Goal: Task Accomplishment & Management: Use online tool/utility

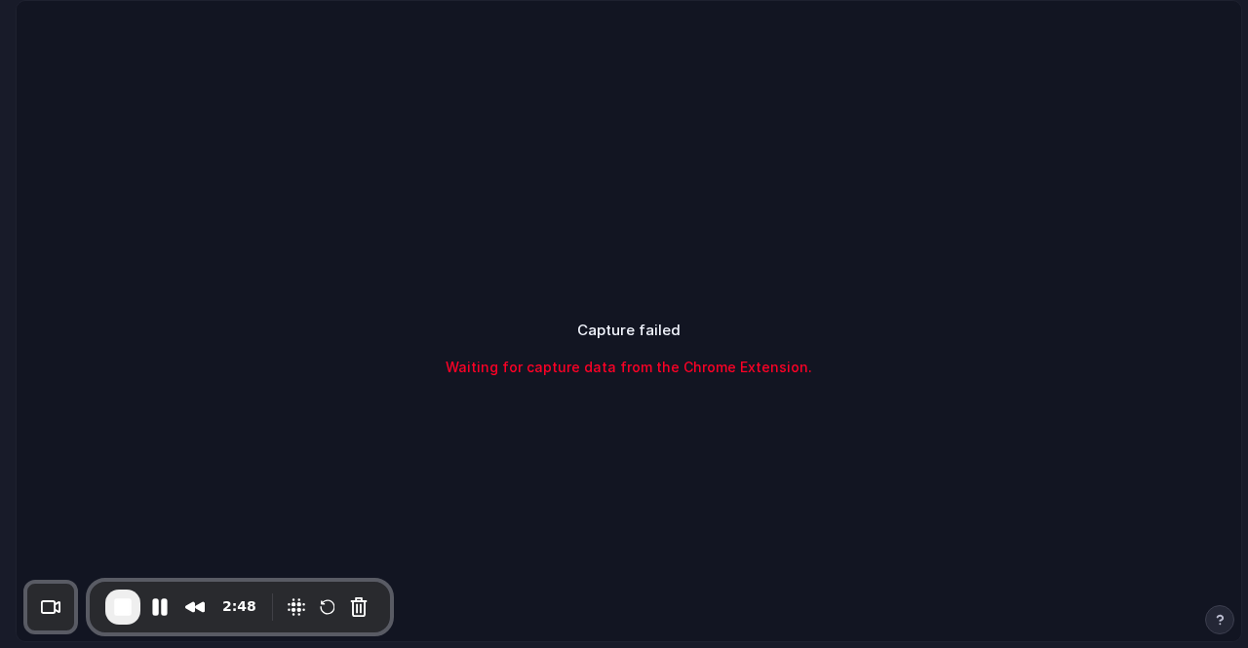
click at [650, 367] on span "Waiting for capture data from the Chrome Extension." at bounding box center [629, 367] width 367 height 20
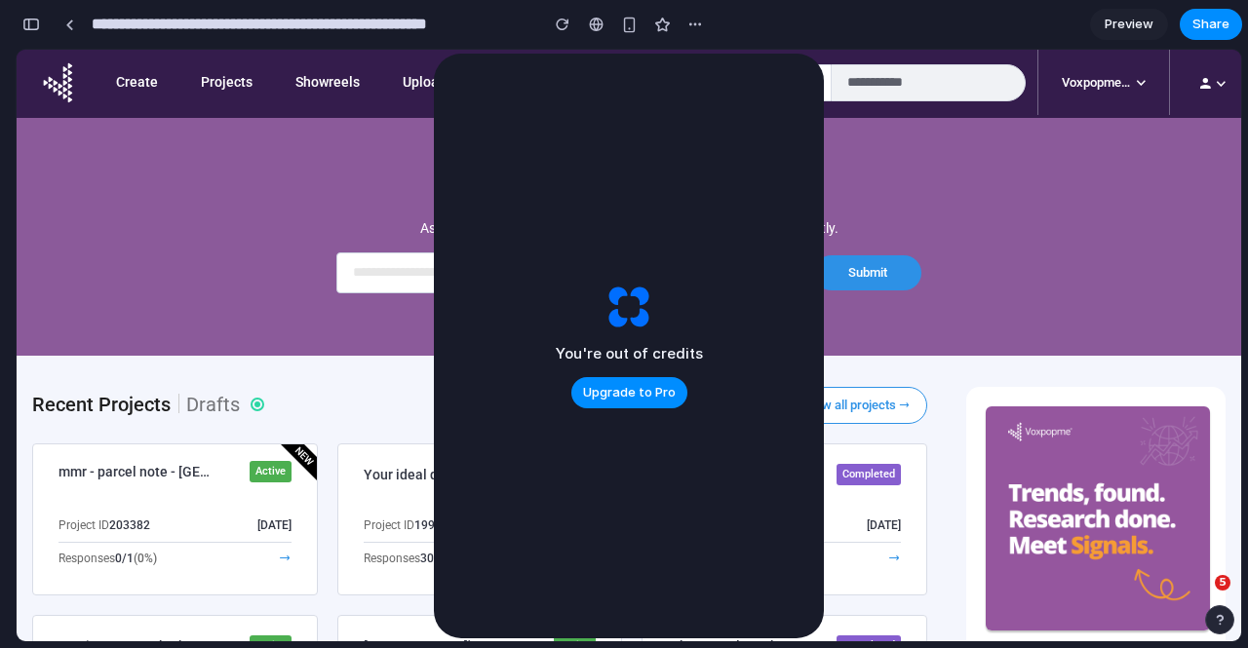
click at [923, 172] on vpm-dashboard-generate "C reate Research Project Ask your question and let AI build your next research …" at bounding box center [629, 237] width 1225 height 238
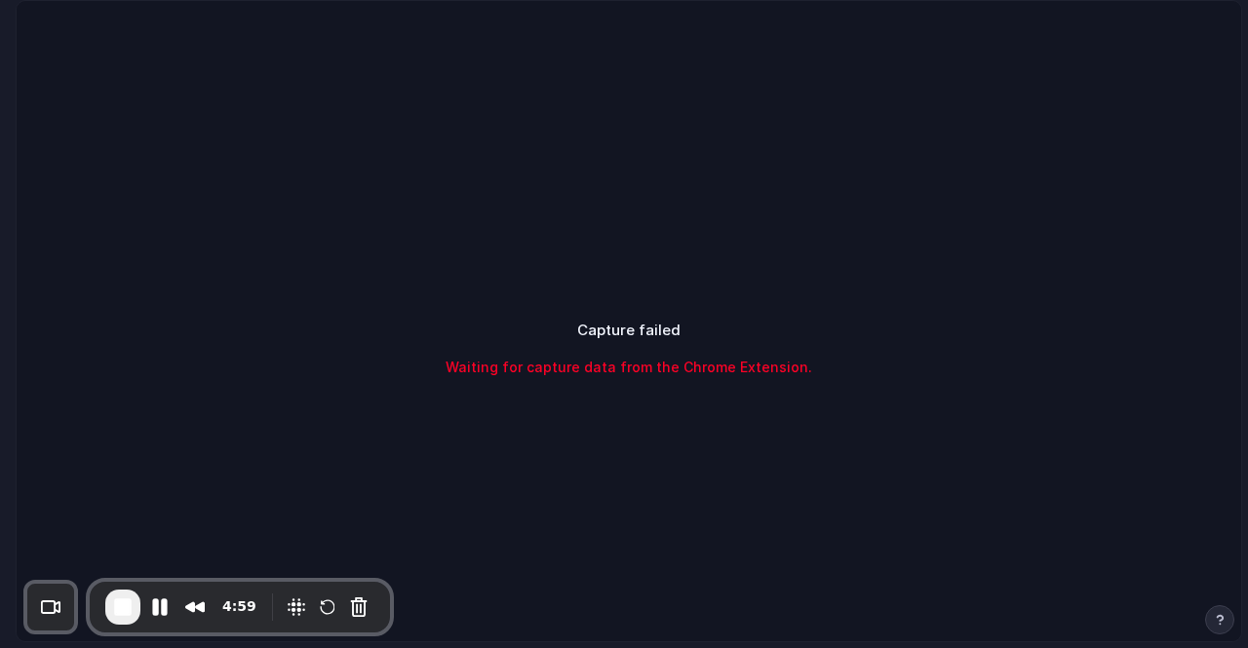
click at [121, 602] on span "End Recording" at bounding box center [122, 607] width 23 height 23
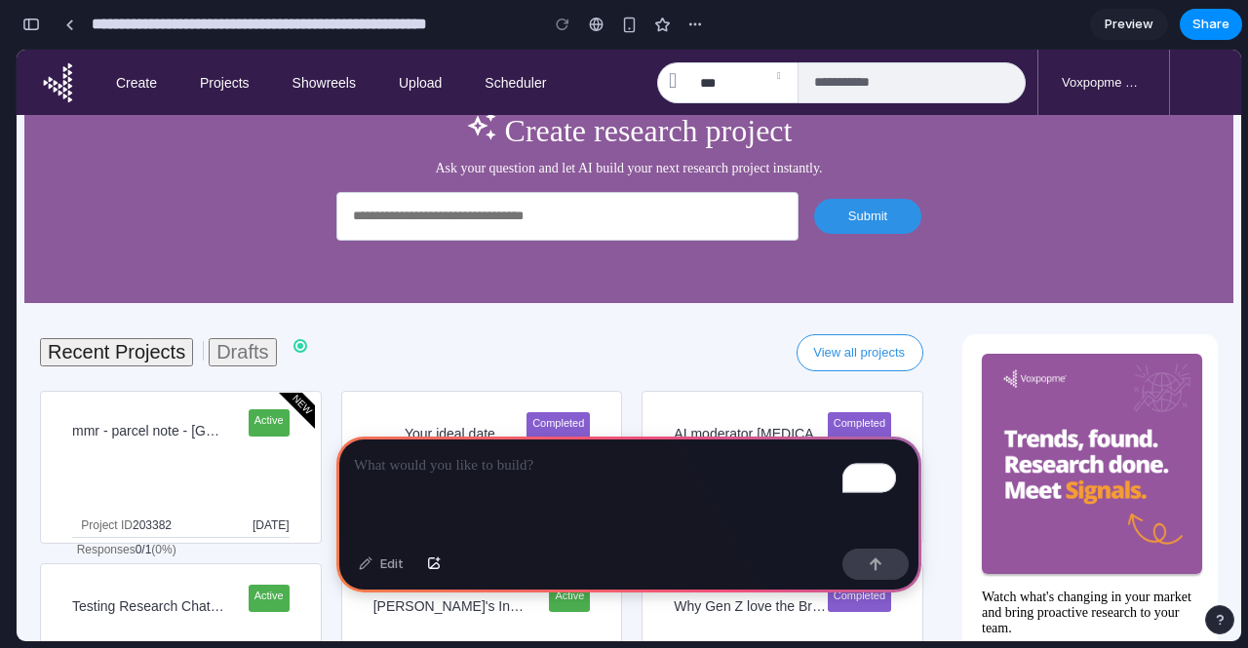
click at [56, 229] on vpm-dashboard-generate "C reate Research Project Ask your question and let AI build your next research …" at bounding box center [628, 181] width 1209 height 246
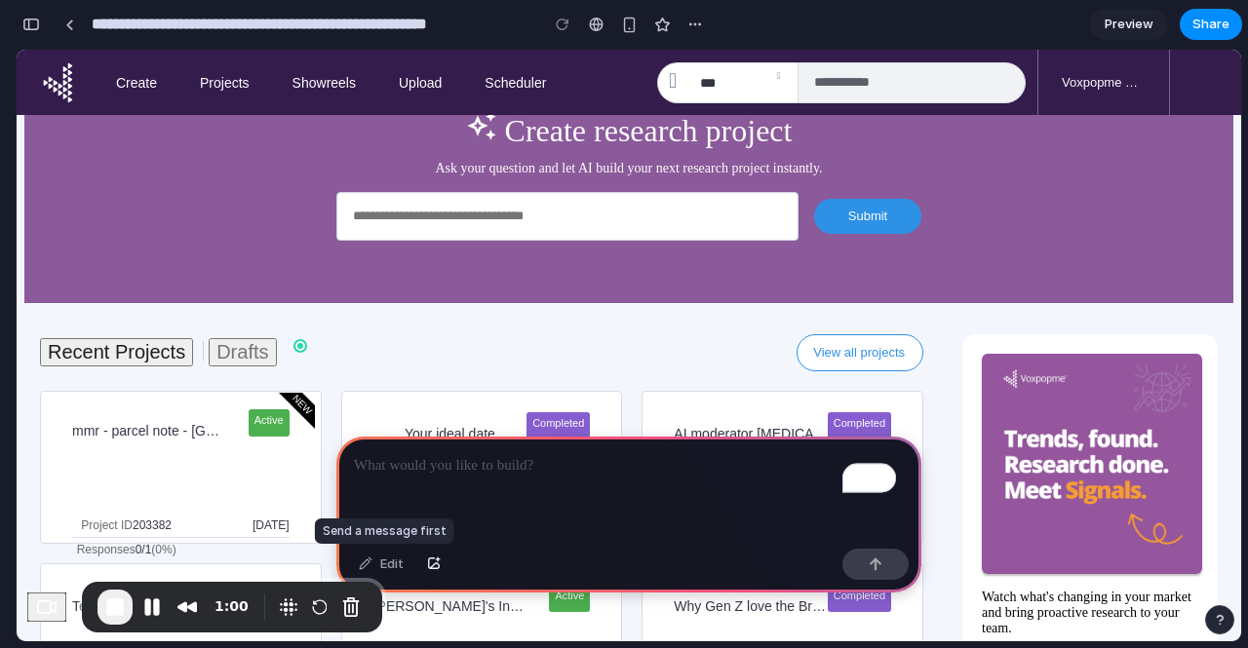
click at [388, 562] on div "Edit" at bounding box center [381, 564] width 64 height 31
click at [463, 241] on input "C reate Research Project" at bounding box center [567, 216] width 462 height 49
click at [499, 467] on p "To enrich screen reader interactions, please activate Accessibility in Grammarl…" at bounding box center [629, 465] width 550 height 23
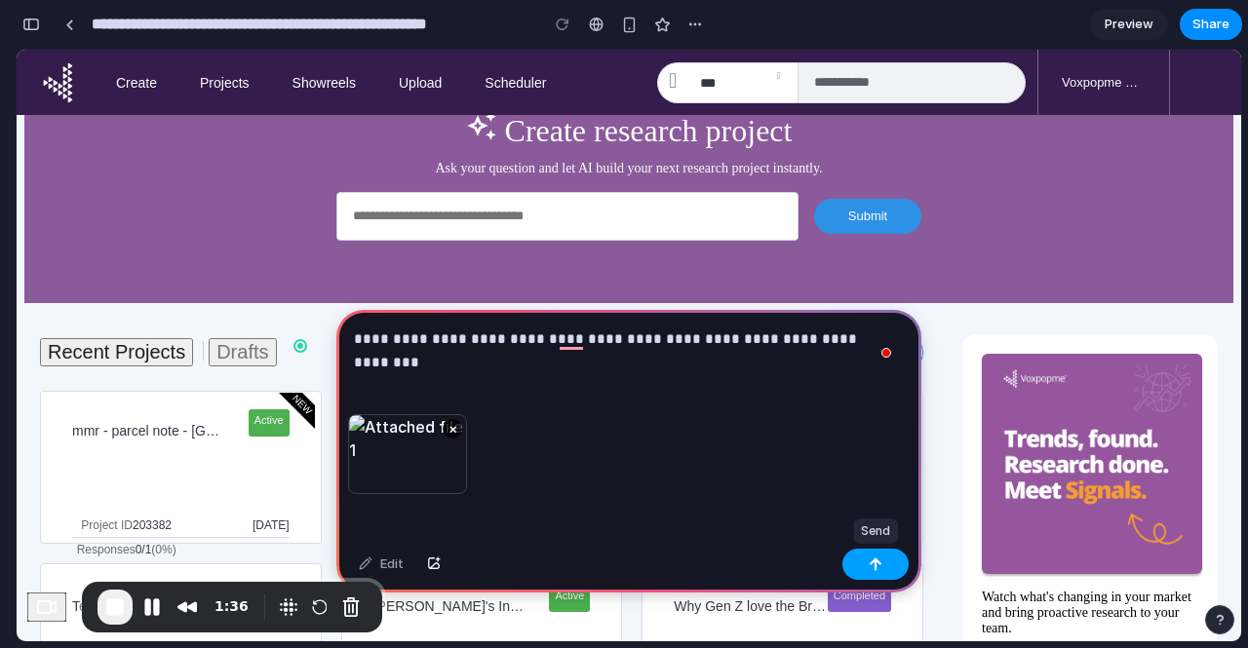
click at [876, 570] on div "button" at bounding box center [876, 565] width 14 height 14
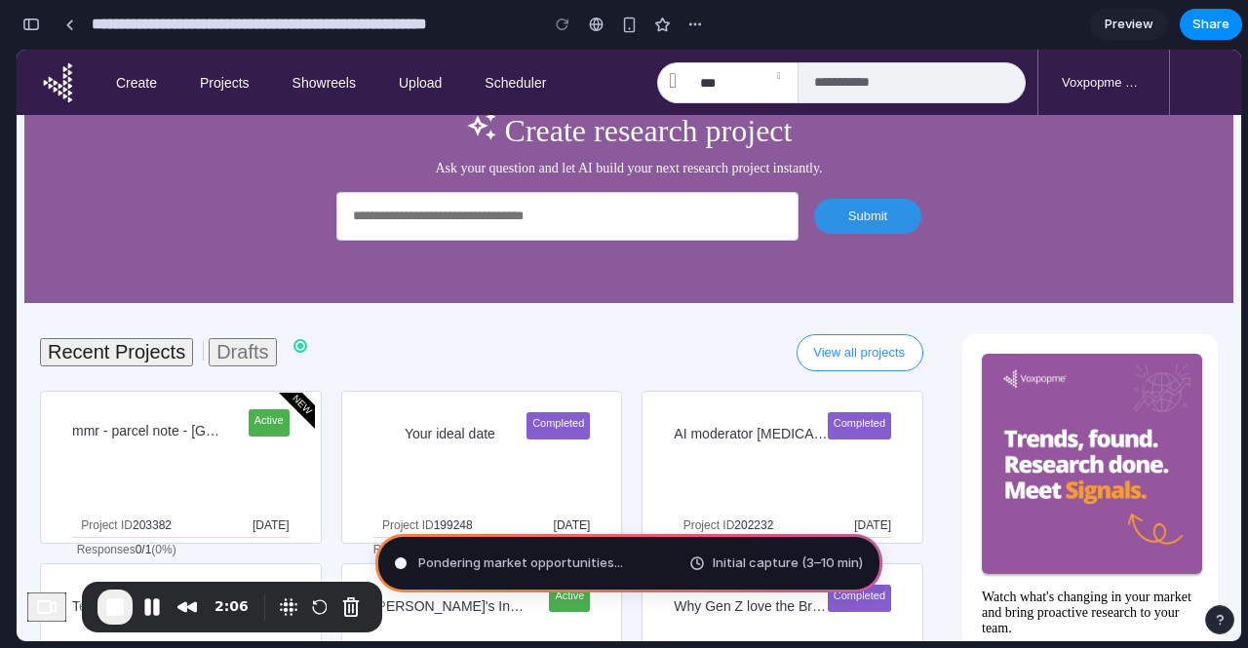
type input "**********"
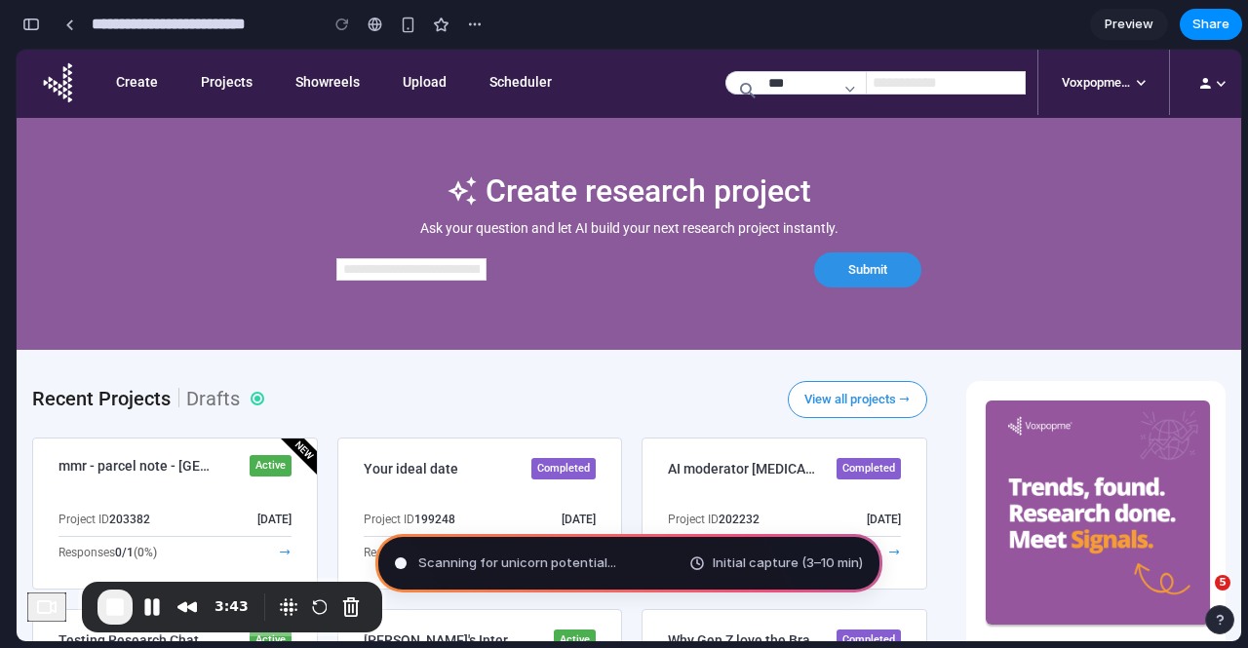
scroll to position [791, 0]
click at [636, 562] on div "Untangling possibilit Initial capture (3–10 min)" at bounding box center [628, 563] width 507 height 59
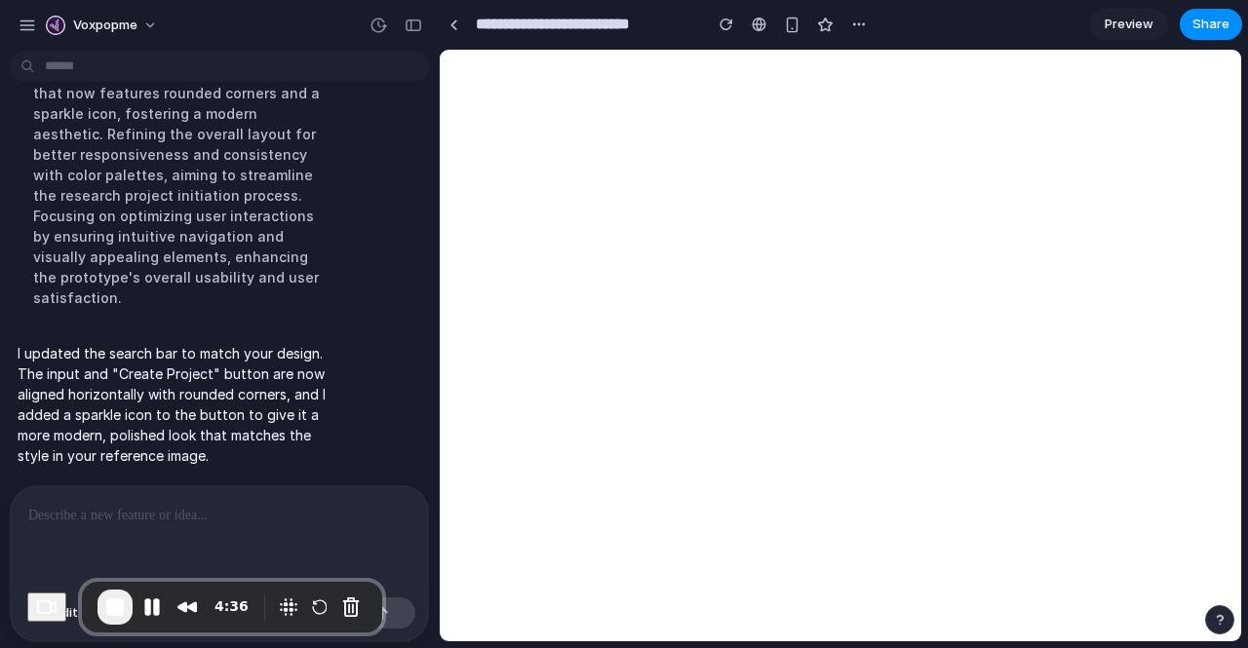
scroll to position [0, 0]
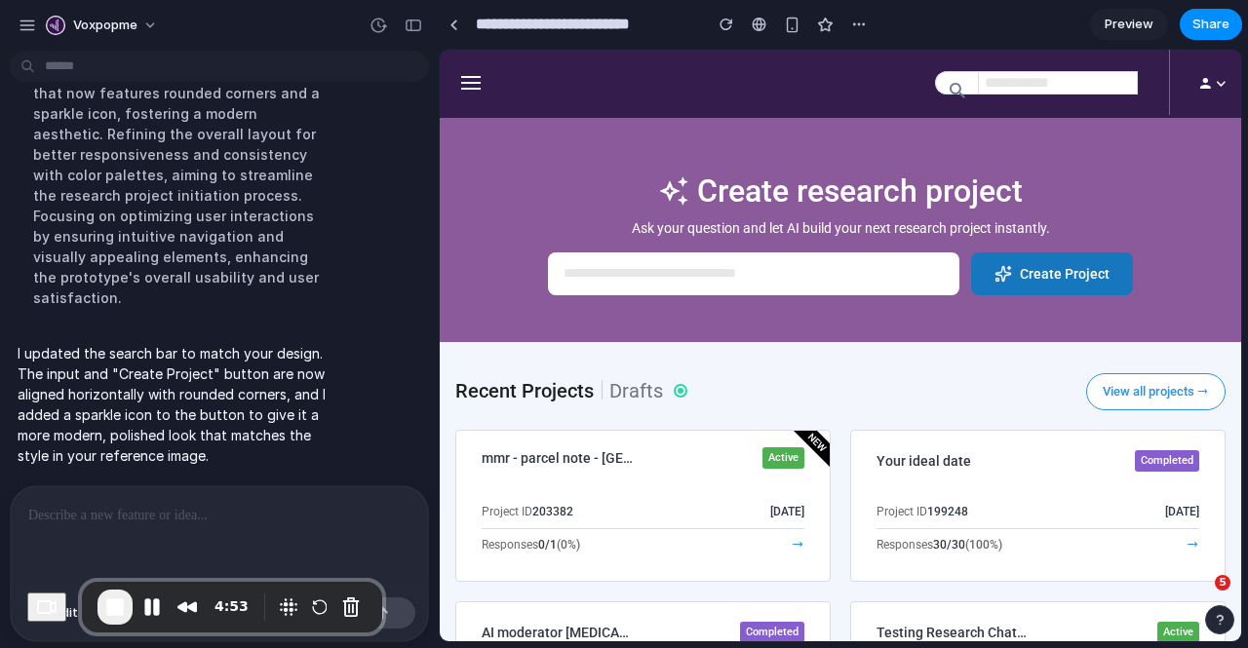
click at [439, 248] on main "Chat Preview" at bounding box center [840, 346] width 803 height 594
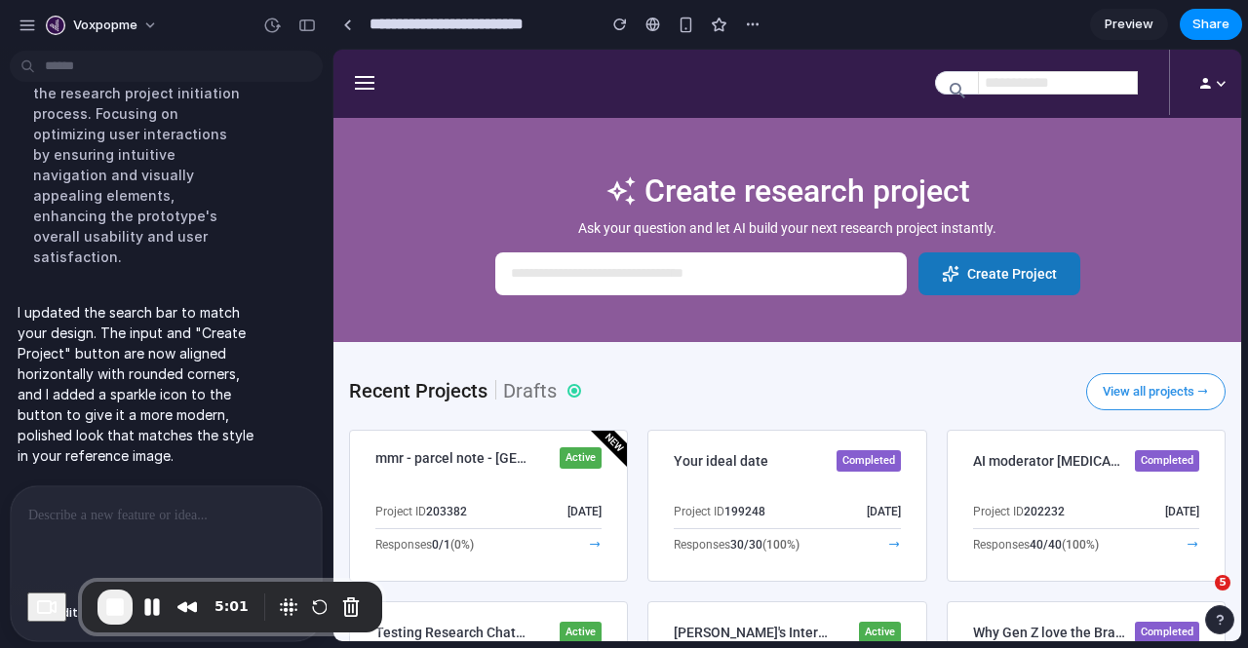
scroll to position [677, 0]
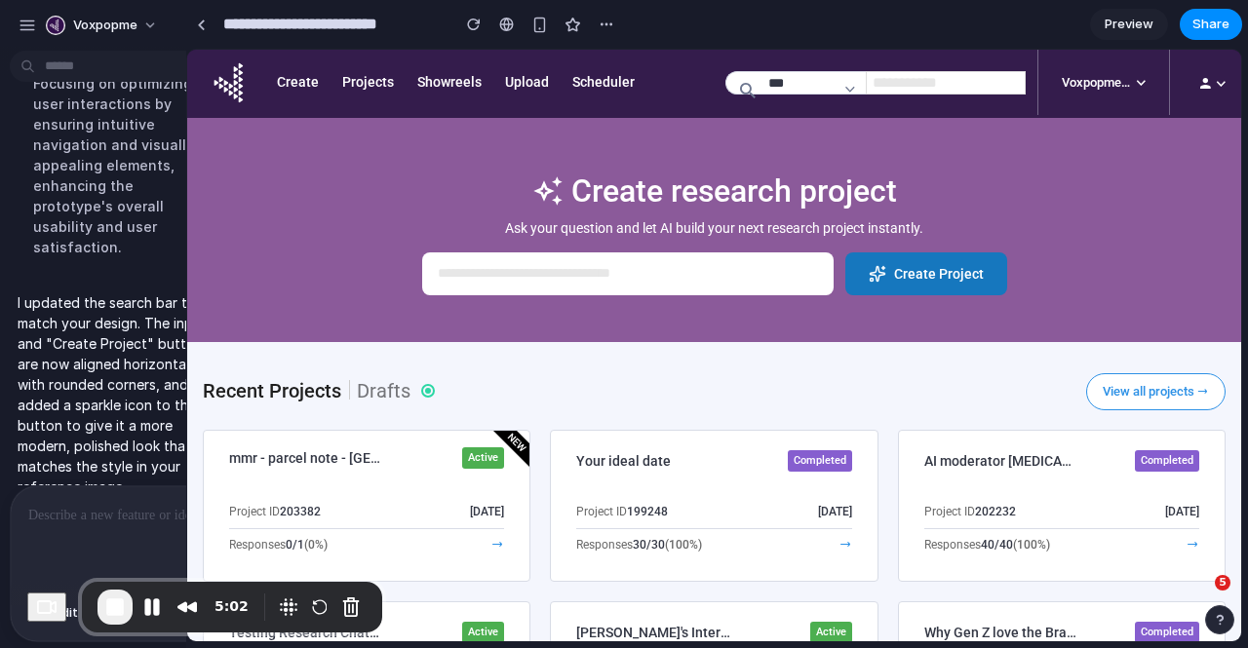
drag, startPoint x: 435, startPoint y: 271, endPoint x: 186, endPoint y: 297, distance: 250.0
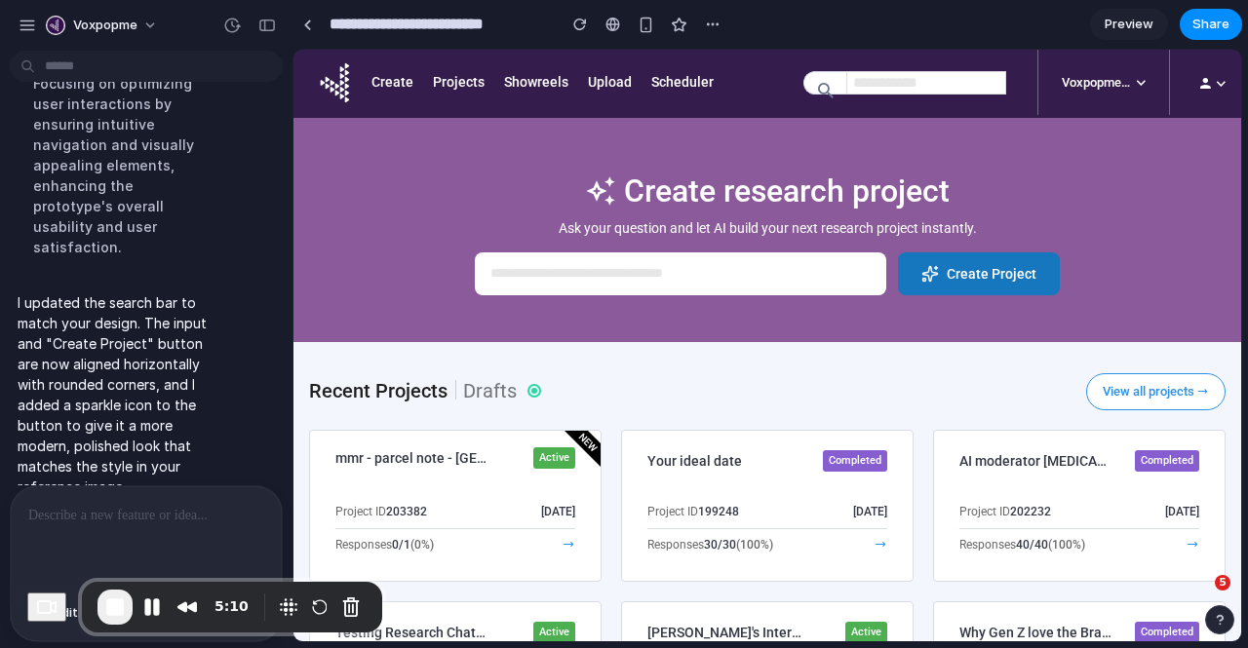
click at [148, 529] on div at bounding box center [146, 538] width 271 height 103
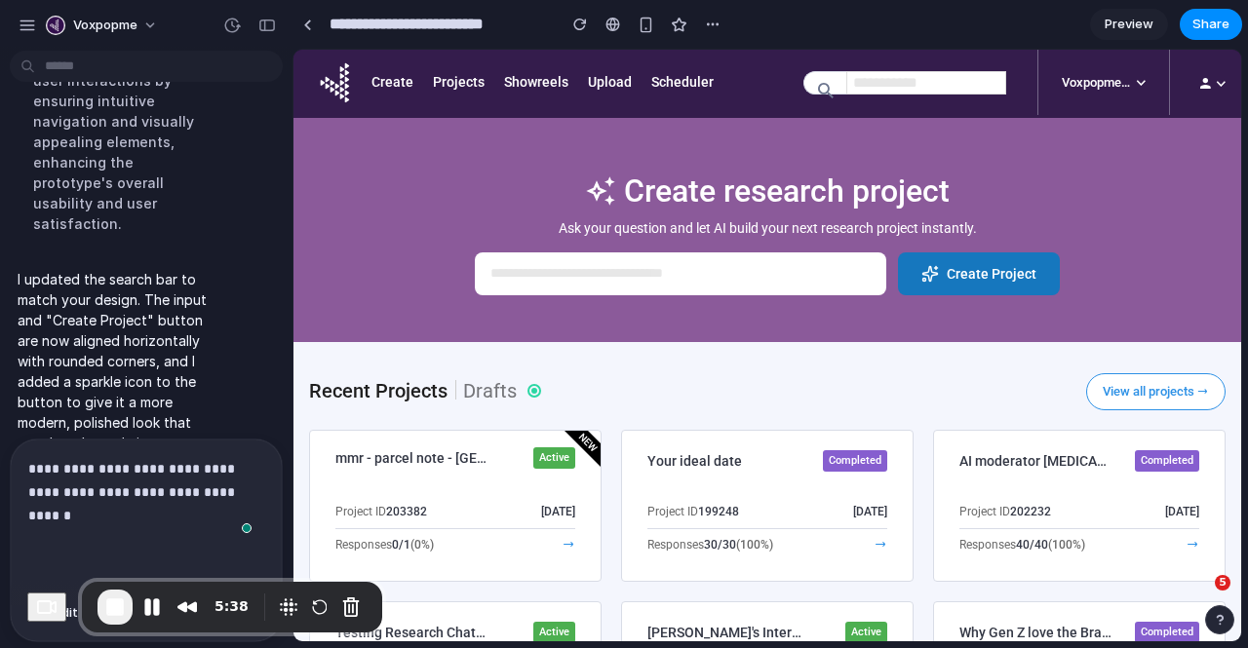
scroll to position [724, 0]
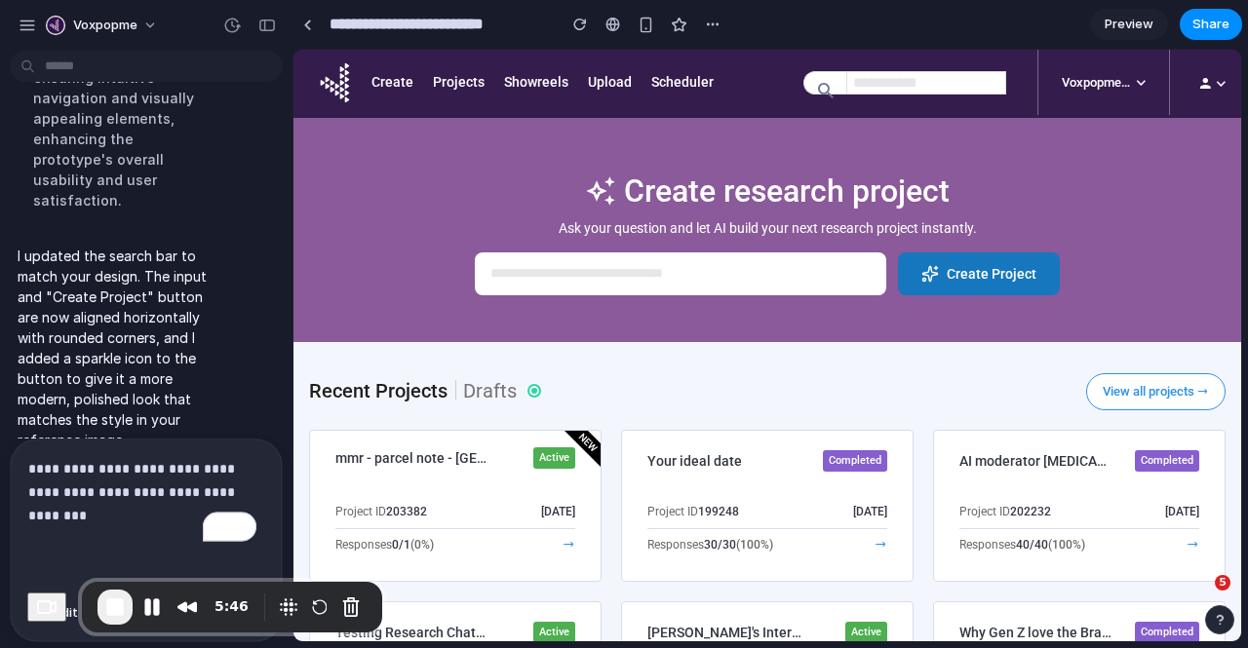
click at [93, 516] on p "**********" at bounding box center [142, 492] width 228 height 70
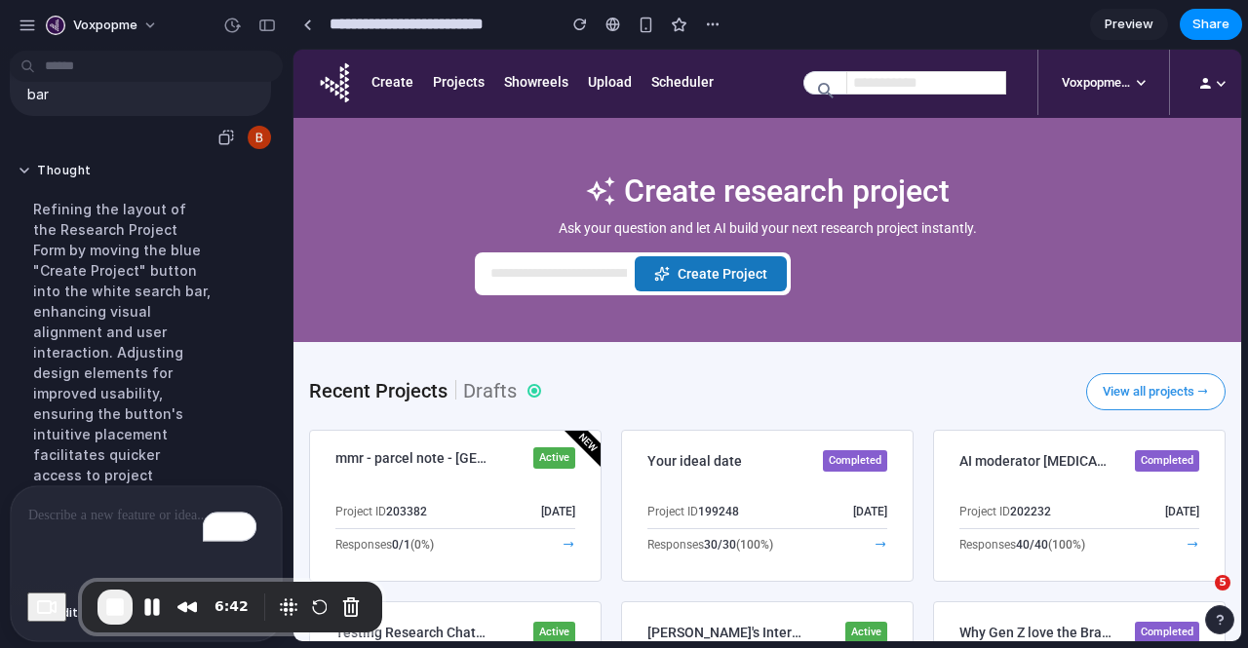
scroll to position [527, 0]
click at [106, 519] on p "To enrich screen reader interactions, please activate Accessibility in Grammarl…" at bounding box center [142, 515] width 228 height 23
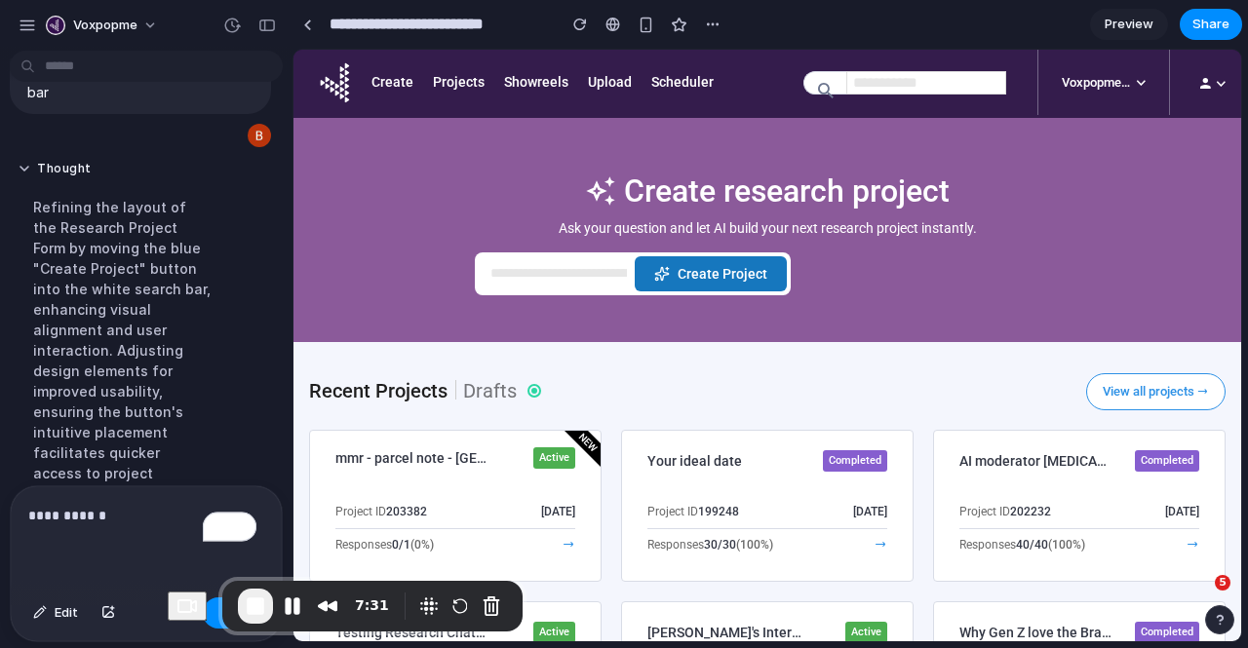
drag, startPoint x: 555, startPoint y: 633, endPoint x: 535, endPoint y: 421, distance: 212.5
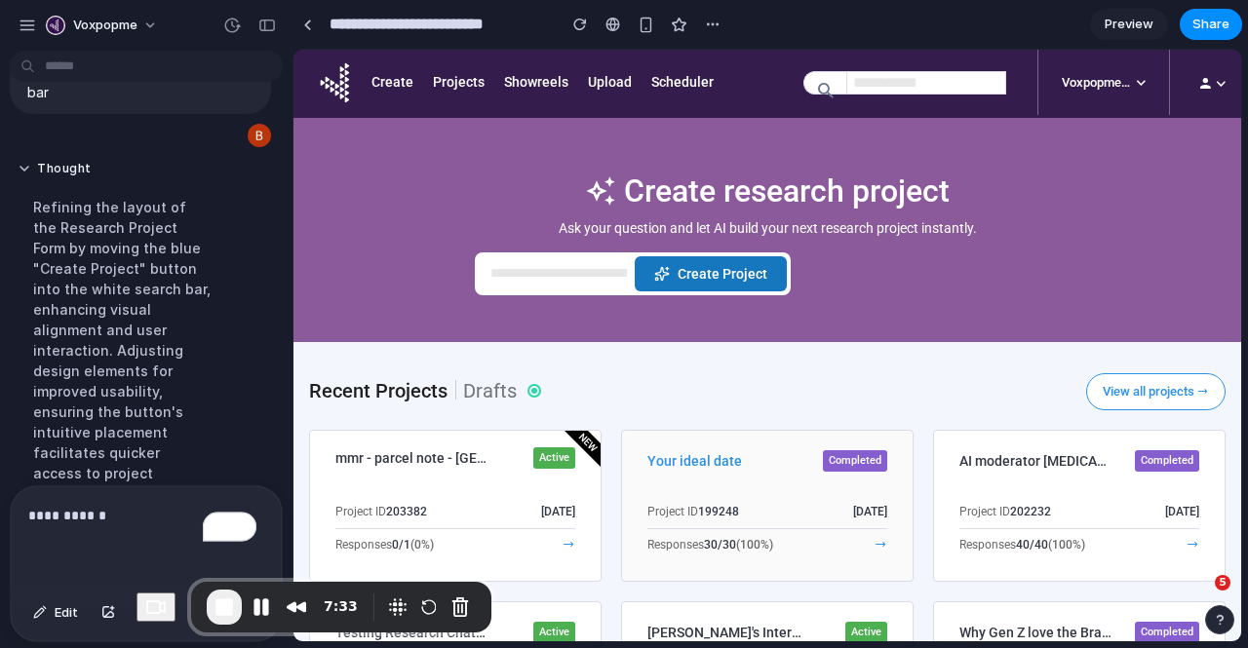
drag, startPoint x: 655, startPoint y: 636, endPoint x: 659, endPoint y: 559, distance: 77.1
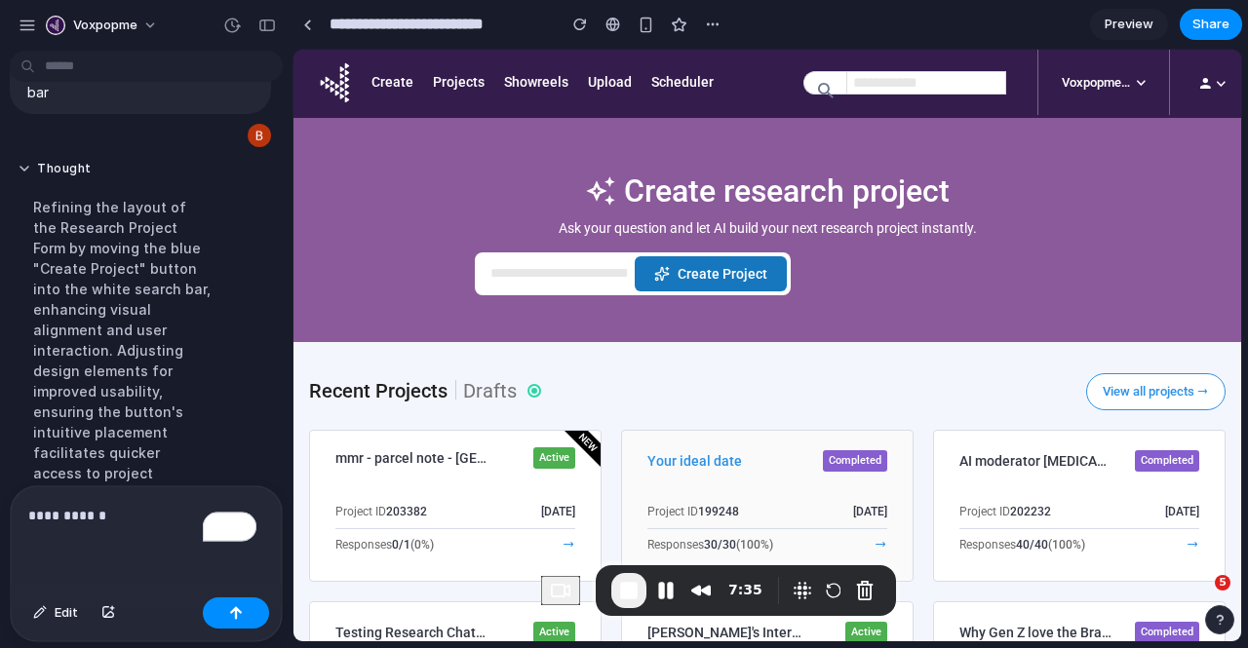
click at [786, 557] on div at bounding box center [830, 545] width 114 height 22
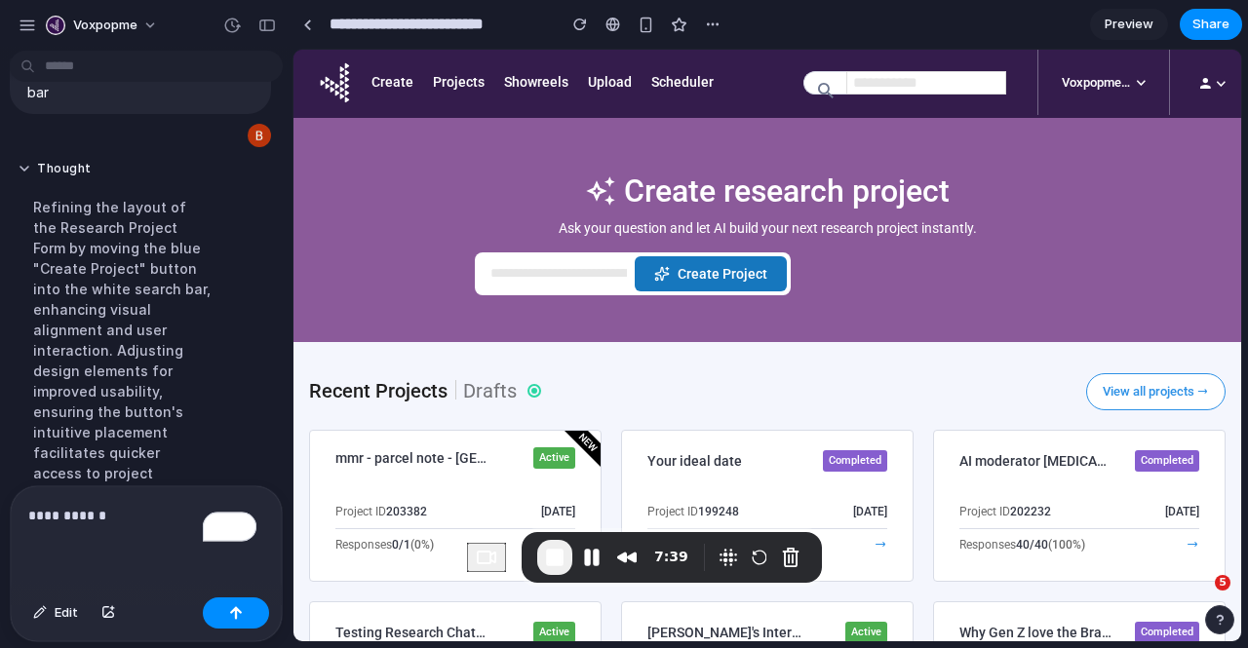
drag, startPoint x: 701, startPoint y: 533, endPoint x: 129, endPoint y: 516, distance: 572.6
click at [129, 516] on p "**********" at bounding box center [142, 515] width 228 height 23
click at [94, 509] on p "**********" at bounding box center [142, 504] width 228 height 47
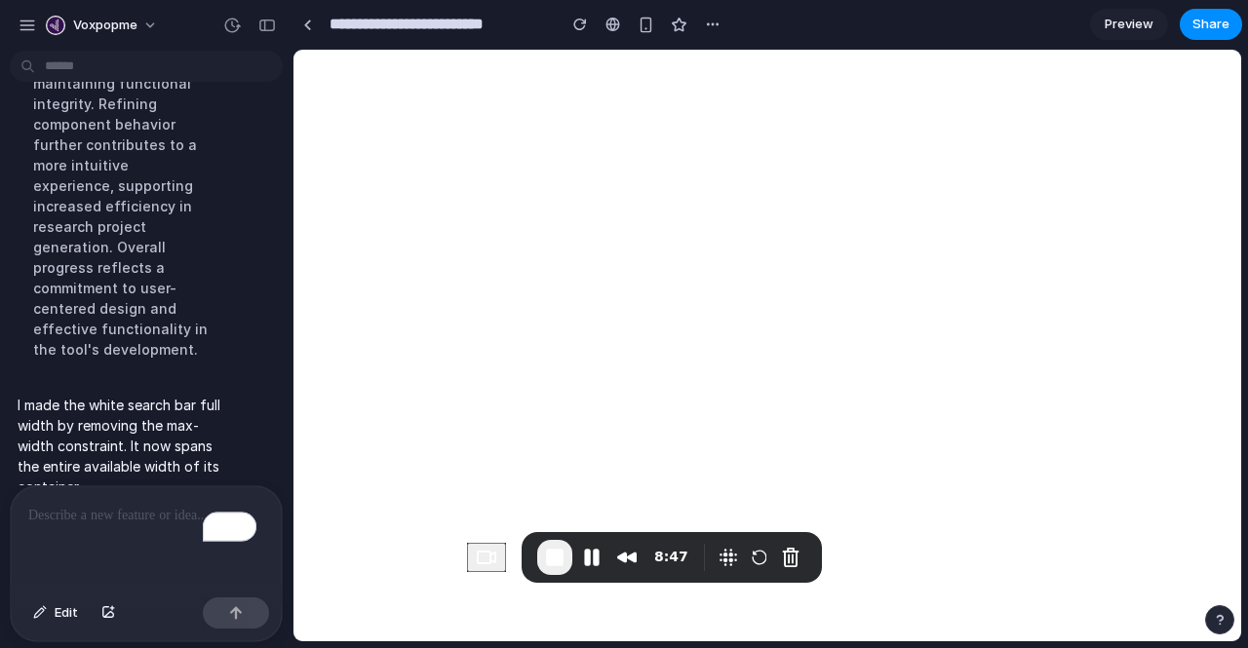
scroll to position [0, 0]
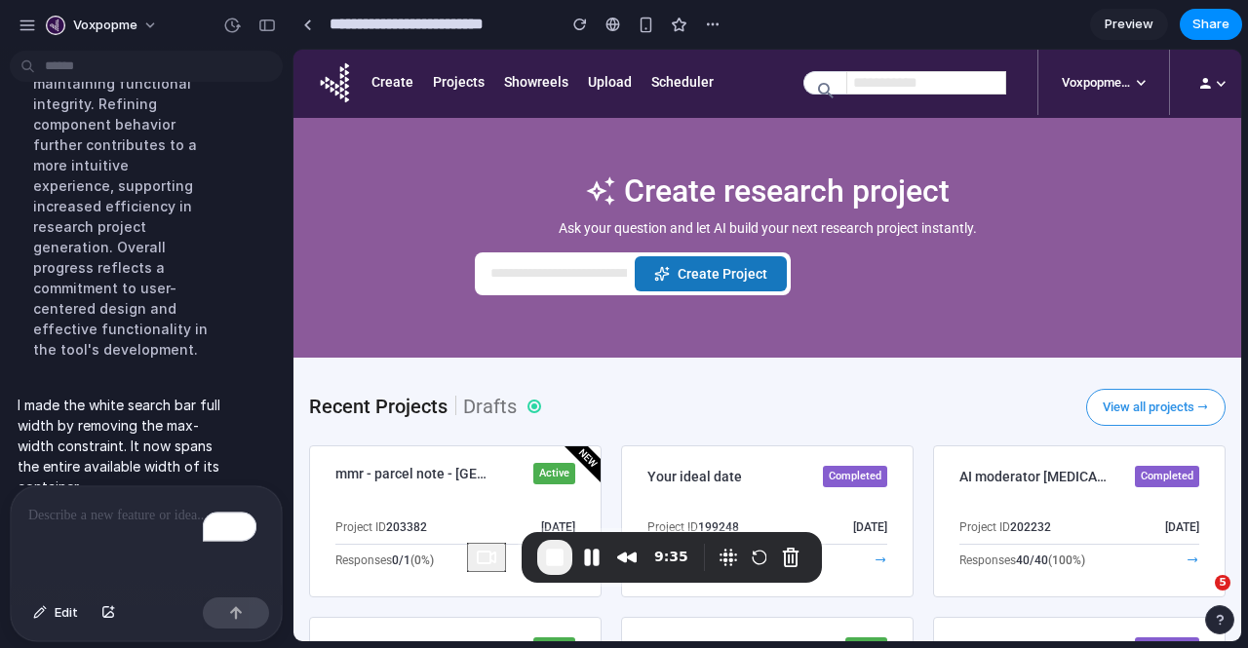
click at [128, 504] on p "To enrich screen reader interactions, please activate Accessibility in Grammarl…" at bounding box center [142, 515] width 228 height 23
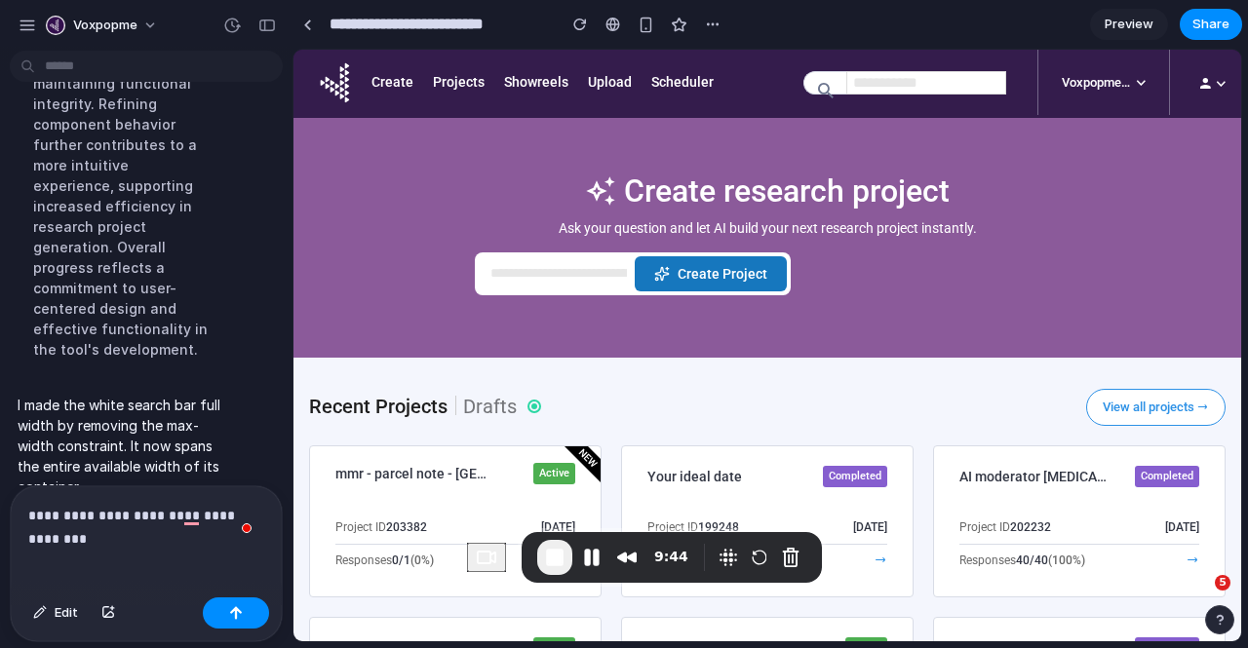
scroll to position [1302, 0]
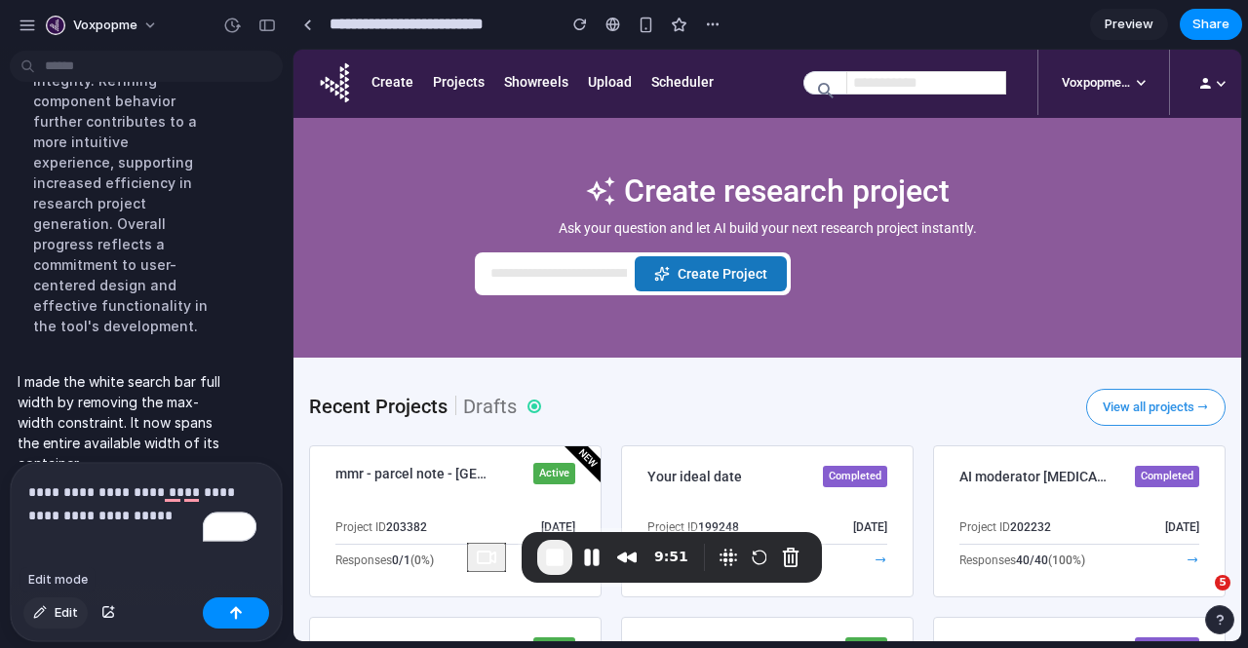
click at [59, 611] on span "Edit" at bounding box center [66, 614] width 23 height 20
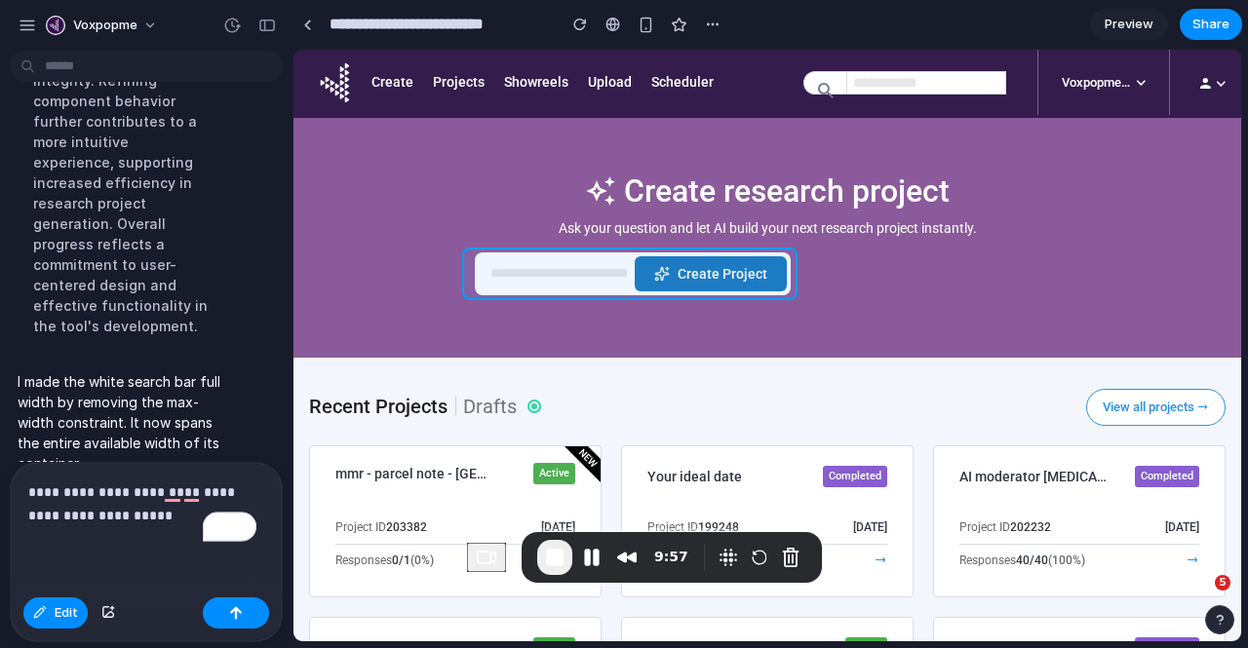
click at [474, 270] on div at bounding box center [767, 346] width 947 height 592
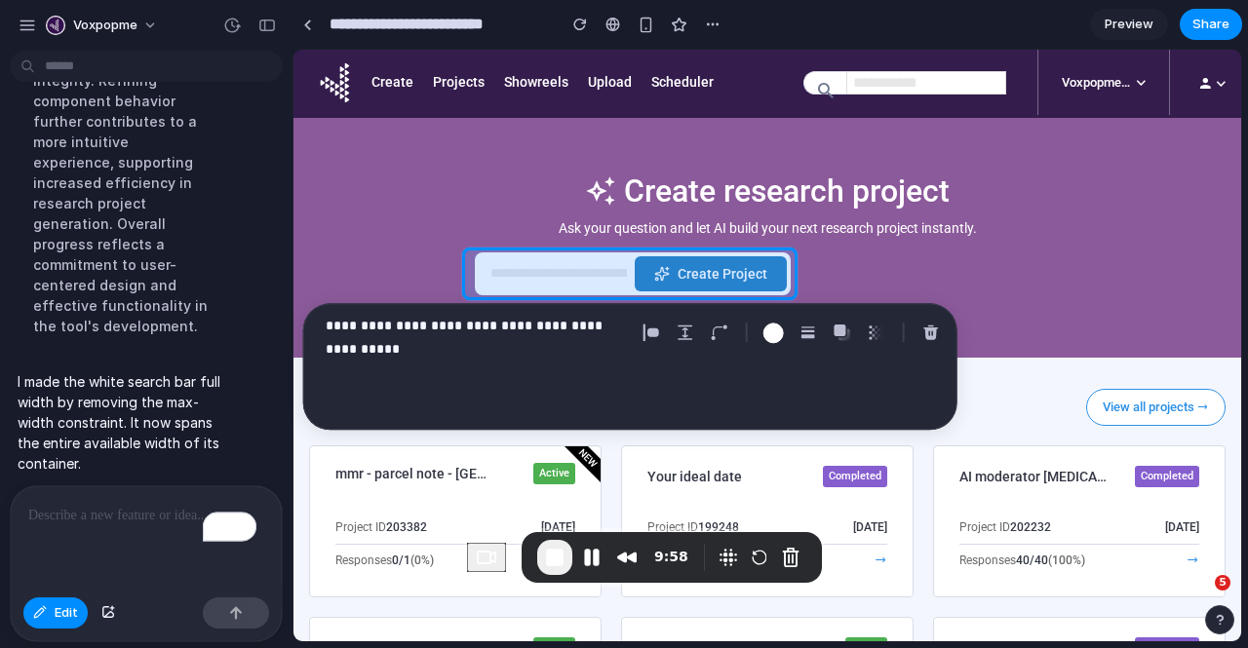
scroll to position [1278, 0]
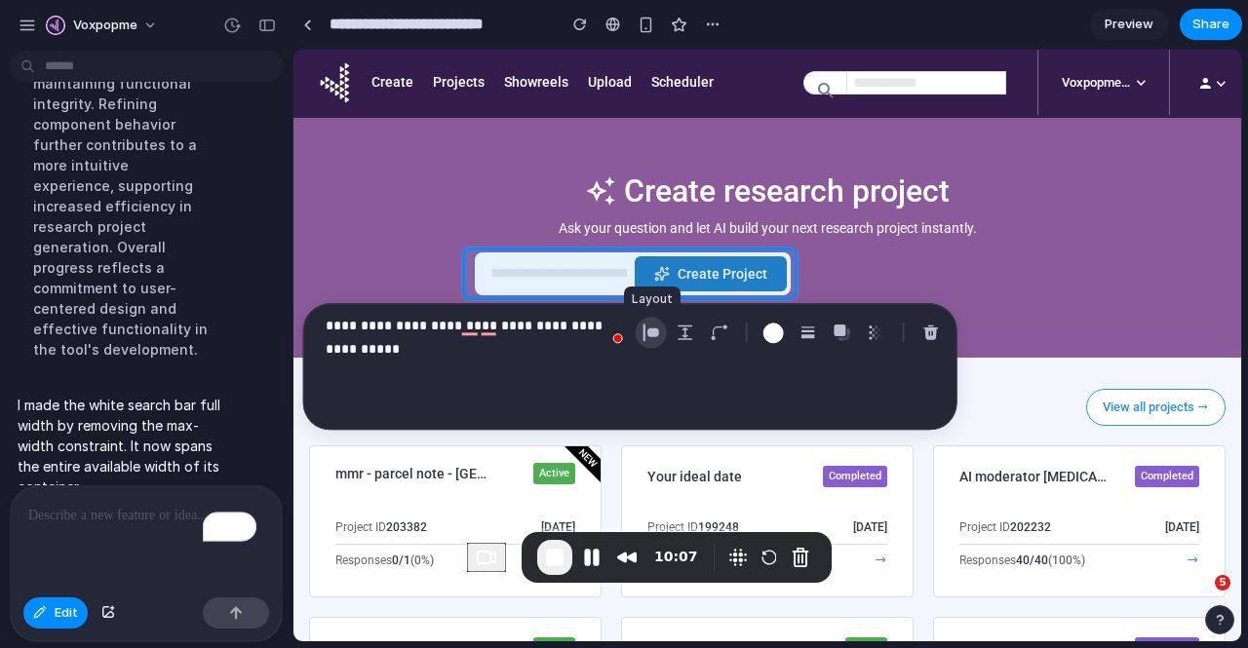
click at [656, 329] on div "button" at bounding box center [651, 333] width 18 height 18
select select "******"
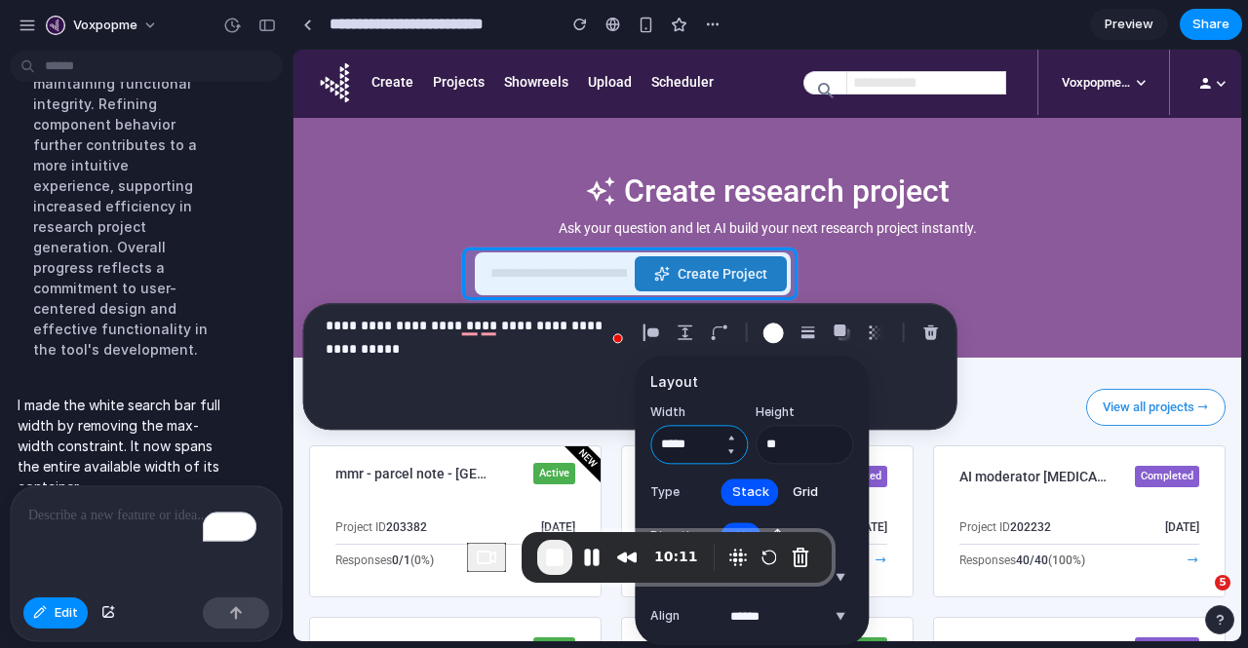
click at [706, 440] on input "*****" at bounding box center [699, 444] width 98 height 39
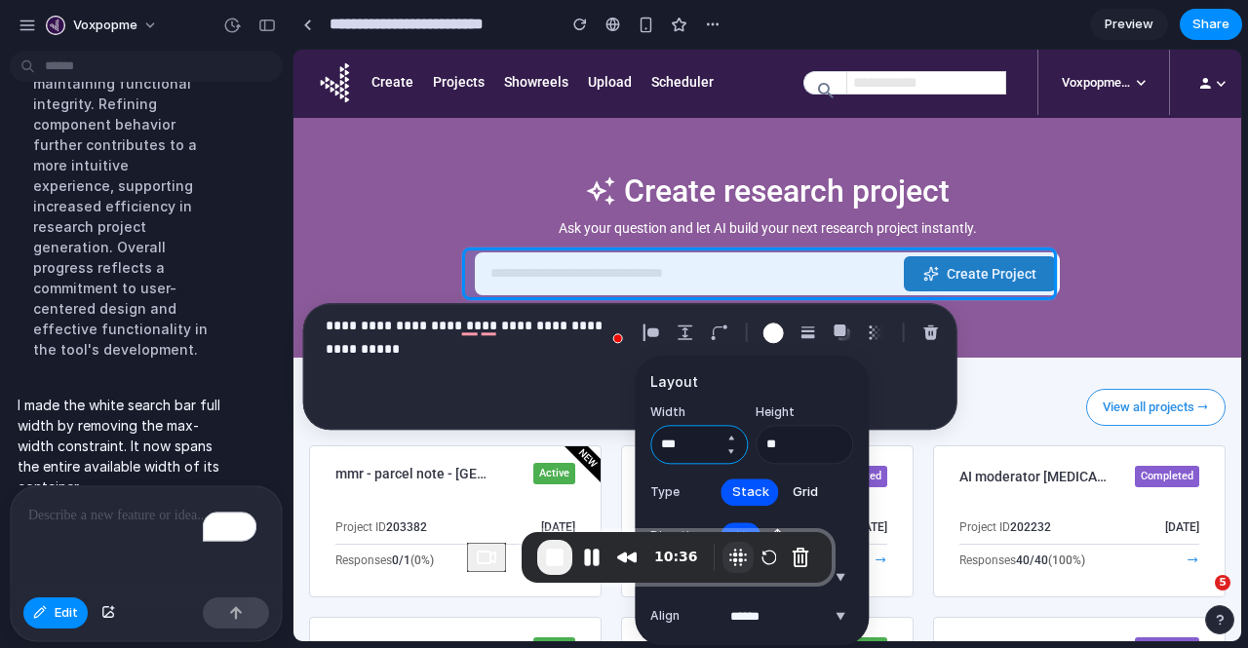
type input "***"
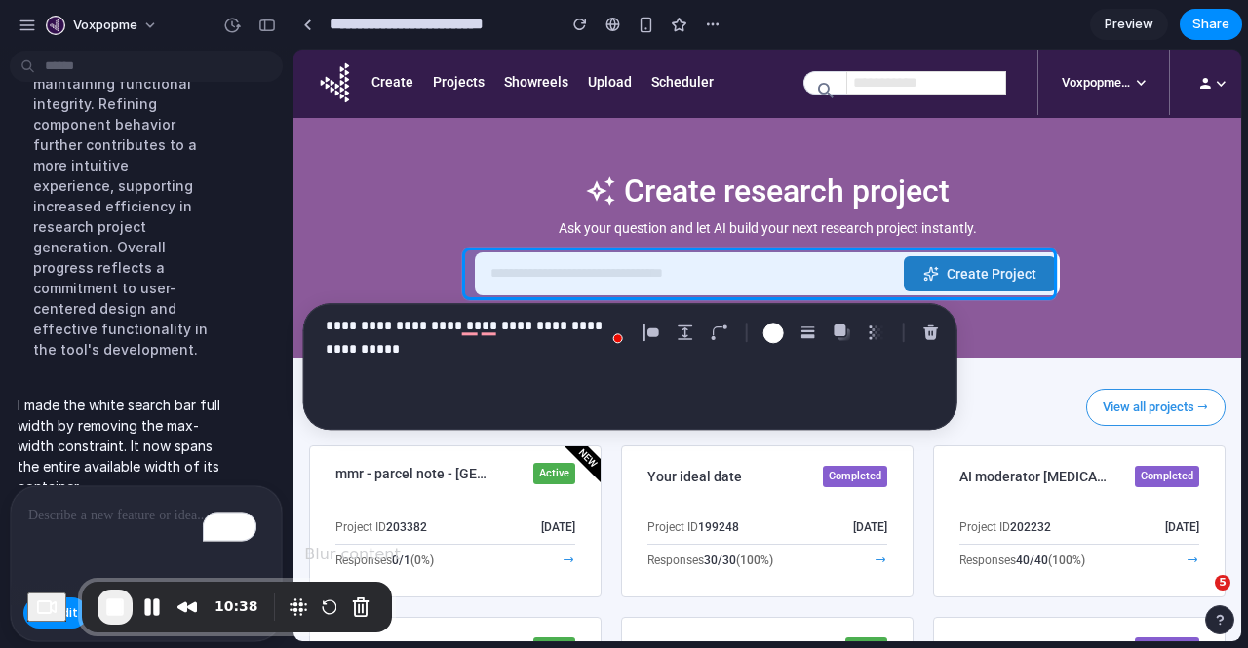
drag, startPoint x: 737, startPoint y: 555, endPoint x: 285, endPoint y: 620, distance: 457.1
click at [285, 620] on div "Recorder controls - play pause" at bounding box center [321, 607] width 110 height 31
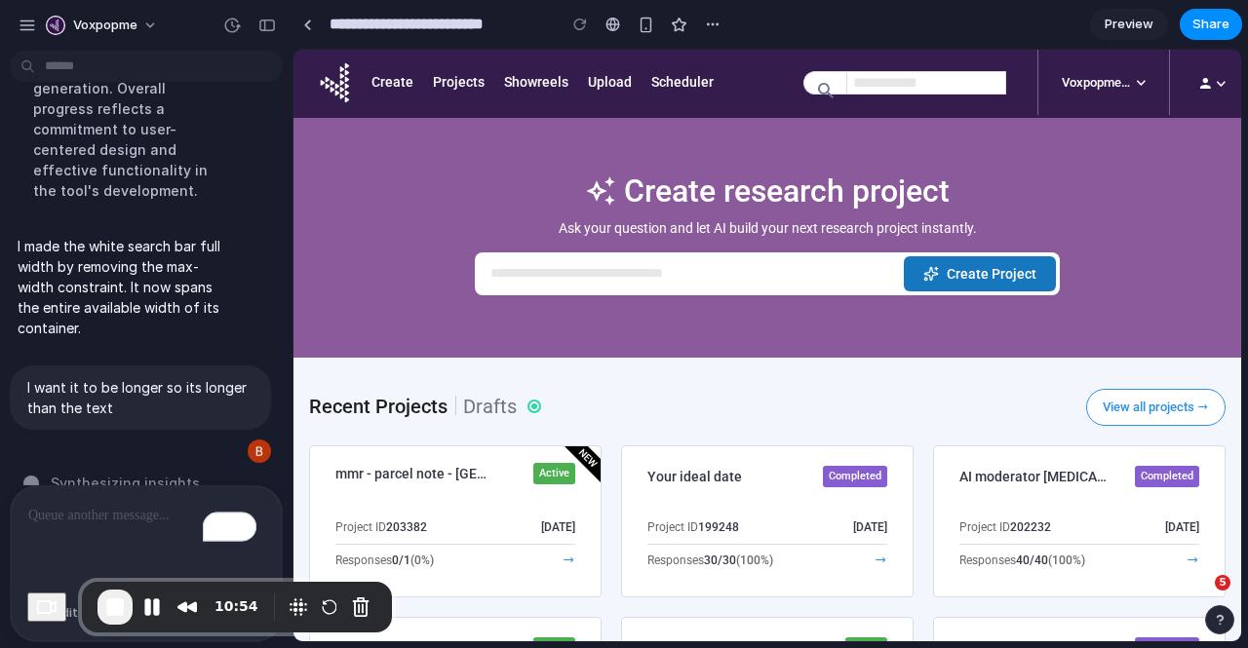
click at [119, 516] on p "To enrich screen reader interactions, please activate Accessibility in Grammarl…" at bounding box center [142, 515] width 228 height 23
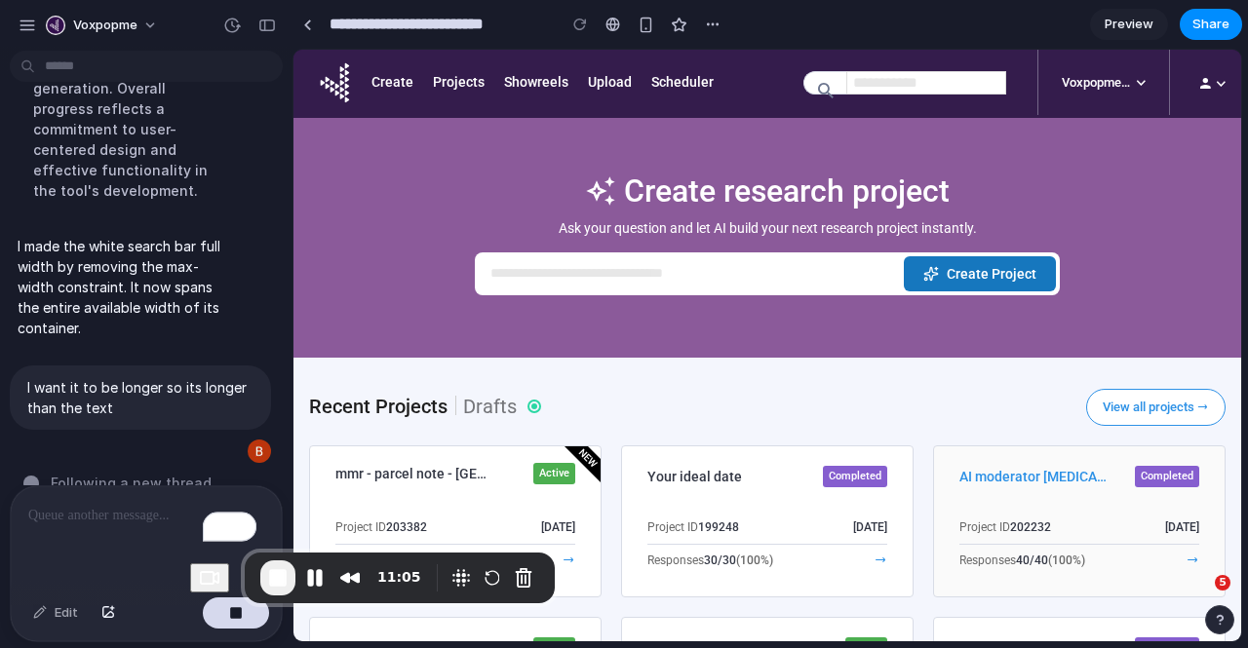
drag, startPoint x: 402, startPoint y: 634, endPoint x: 1074, endPoint y: 589, distance: 673.3
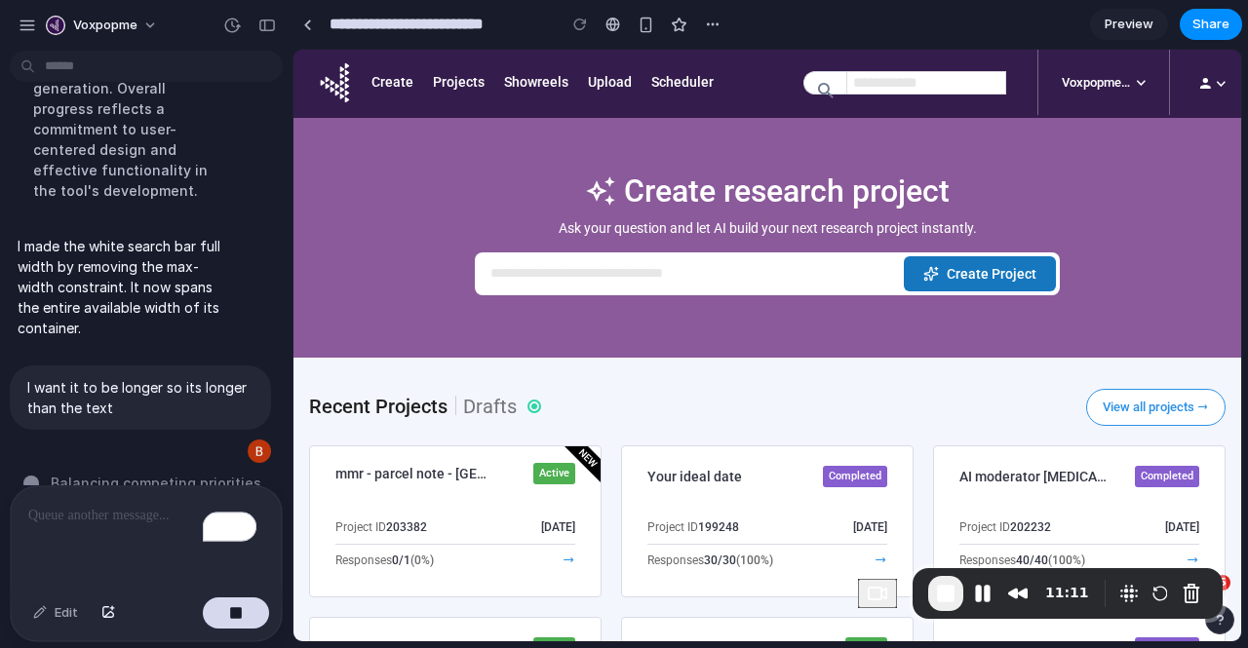
click at [939, 570] on div "11:11" at bounding box center [1068, 593] width 310 height 51
click at [98, 515] on p "To enrich screen reader interactions, please activate Accessibility in Grammarl…" at bounding box center [142, 515] width 228 height 23
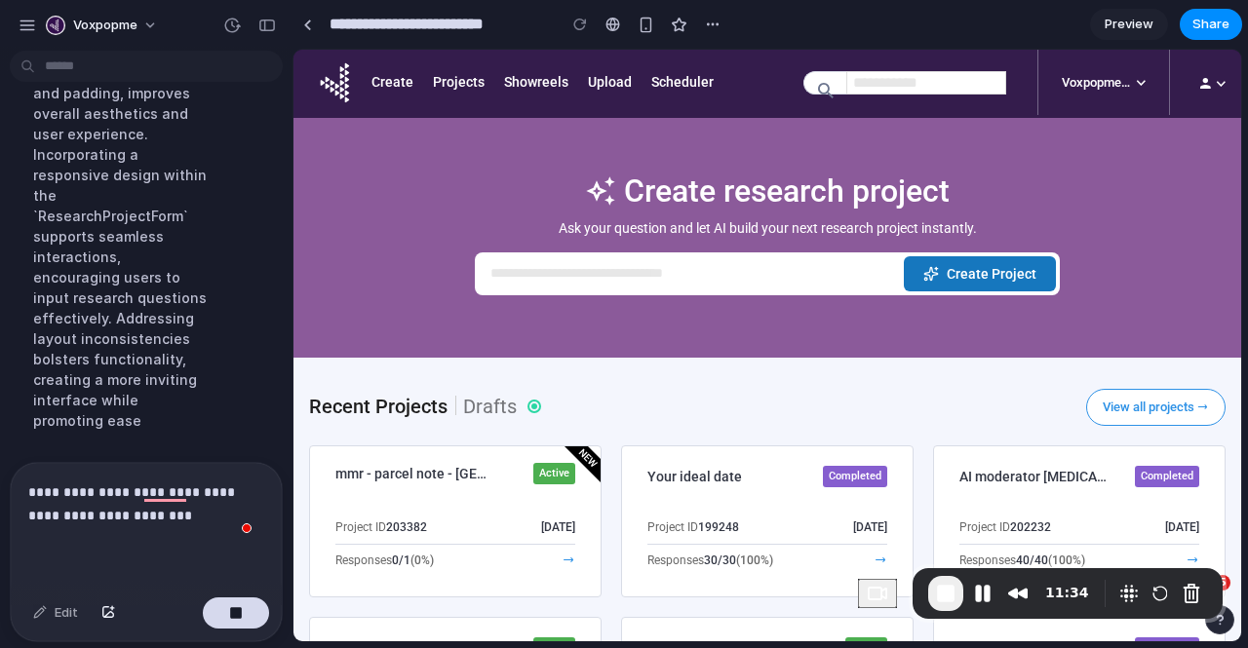
scroll to position [1480, 0]
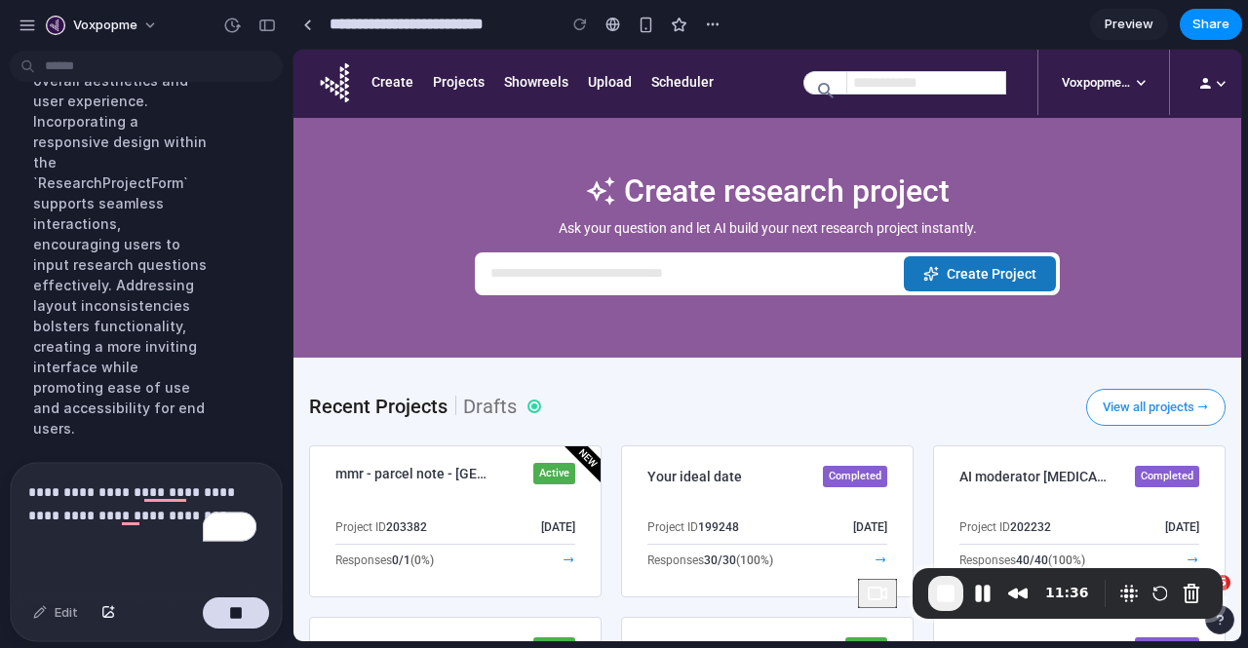
click at [193, 483] on p "**********" at bounding box center [142, 504] width 228 height 47
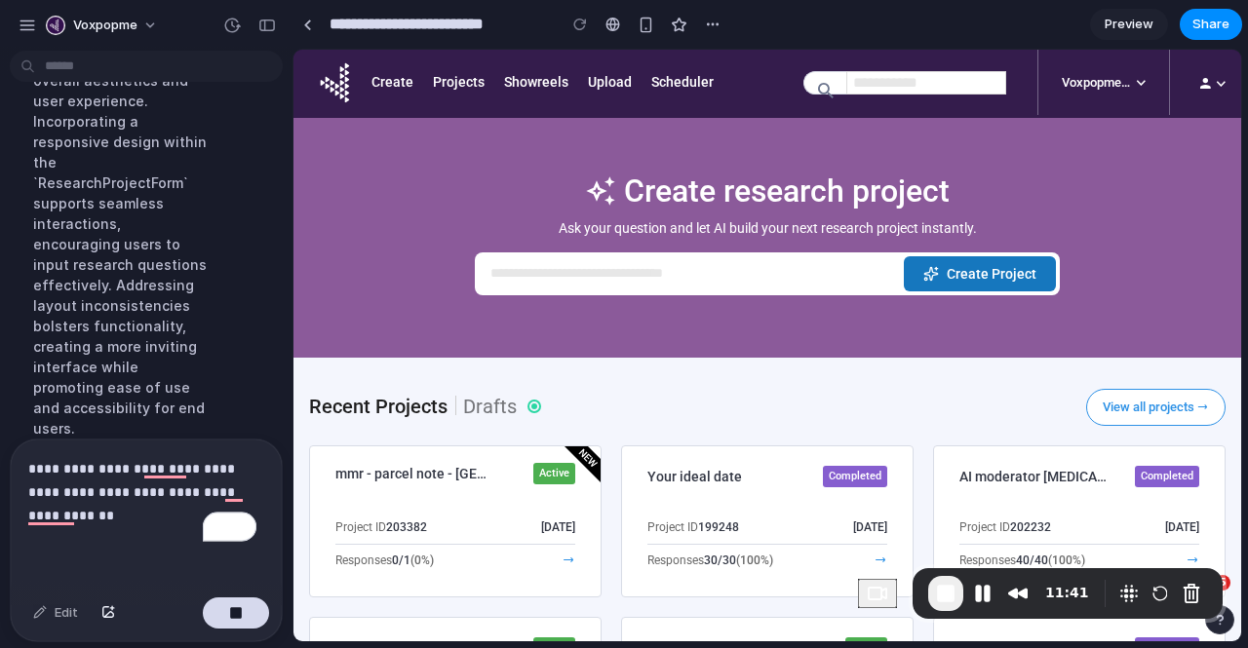
click at [129, 516] on p "**********" at bounding box center [142, 492] width 228 height 70
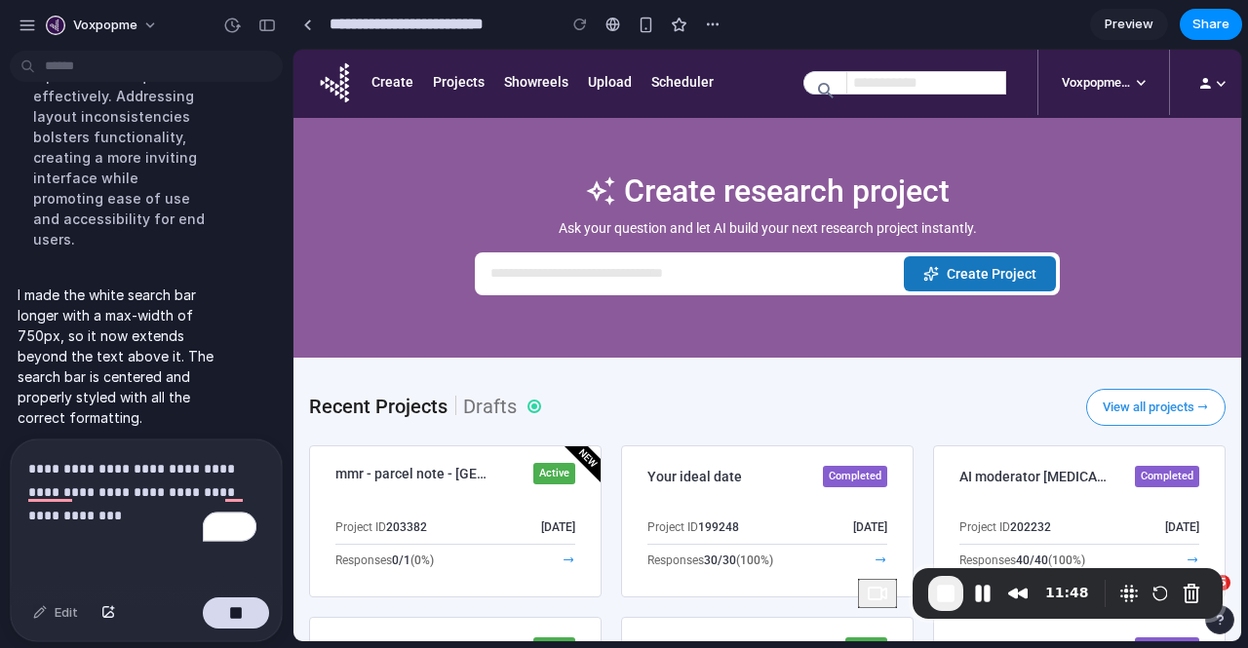
scroll to position [1670, 0]
click at [123, 506] on p "**********" at bounding box center [142, 492] width 228 height 70
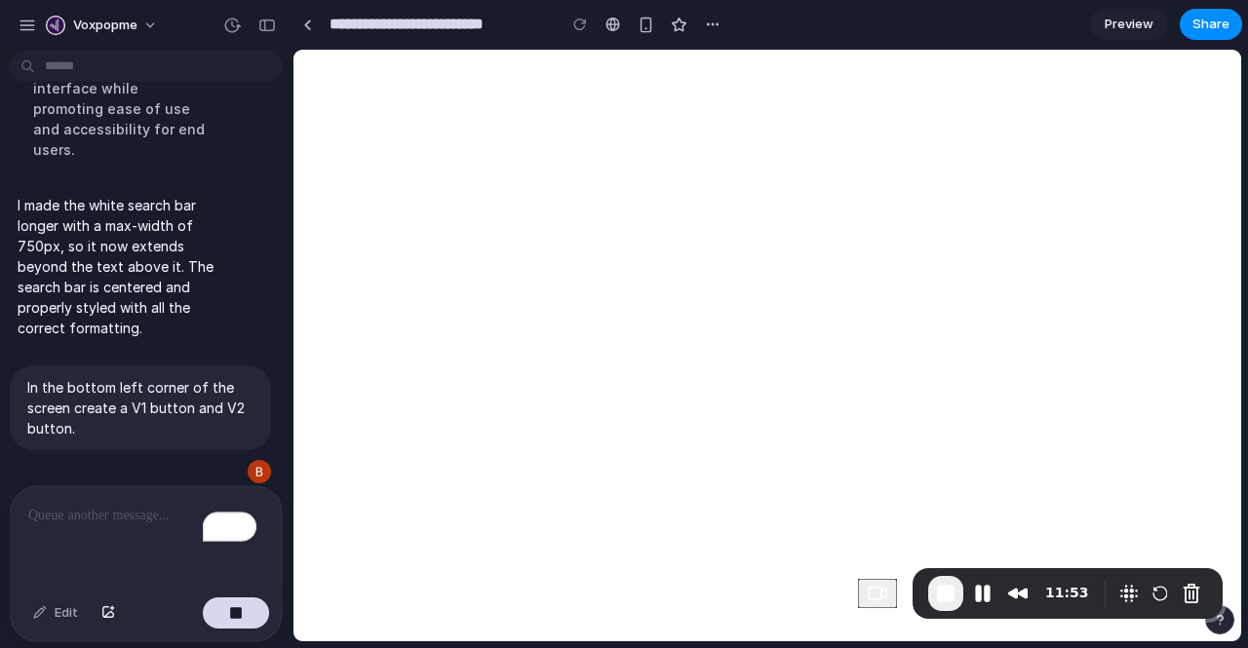
scroll to position [0, 0]
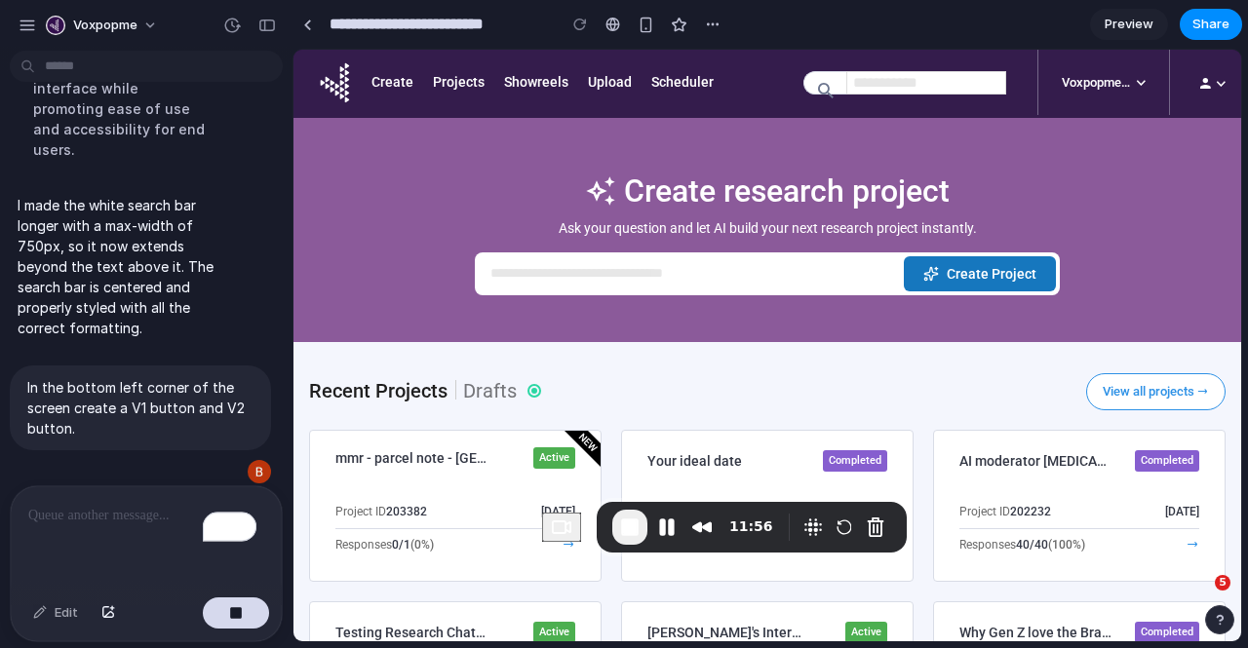
drag, startPoint x: 979, startPoint y: 574, endPoint x: 664, endPoint y: 508, distance: 321.9
click at [664, 508] on div "11:56" at bounding box center [752, 527] width 310 height 51
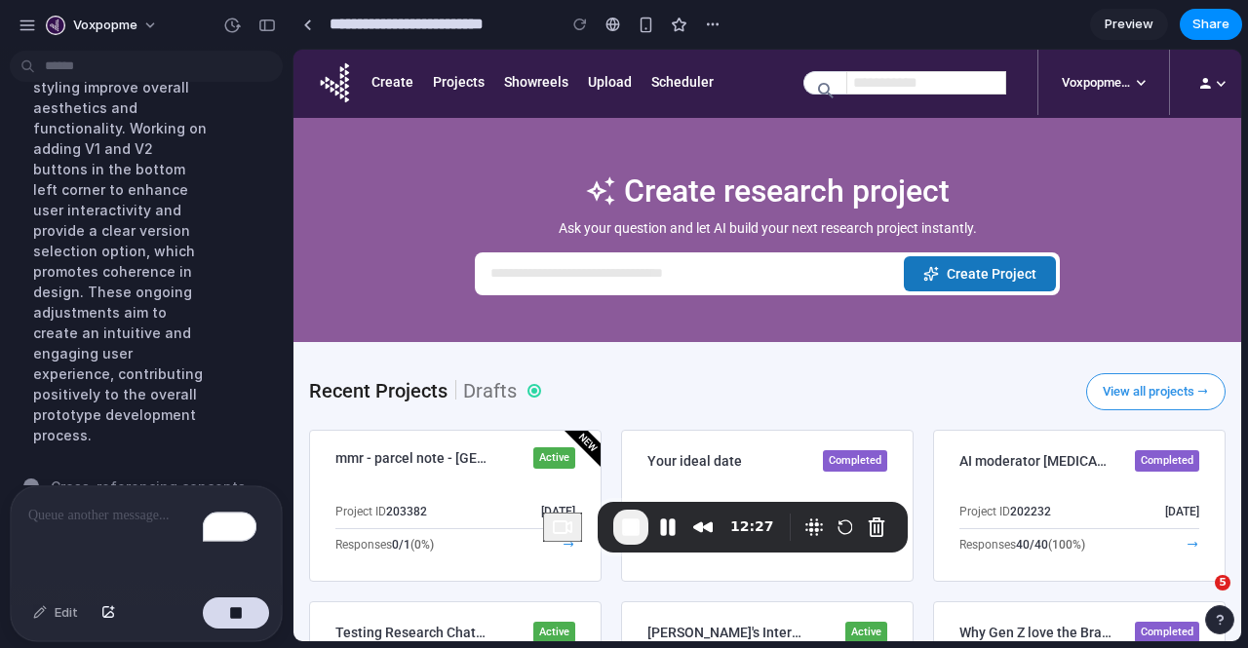
scroll to position [1758, 0]
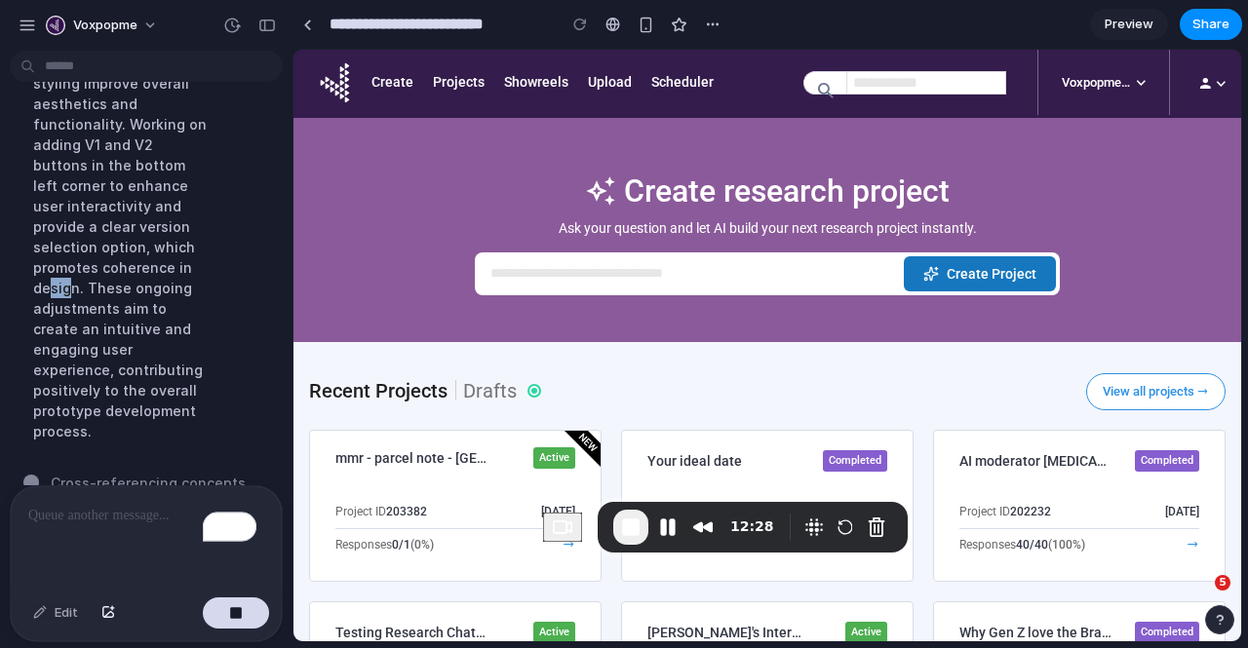
drag, startPoint x: 159, startPoint y: 254, endPoint x: 136, endPoint y: 251, distance: 23.7
click at [136, 251] on div "Implementing user-friendly visual enhancements to the search bar by extending i…" at bounding box center [122, 176] width 209 height 556
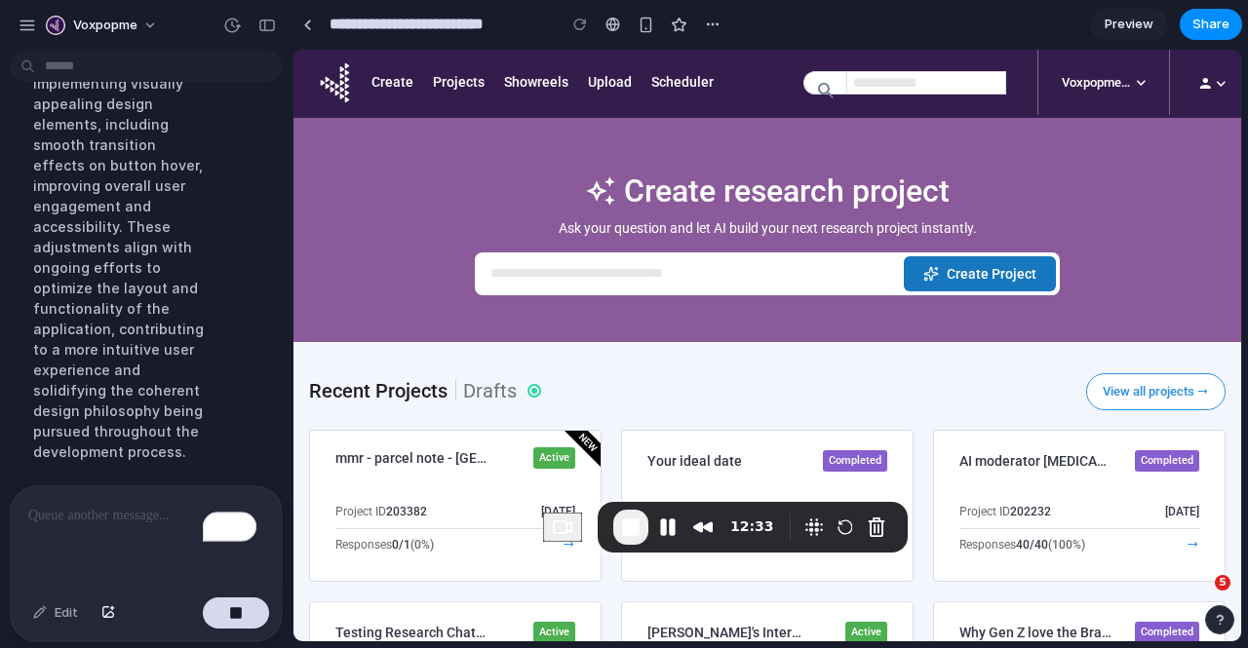
scroll to position [1799, 0]
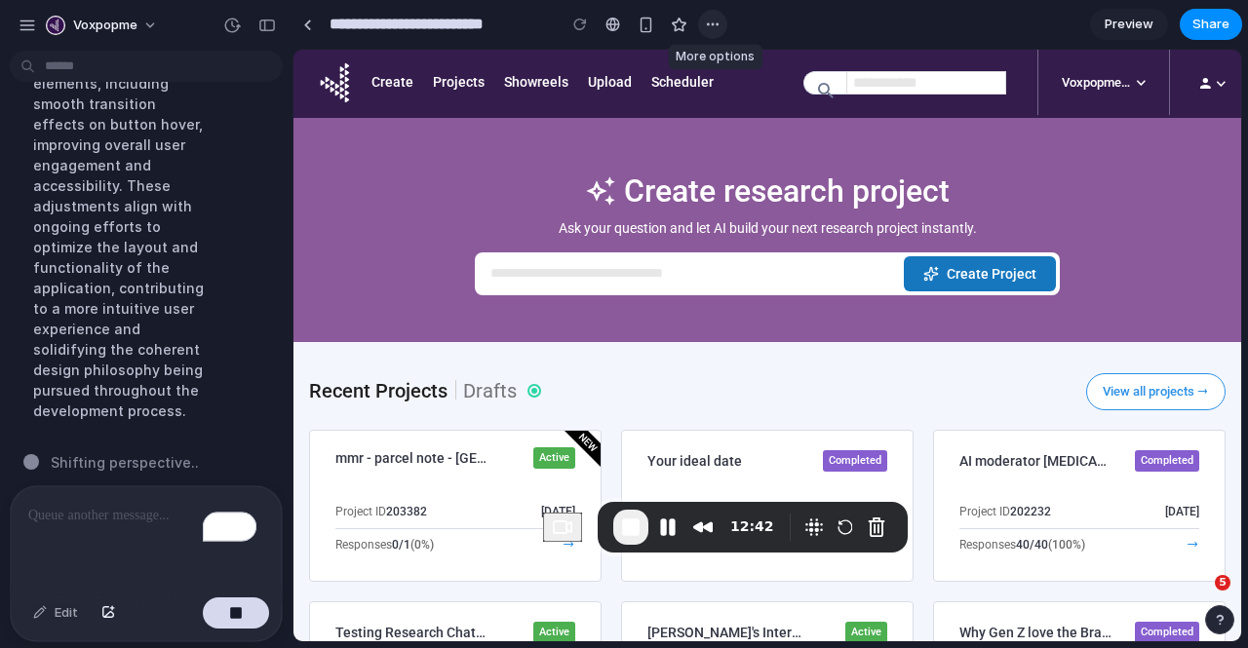
click at [718, 22] on div "button" at bounding box center [713, 25] width 16 height 16
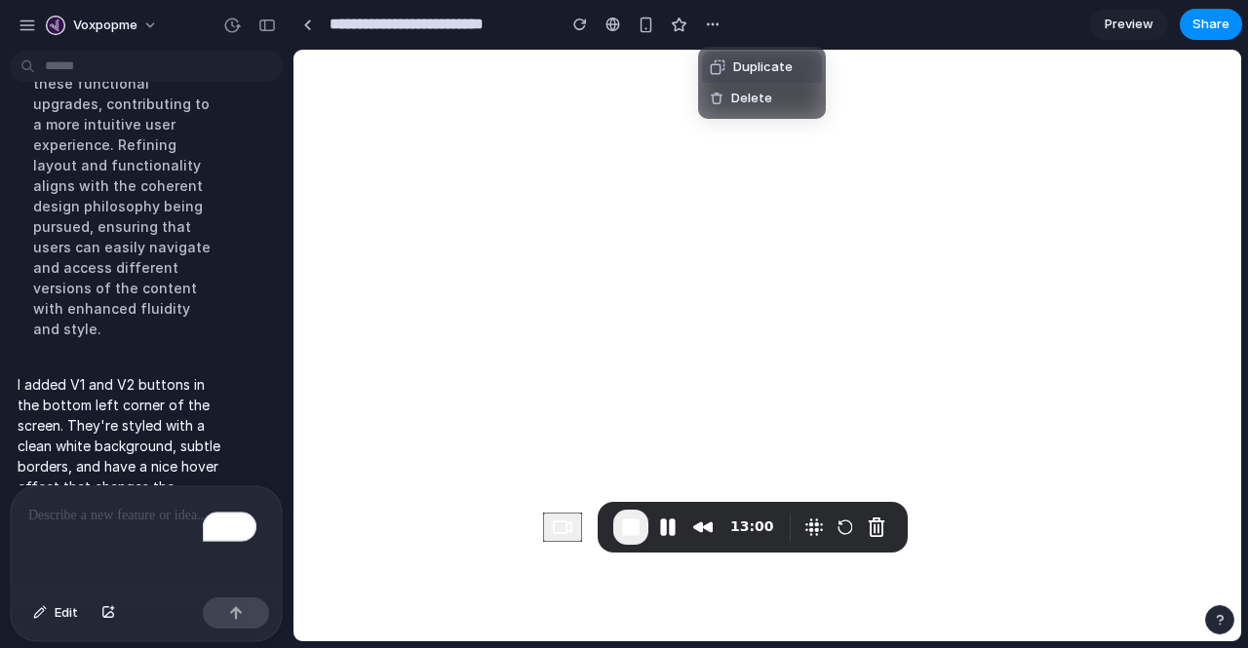
scroll to position [0, 0]
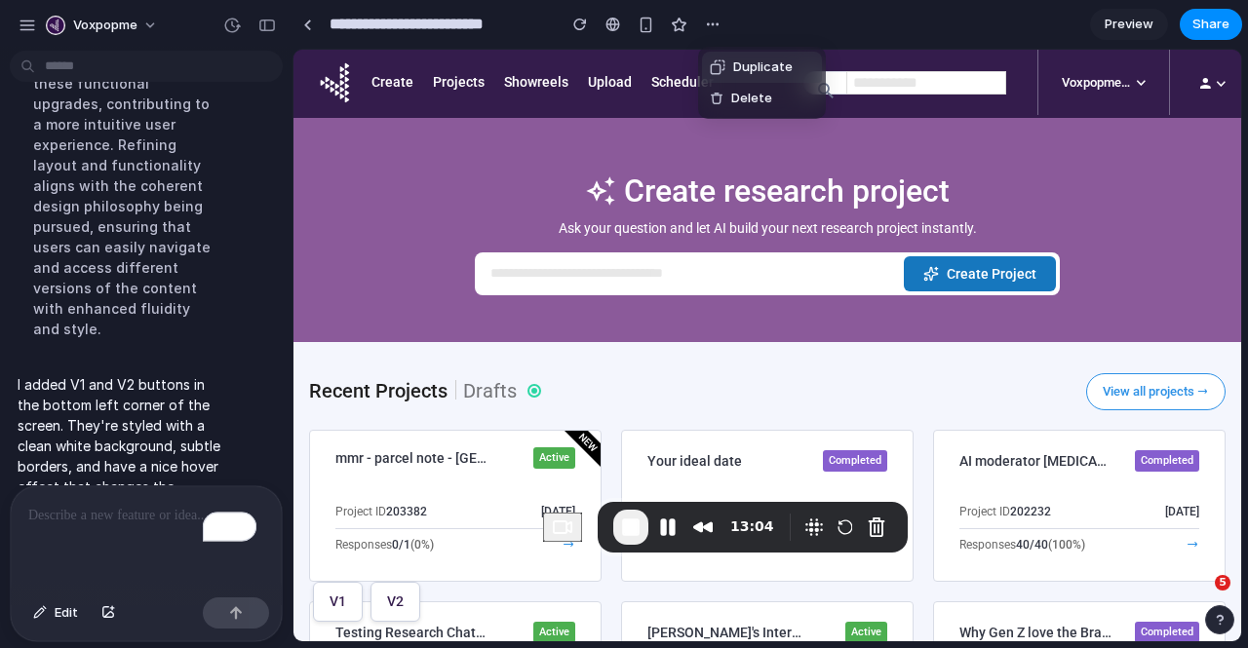
click at [644, 136] on div "Duplicate Delete" at bounding box center [624, 324] width 1248 height 648
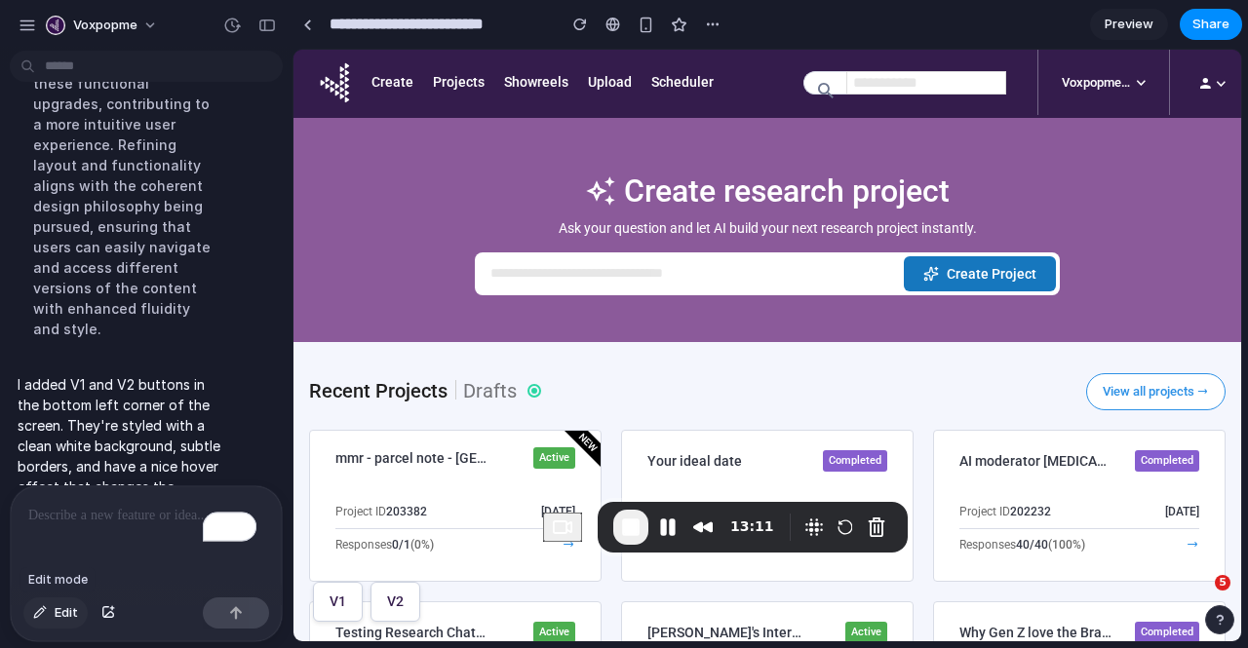
click at [64, 610] on span "Edit" at bounding box center [66, 614] width 23 height 20
click at [402, 607] on div at bounding box center [767, 346] width 947 height 592
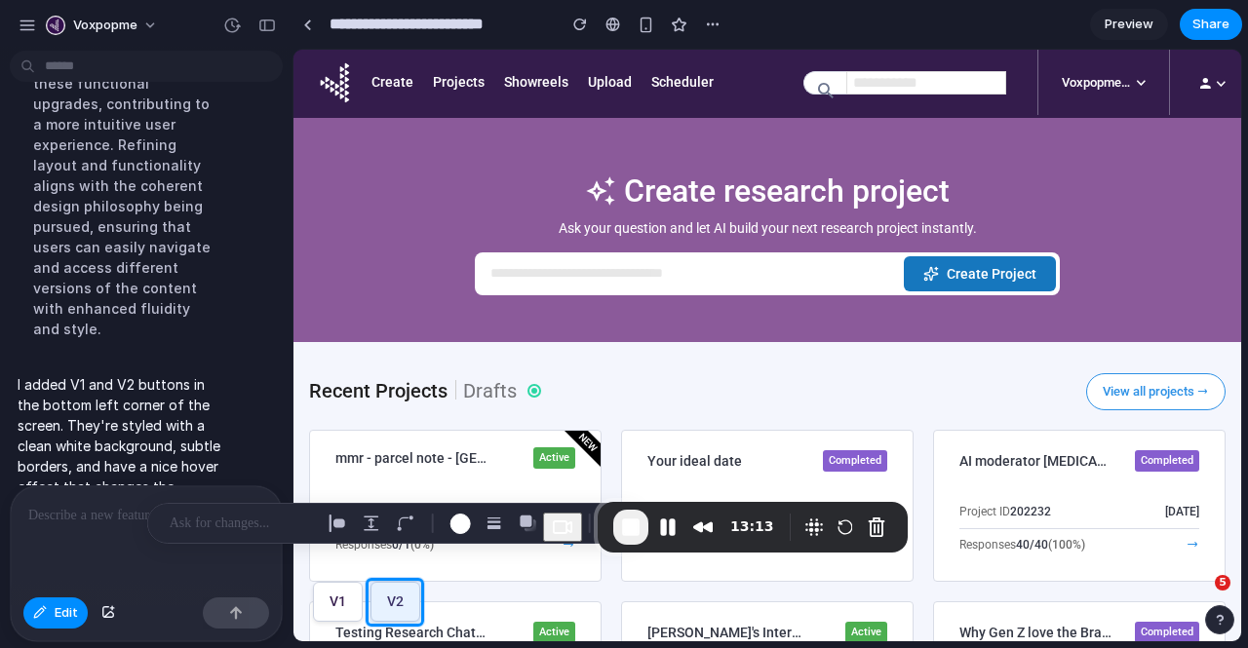
click at [80, 504] on p "To enrich screen reader interactions, please activate Accessibility in Grammarl…" at bounding box center [142, 515] width 228 height 23
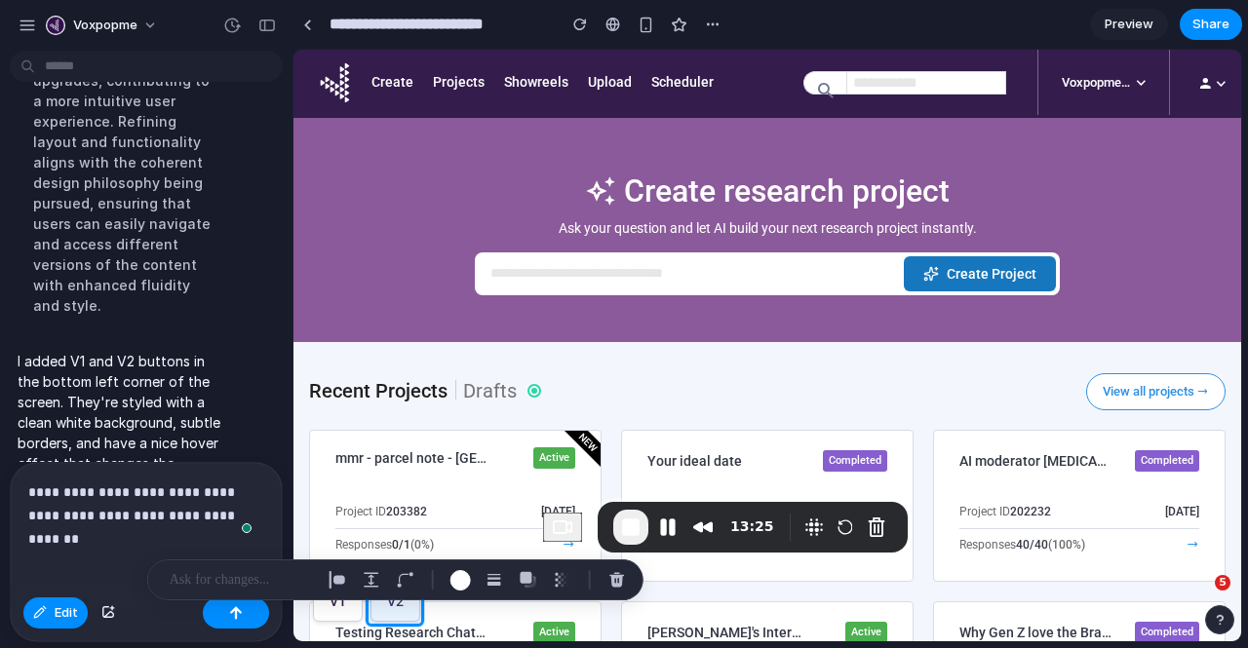
scroll to position [1966, 0]
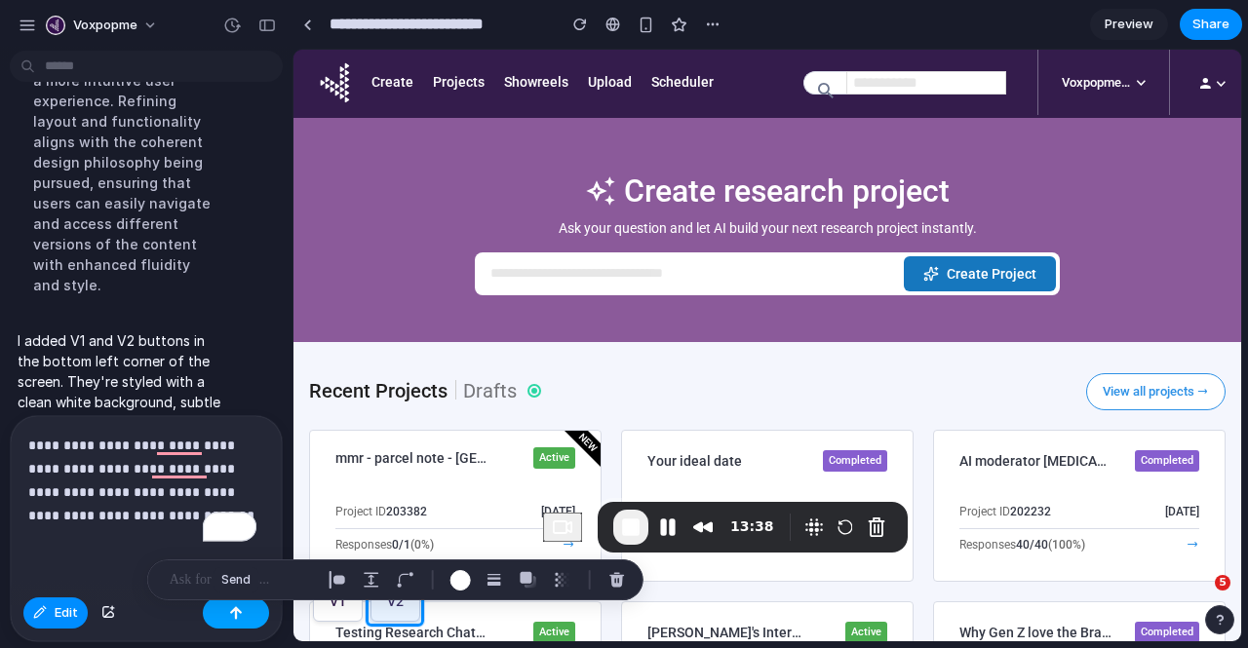
click at [236, 619] on div "button" at bounding box center [236, 614] width 14 height 14
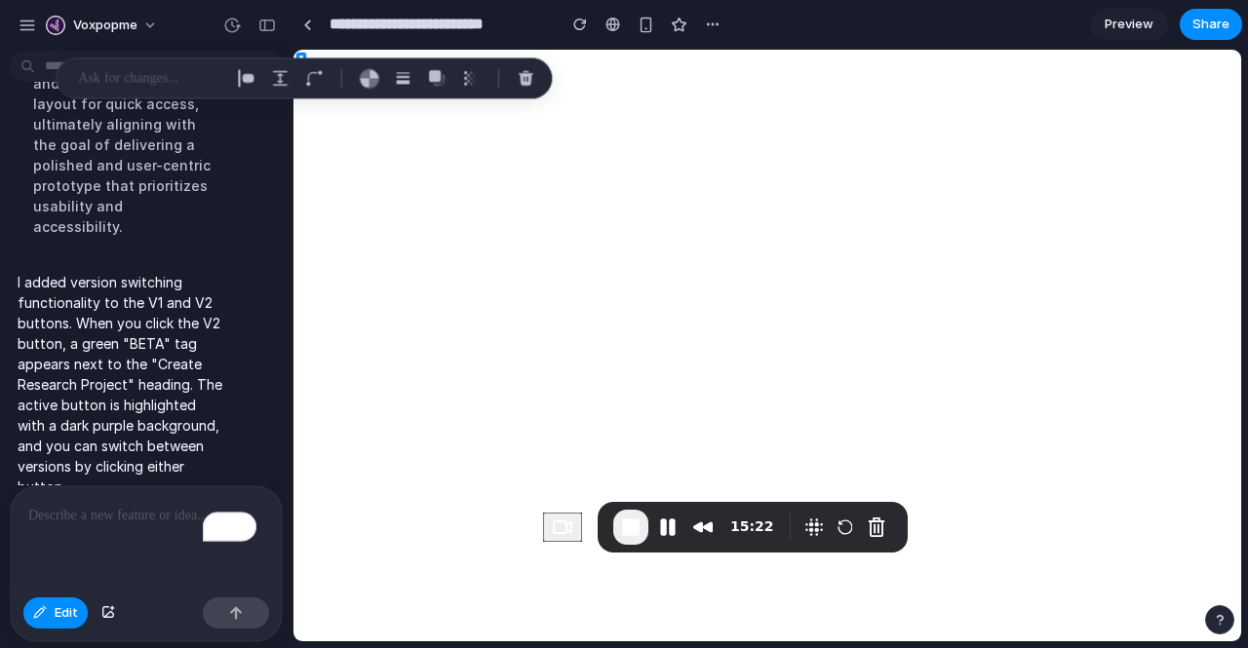
scroll to position [0, 0]
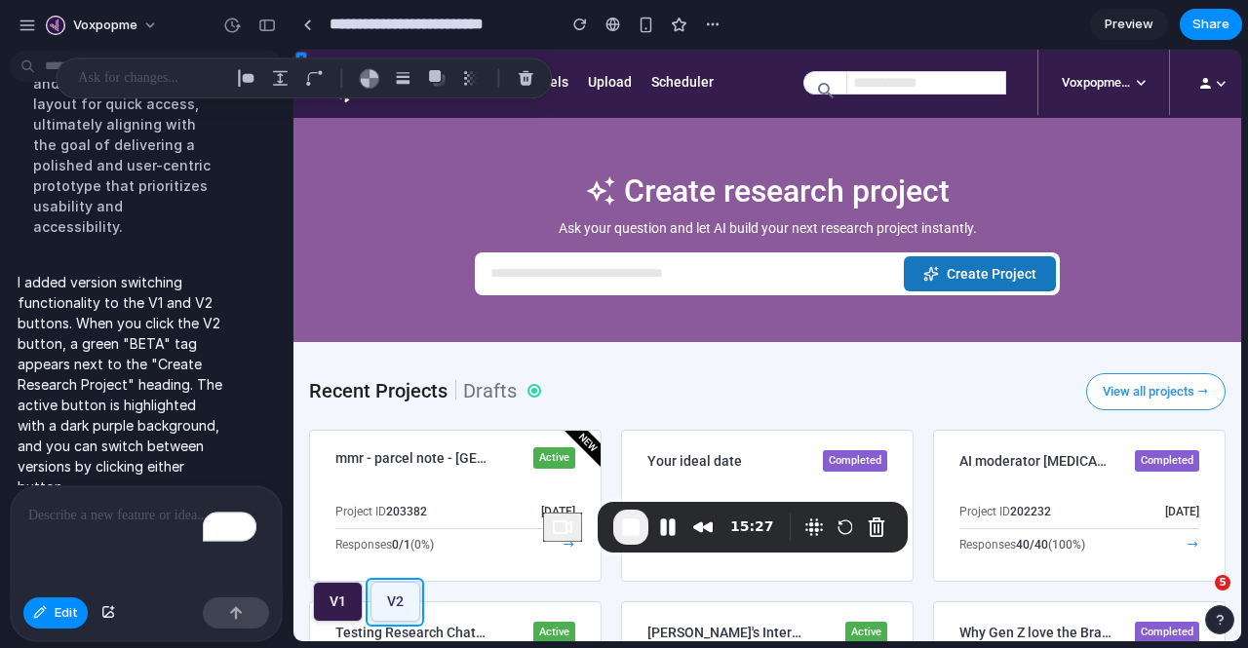
click at [397, 594] on div at bounding box center [767, 346] width 947 height 592
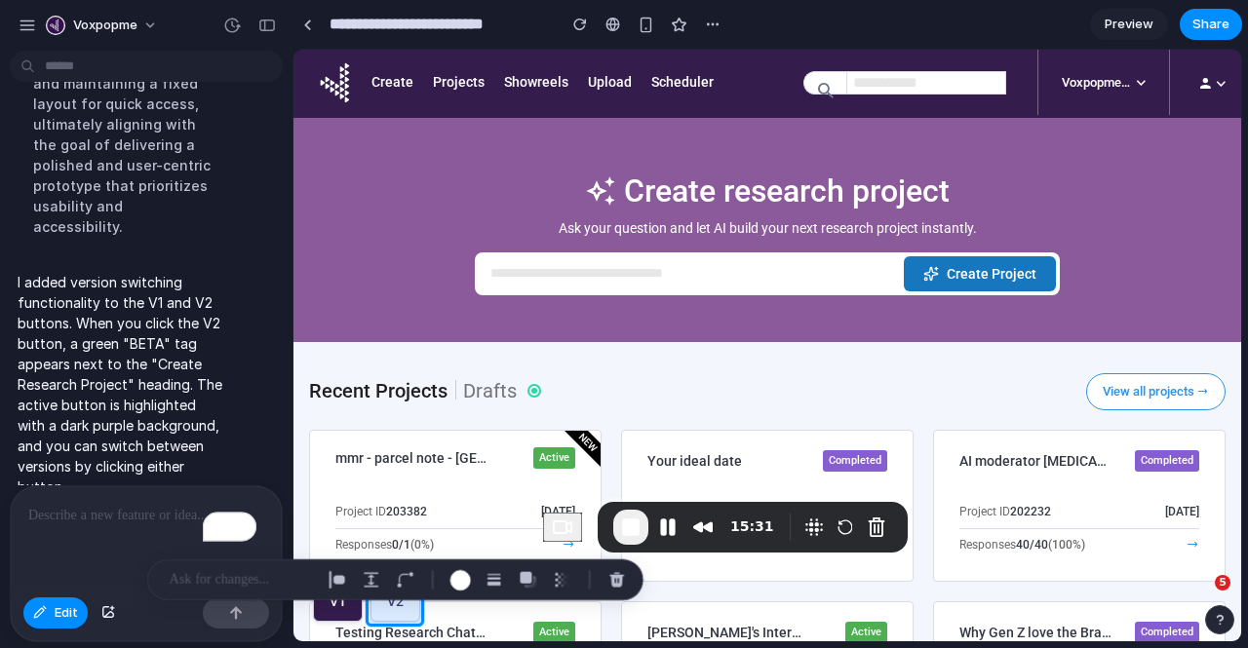
click at [391, 616] on div at bounding box center [767, 346] width 947 height 592
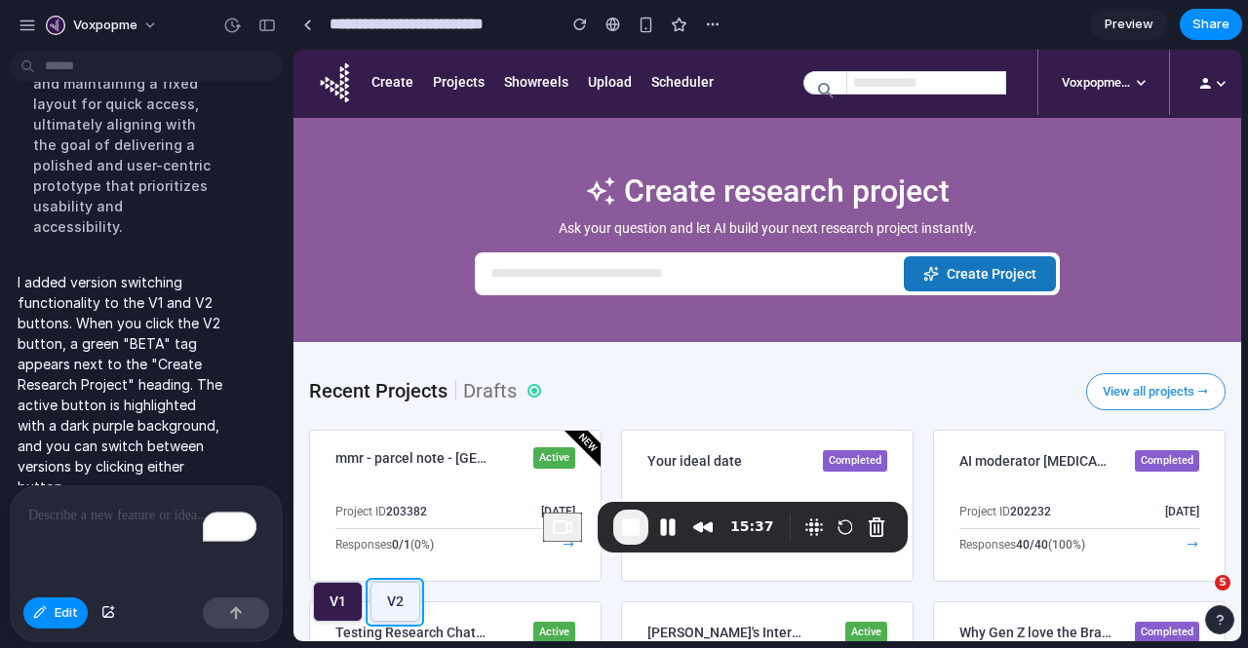
click at [398, 604] on div at bounding box center [767, 346] width 947 height 592
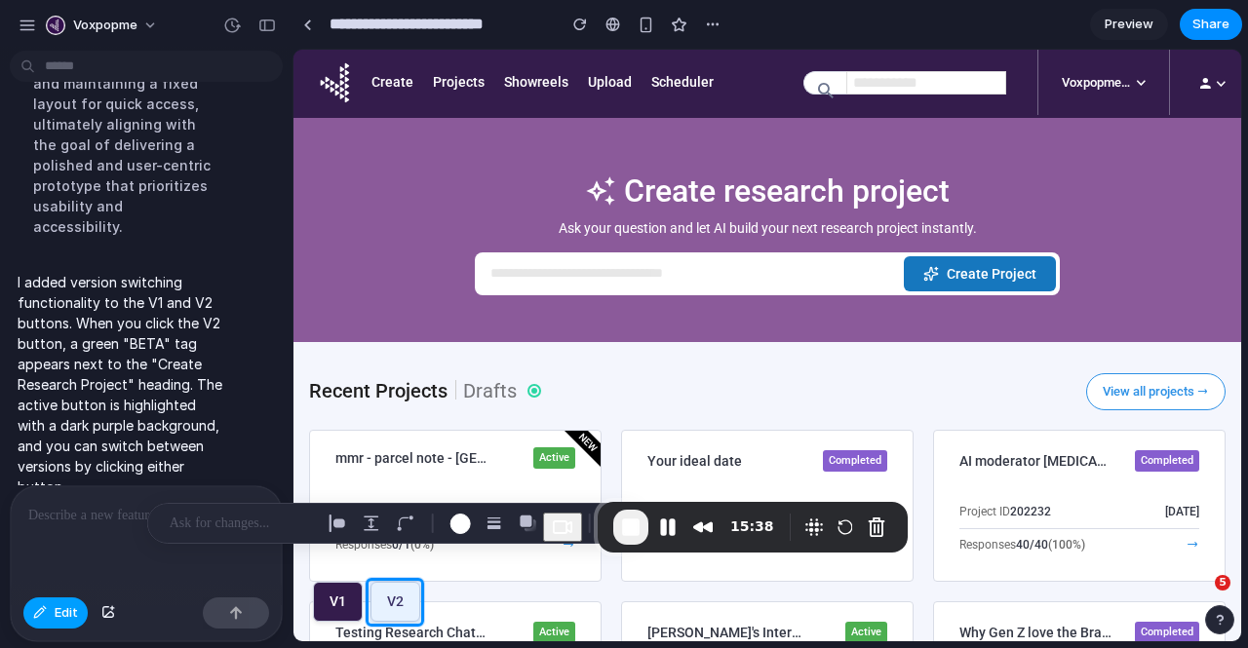
click at [54, 609] on button "Edit" at bounding box center [55, 613] width 64 height 31
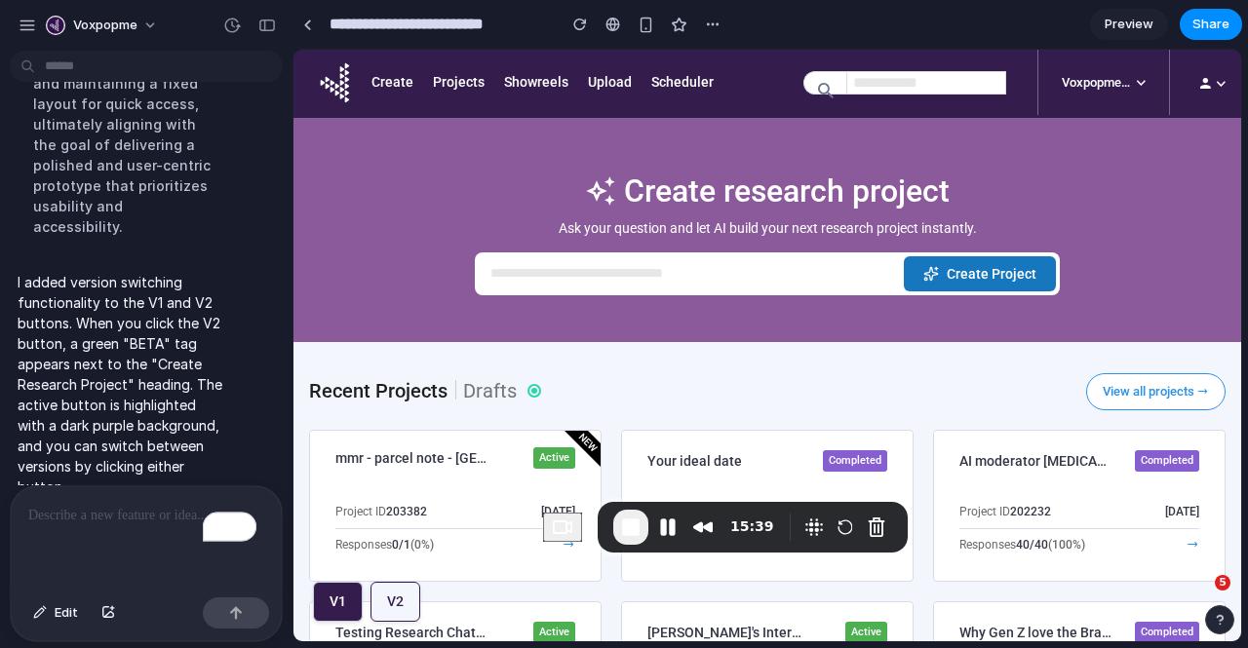
click at [400, 600] on button "V2" at bounding box center [396, 602] width 50 height 40
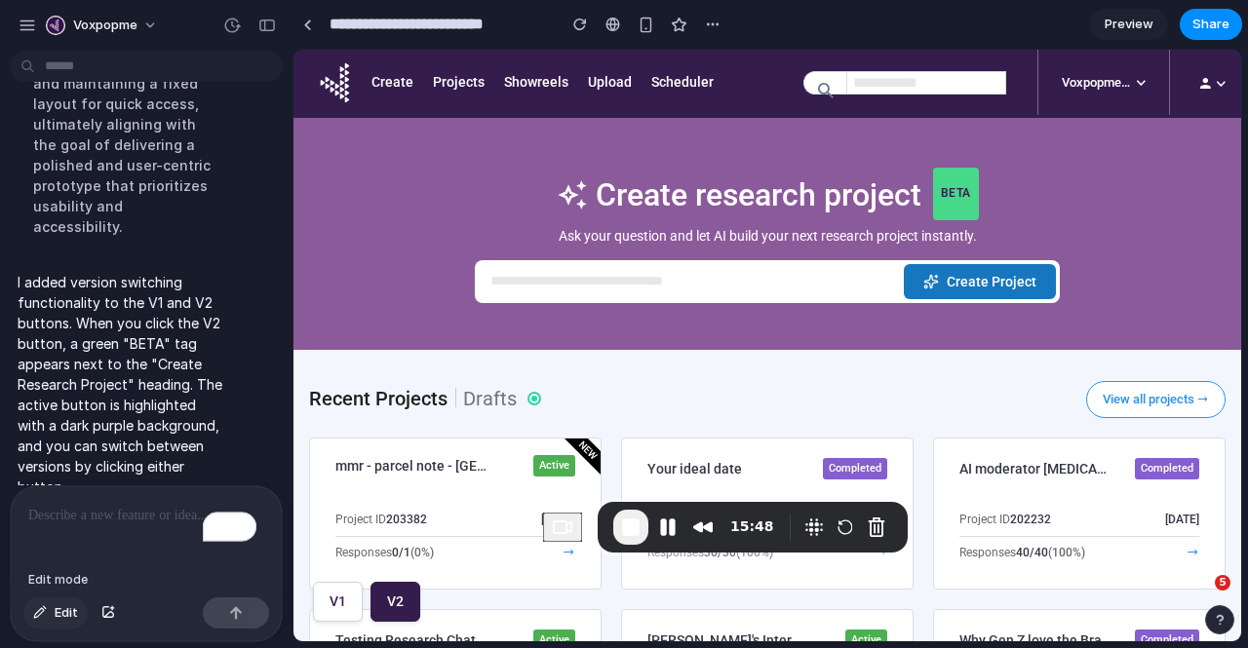
click at [62, 613] on span "Edit" at bounding box center [66, 614] width 23 height 20
click at [944, 196] on div at bounding box center [767, 346] width 947 height 592
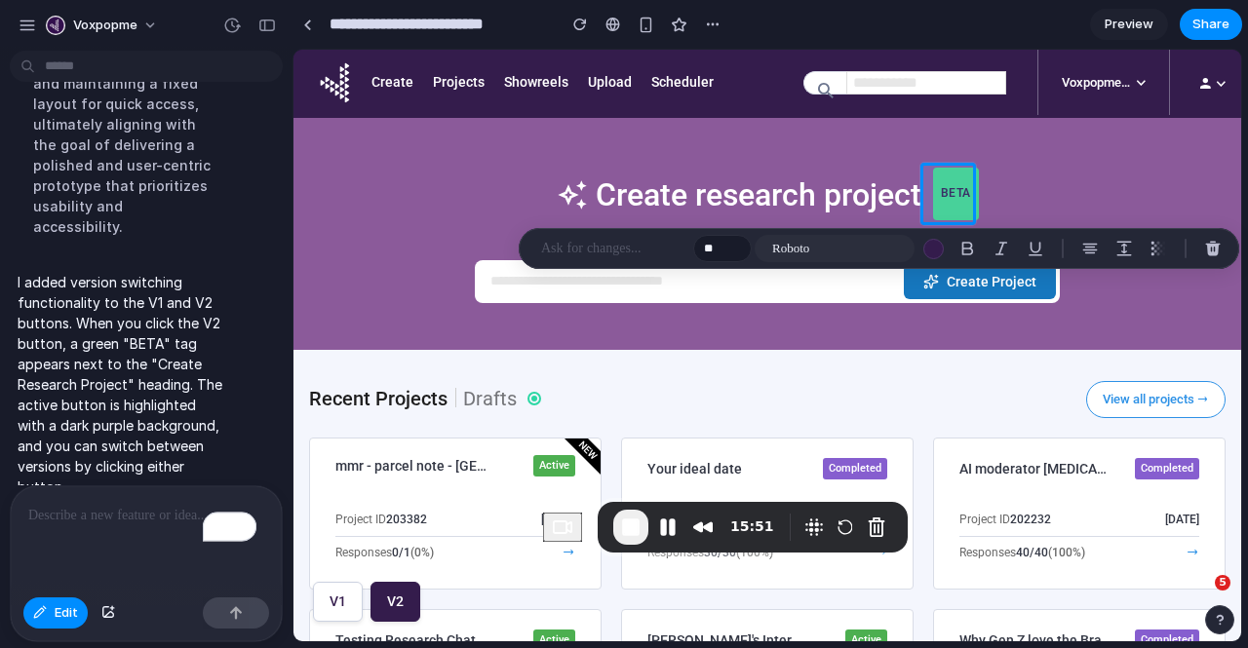
click at [125, 510] on p "To enrich screen reader interactions, please activate Accessibility in Grammarl…" at bounding box center [142, 515] width 228 height 23
click at [239, 607] on div "button" at bounding box center [236, 614] width 14 height 14
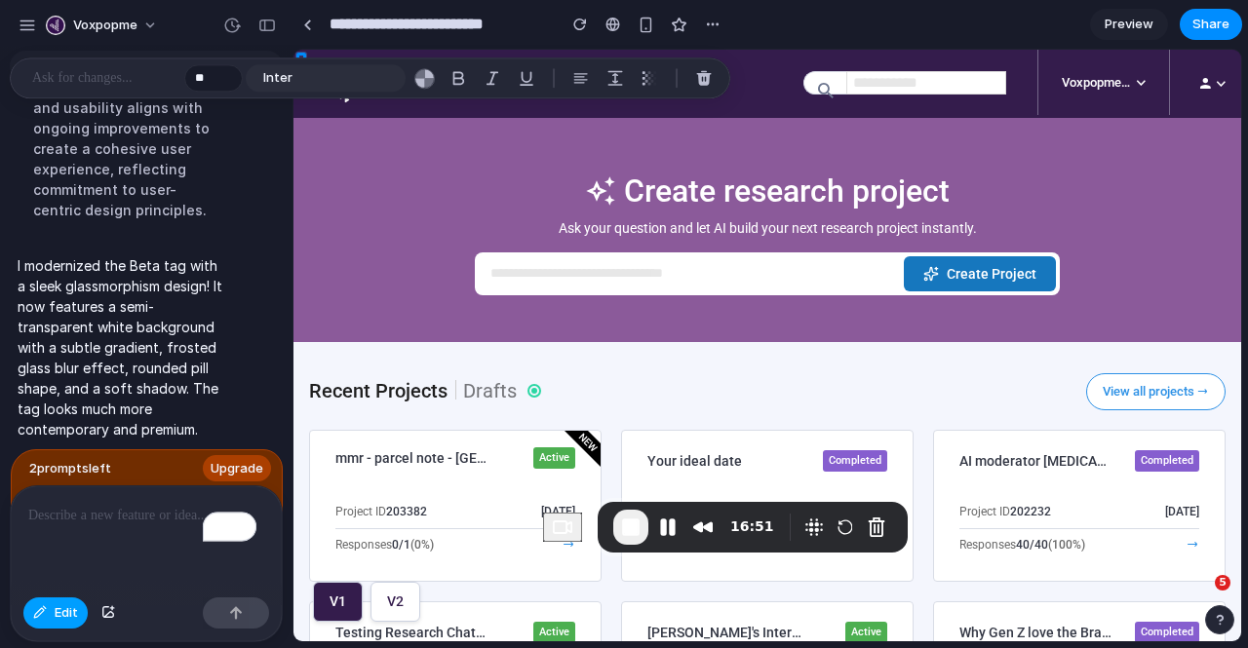
click at [60, 616] on span "Edit" at bounding box center [66, 614] width 23 height 20
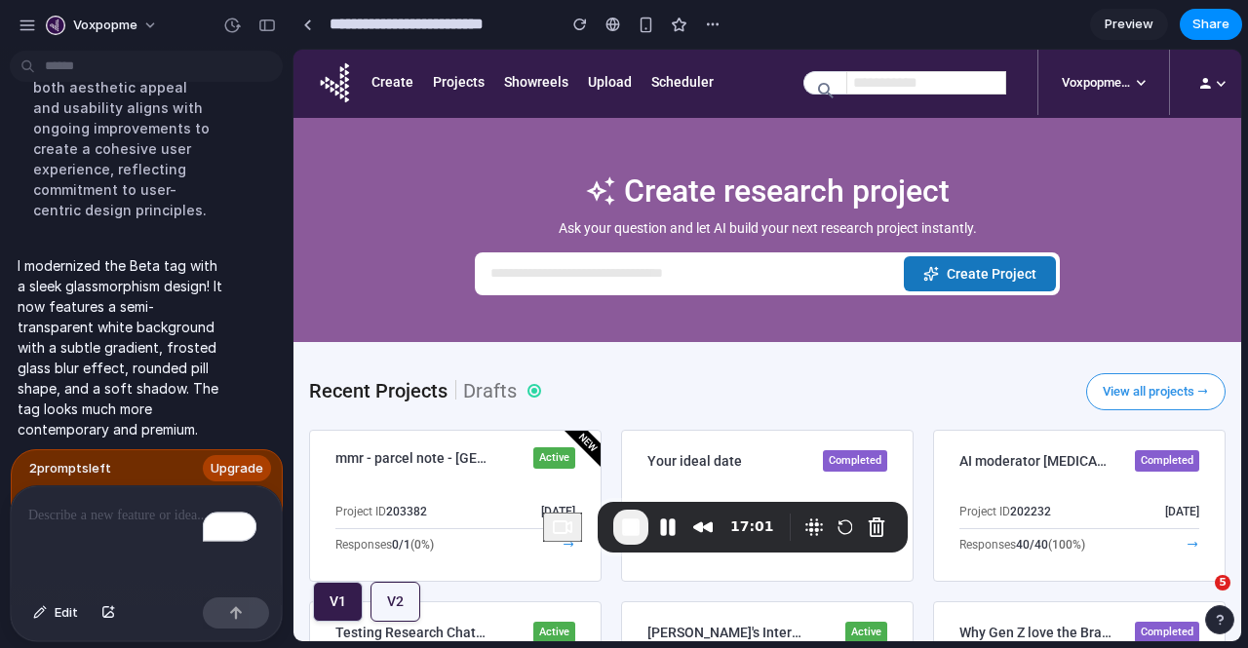
click at [405, 605] on button "V2" at bounding box center [396, 602] width 50 height 40
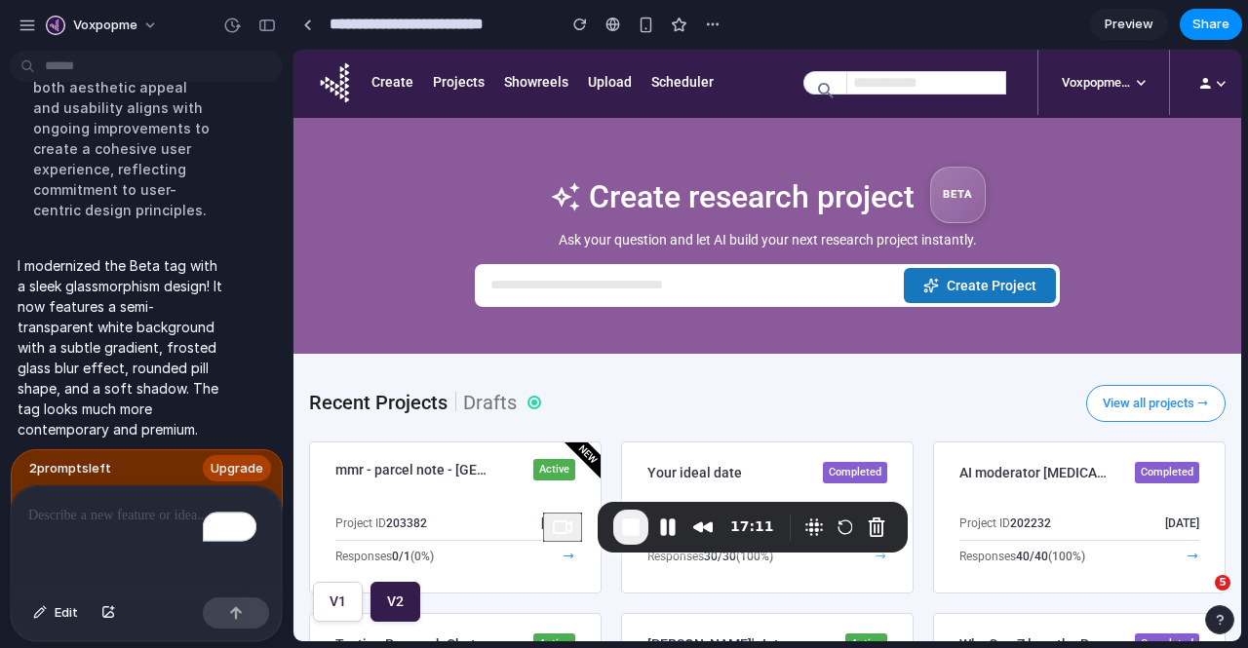
click at [115, 509] on p "To enrich screen reader interactions, please activate Accessibility in Grammarl…" at bounding box center [142, 515] width 228 height 23
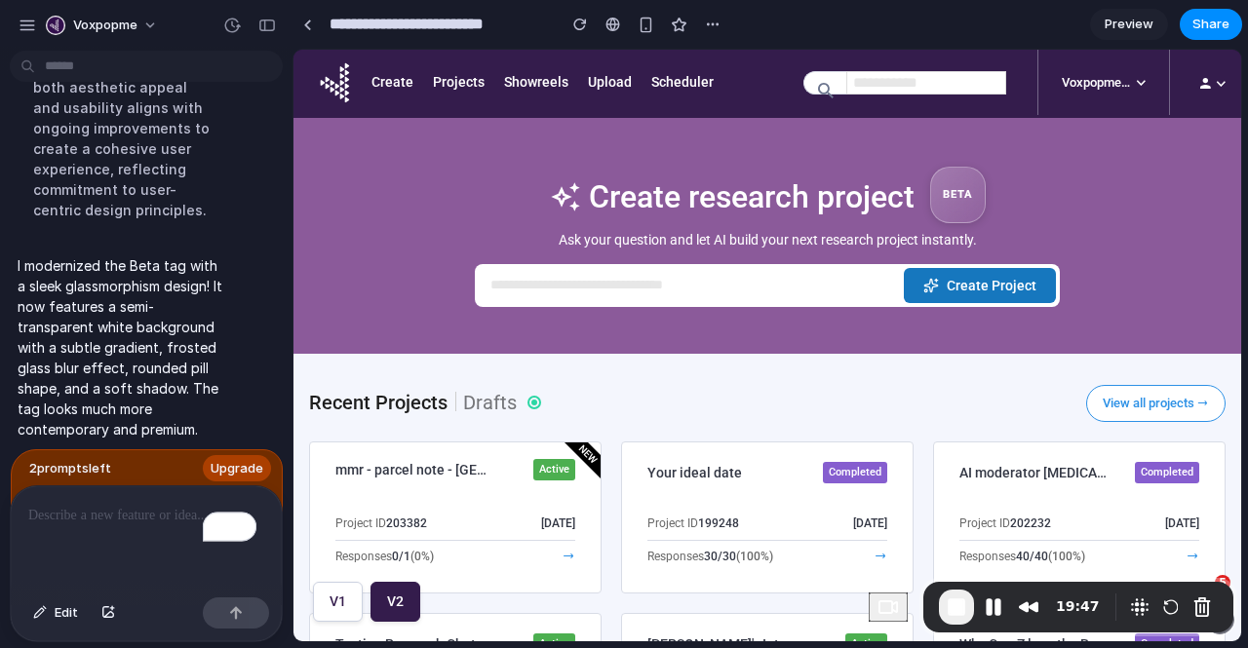
click at [120, 518] on p "To enrich screen reader interactions, please activate Accessibility in Grammarl…" at bounding box center [142, 515] width 228 height 23
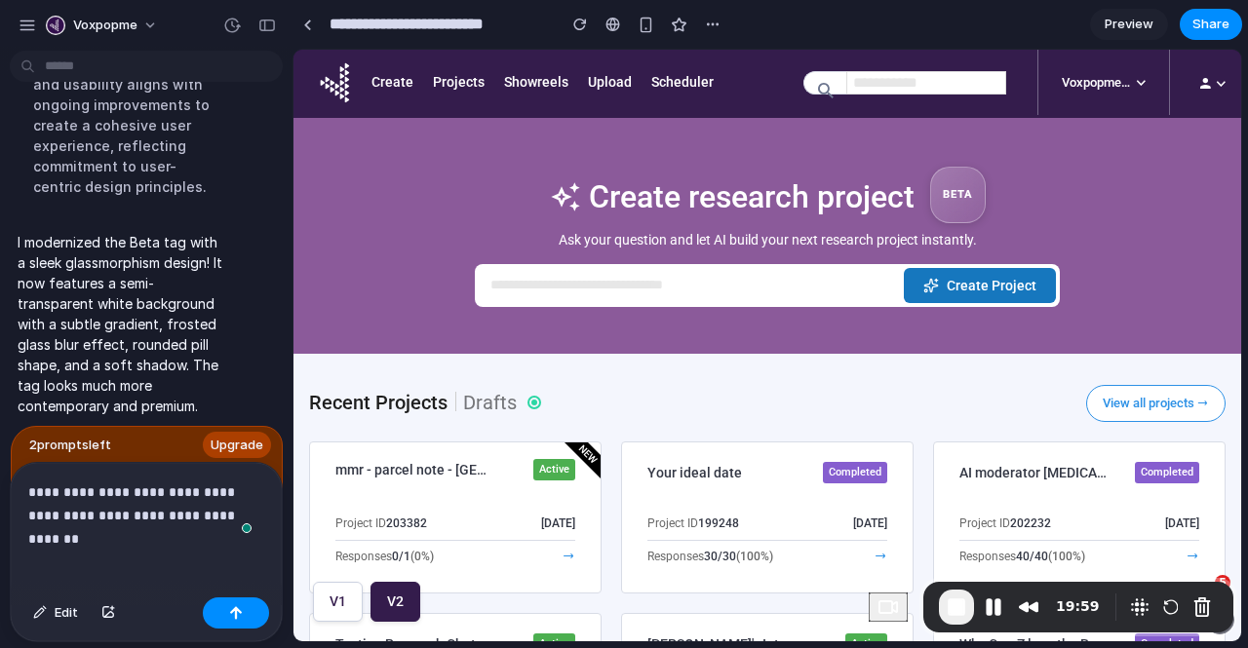
scroll to position [2749, 0]
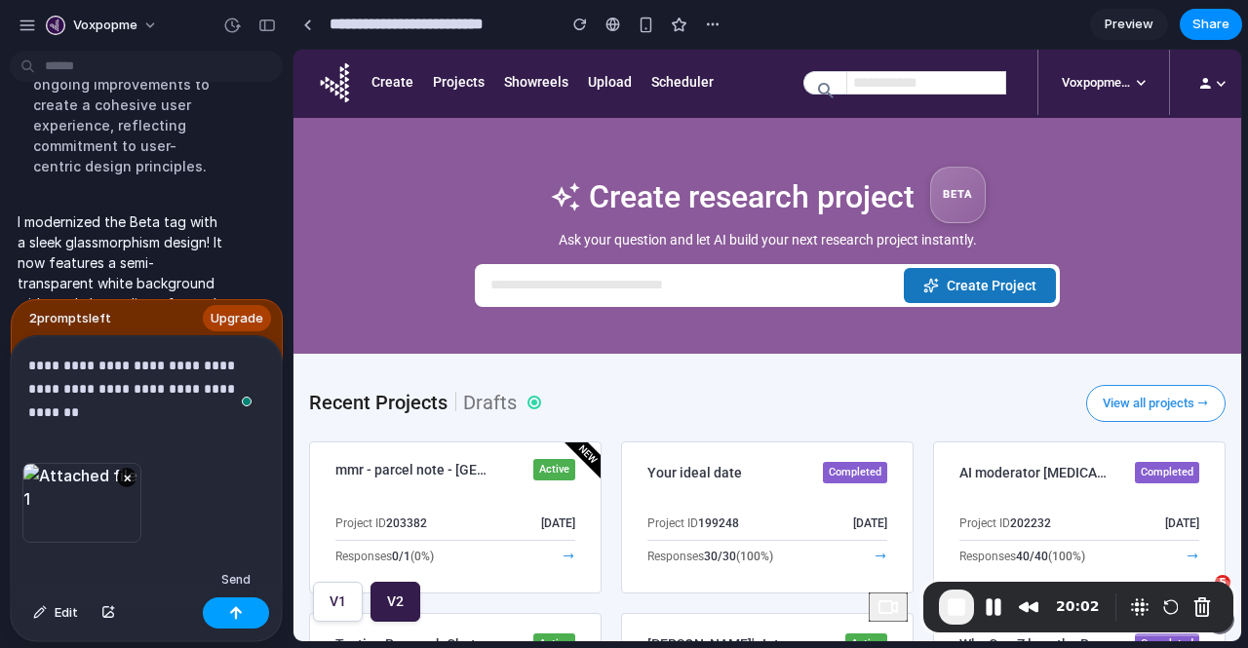
click at [244, 618] on button "button" at bounding box center [236, 613] width 66 height 31
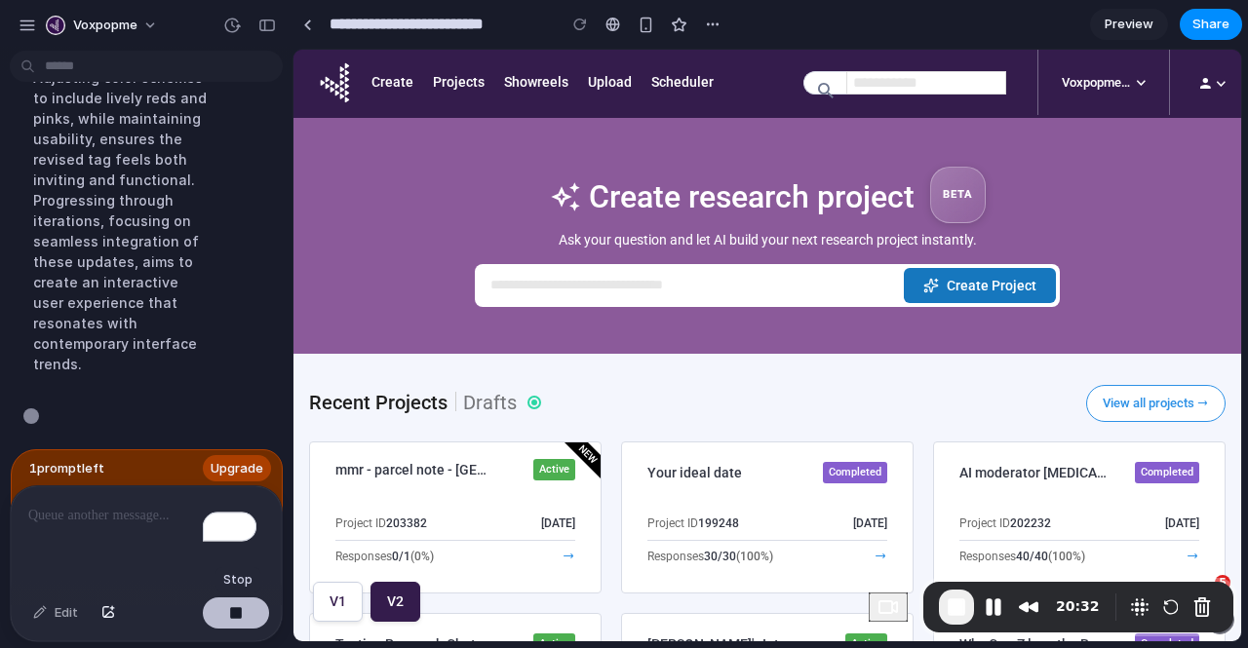
scroll to position [3102, 0]
click at [234, 459] on span "Upgrade" at bounding box center [237, 469] width 53 height 20
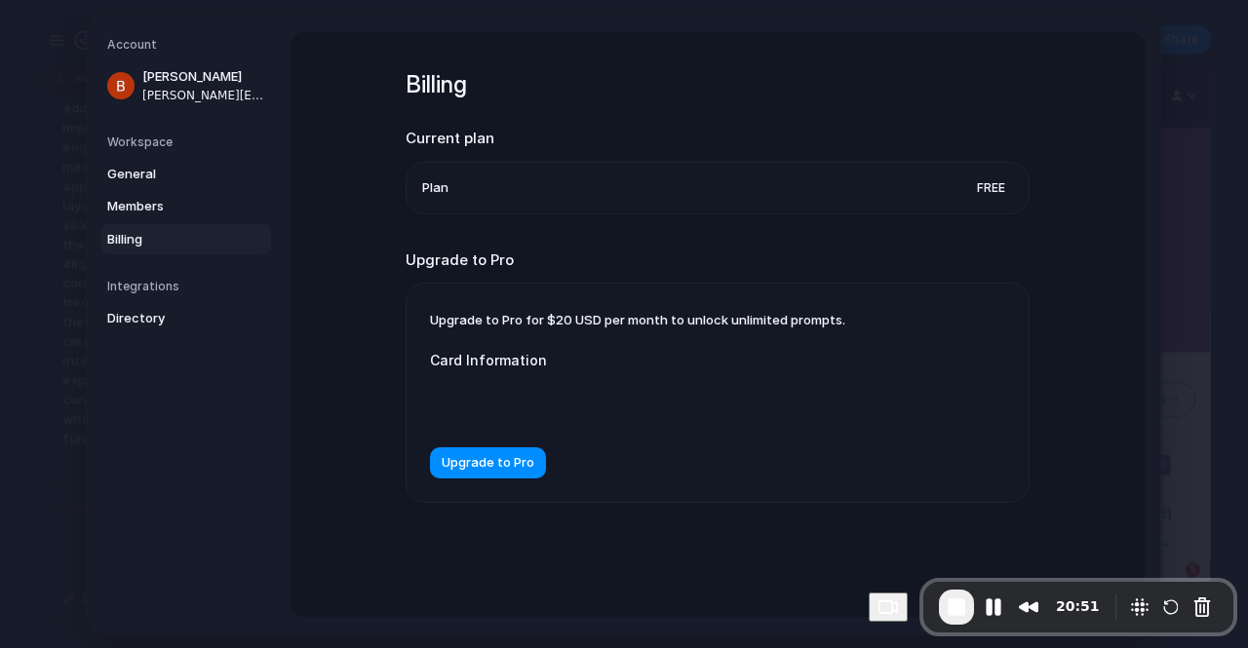
scroll to position [3064, 0]
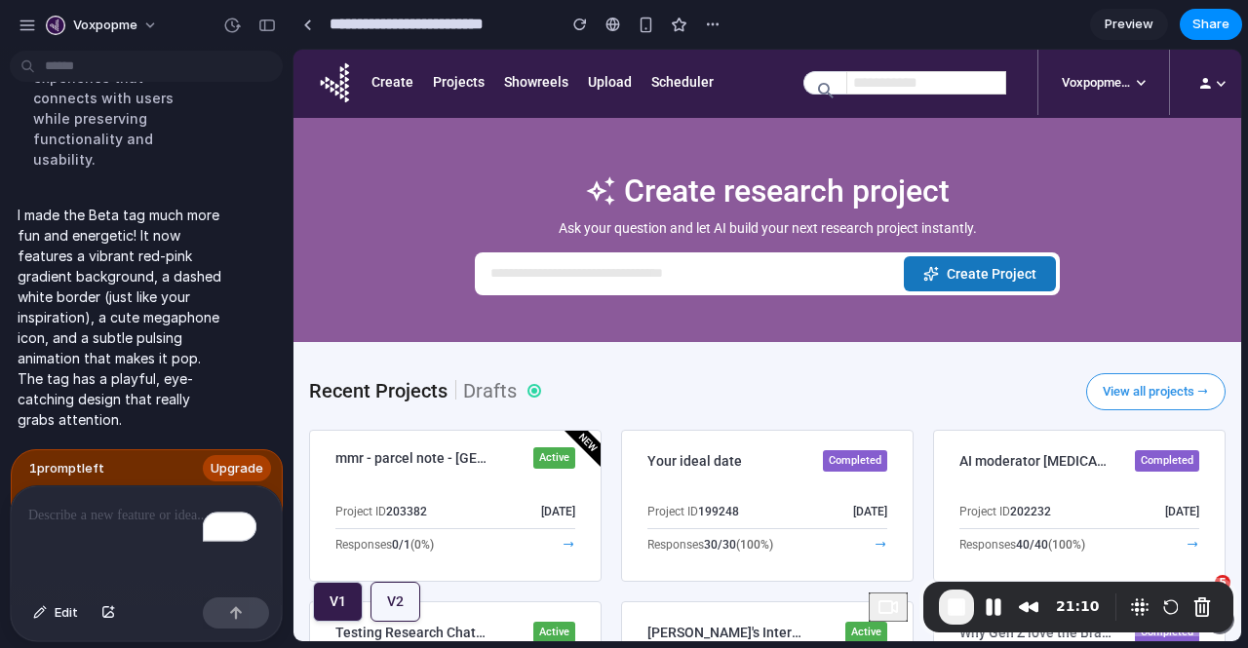
click at [409, 597] on button "V2" at bounding box center [396, 602] width 50 height 40
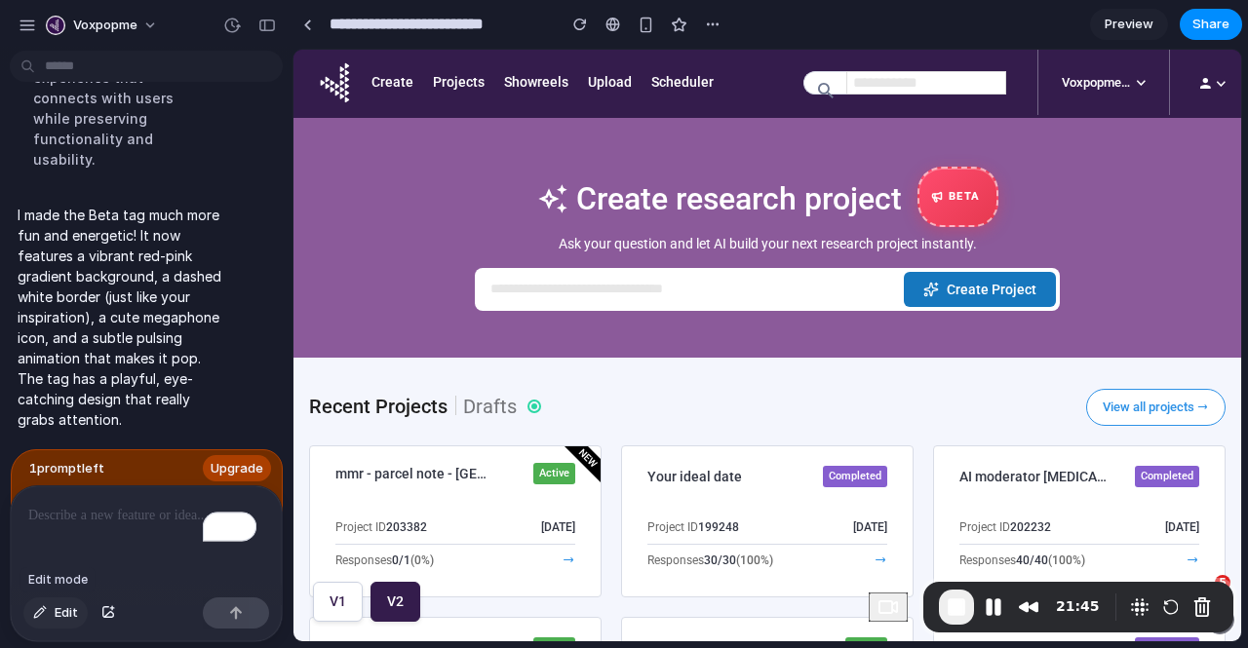
click at [70, 615] on span "Edit" at bounding box center [66, 614] width 23 height 20
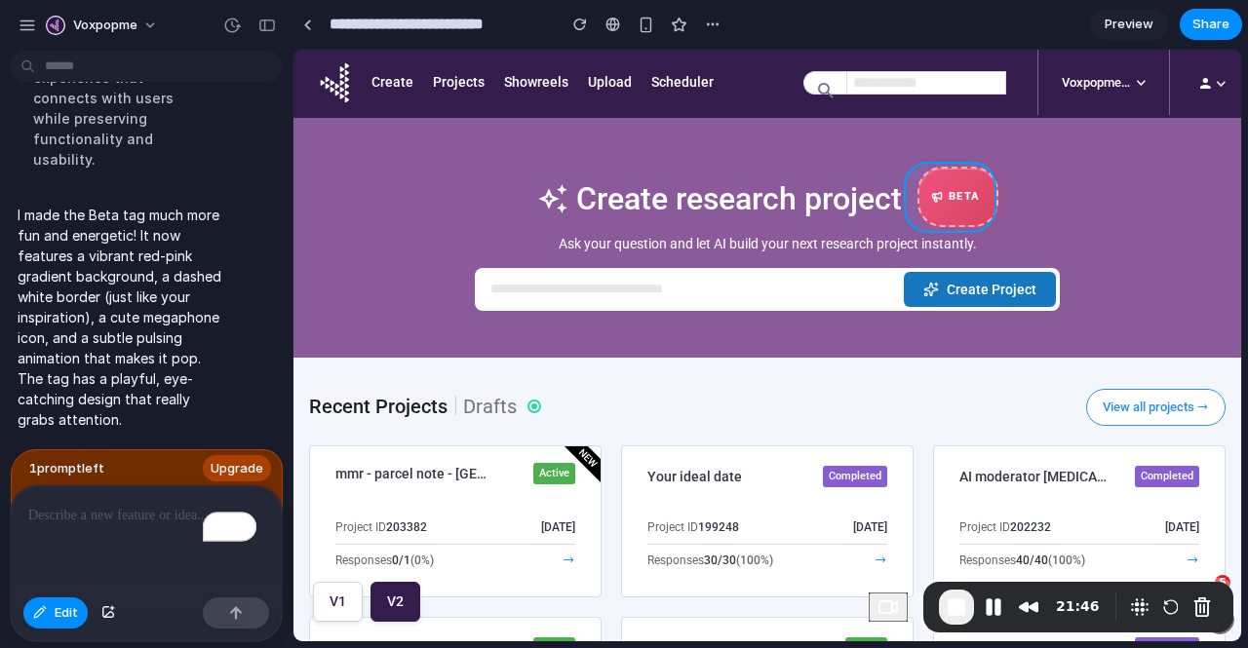
click at [954, 201] on div at bounding box center [767, 346] width 947 height 592
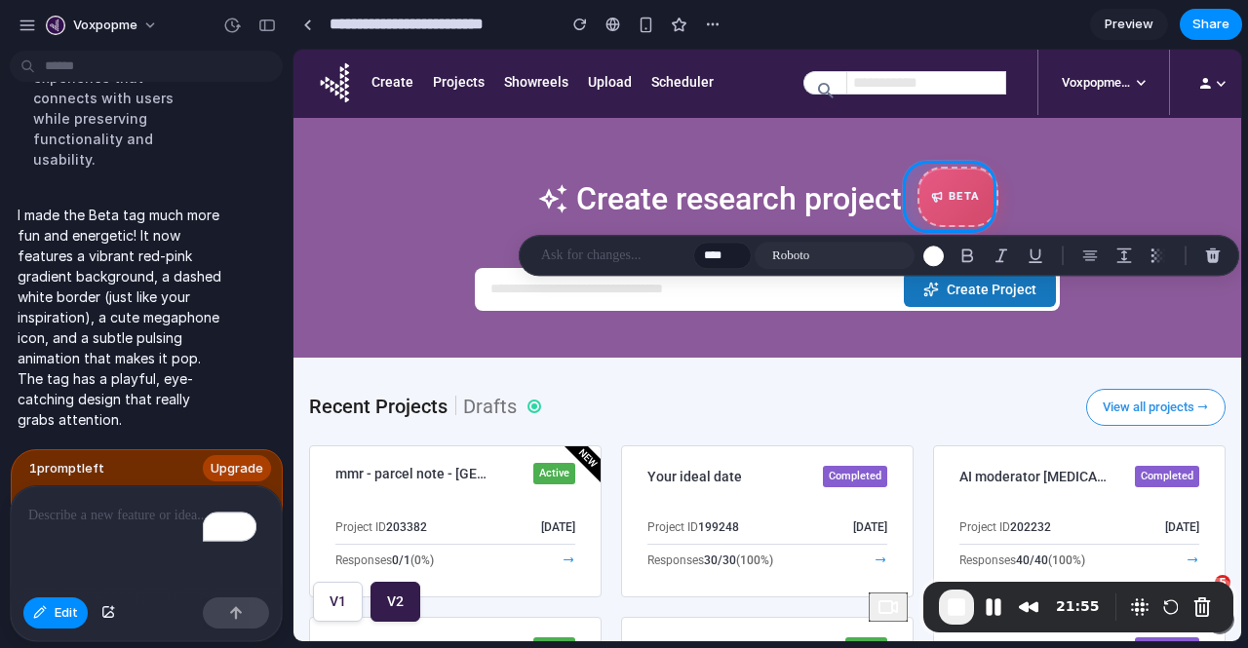
click at [645, 247] on p at bounding box center [613, 255] width 144 height 23
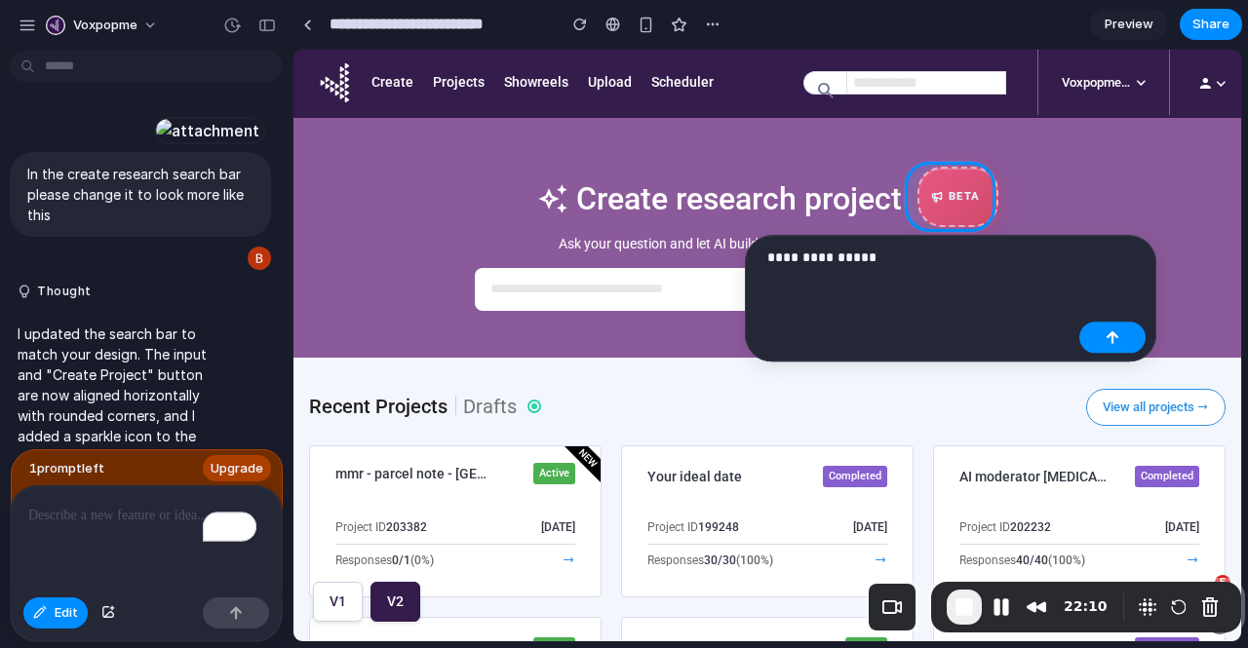
scroll to position [3307, 0]
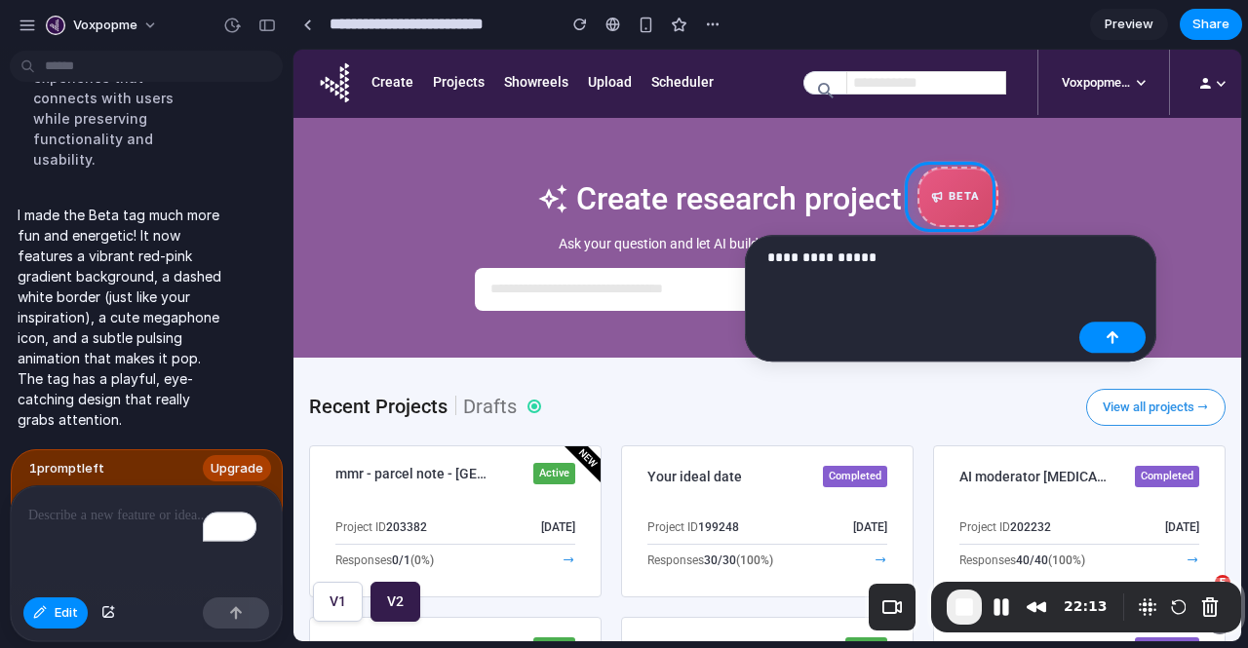
click at [900, 260] on p "**********" at bounding box center [919, 257] width 304 height 23
drag, startPoint x: 900, startPoint y: 260, endPoint x: 881, endPoint y: 262, distance: 18.6
click at [881, 262] on p "**********" at bounding box center [919, 257] width 304 height 23
paste div
click at [1118, 340] on div "button" at bounding box center [1113, 338] width 14 height 14
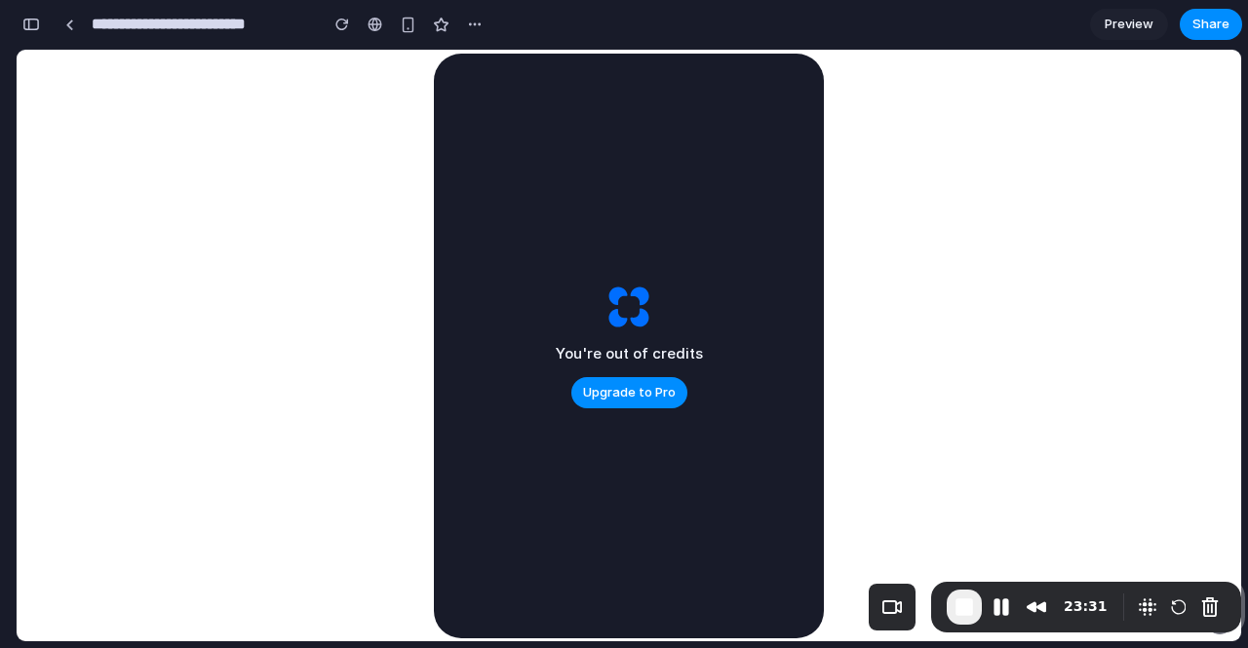
scroll to position [0, 0]
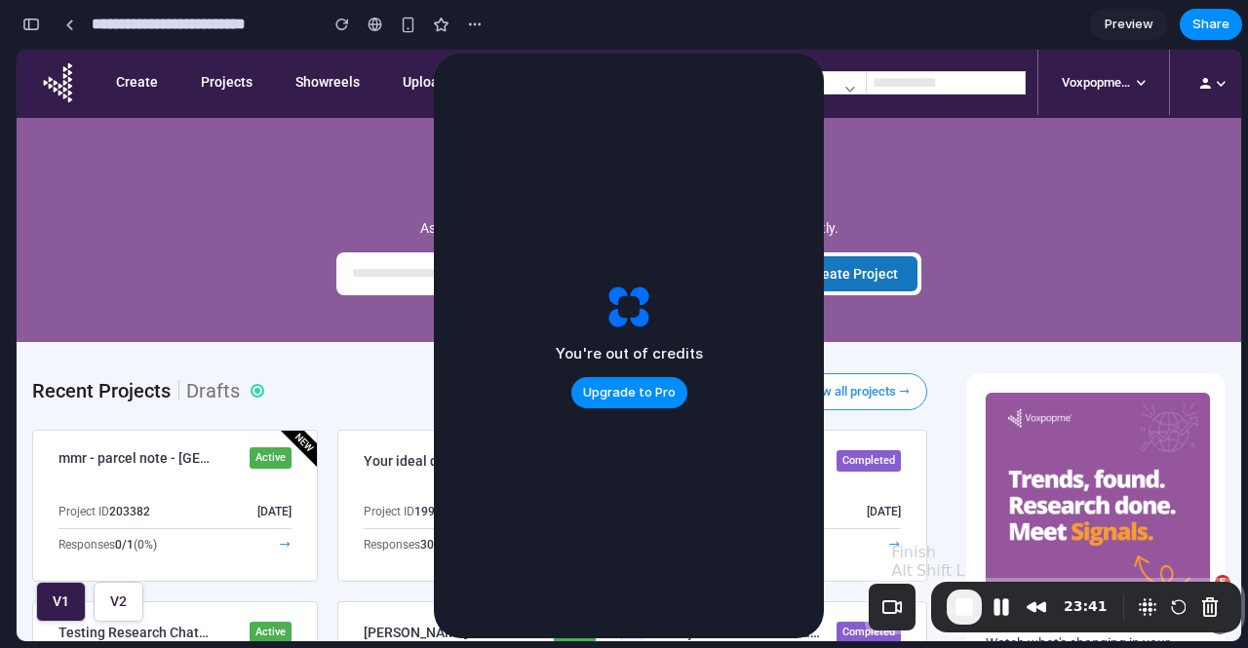
click at [969, 606] on span "End Recording" at bounding box center [964, 607] width 23 height 23
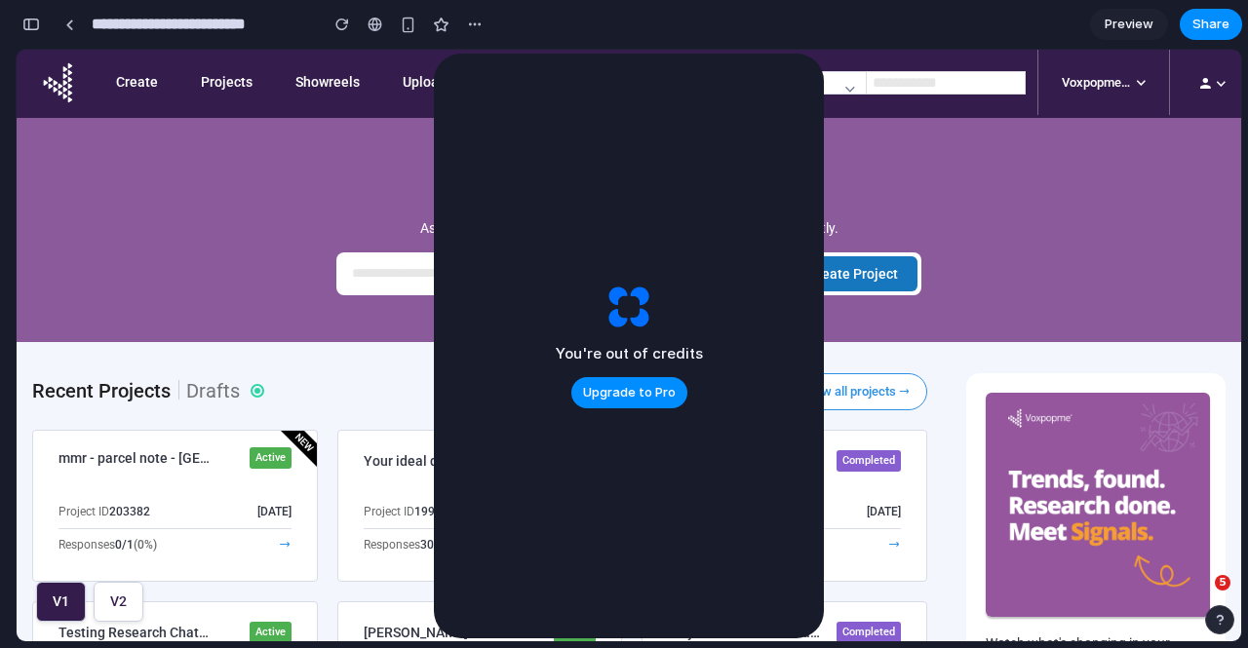
click at [914, 166] on vpm-dashboard-generate "C reate Research Project Ask your question and let AI build your next research …" at bounding box center [629, 230] width 1225 height 224
click at [803, 54] on div "You're out of credits Upgrade to Pro" at bounding box center [629, 346] width 390 height 585
click at [908, 159] on vpm-dashboard-generate "C reate Research Project Ask your question and let AI build your next research …" at bounding box center [629, 230] width 1225 height 224
click at [908, 158] on vpm-dashboard-generate "C reate Research Project Ask your question and let AI build your next research …" at bounding box center [629, 230] width 1225 height 224
click at [262, 224] on vpm-dashboard-generate "C reate Research Project Ask your question and let AI build your next research …" at bounding box center [629, 230] width 1225 height 224
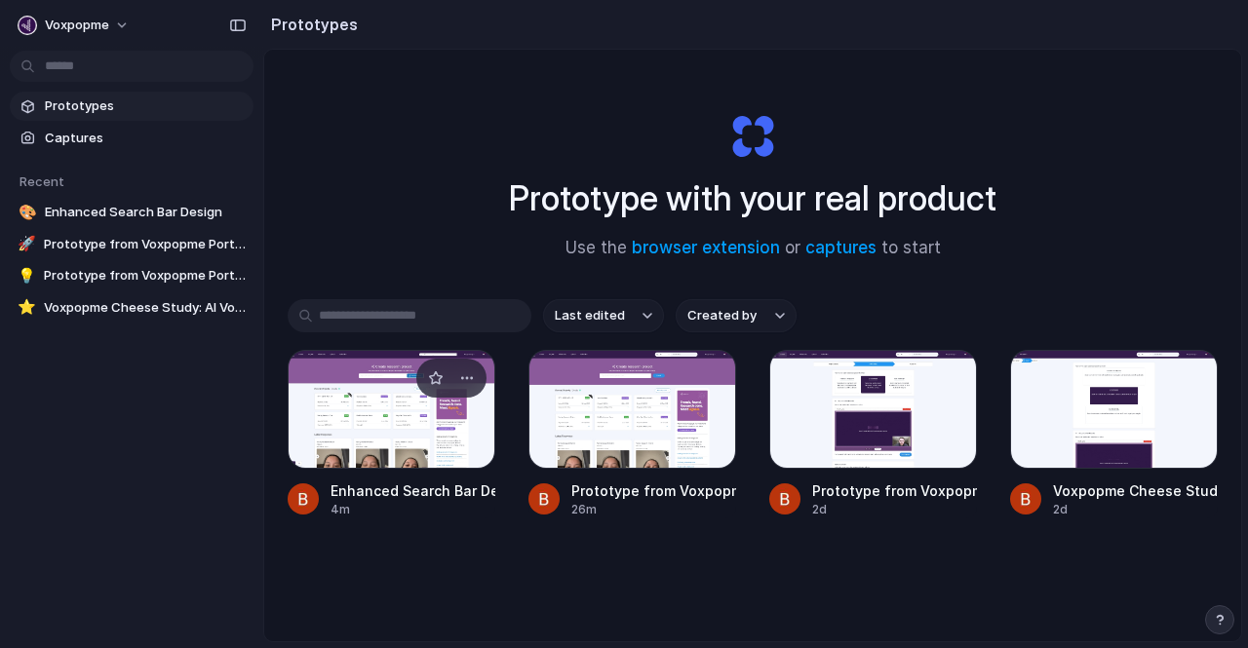
click at [353, 440] on div at bounding box center [392, 409] width 208 height 119
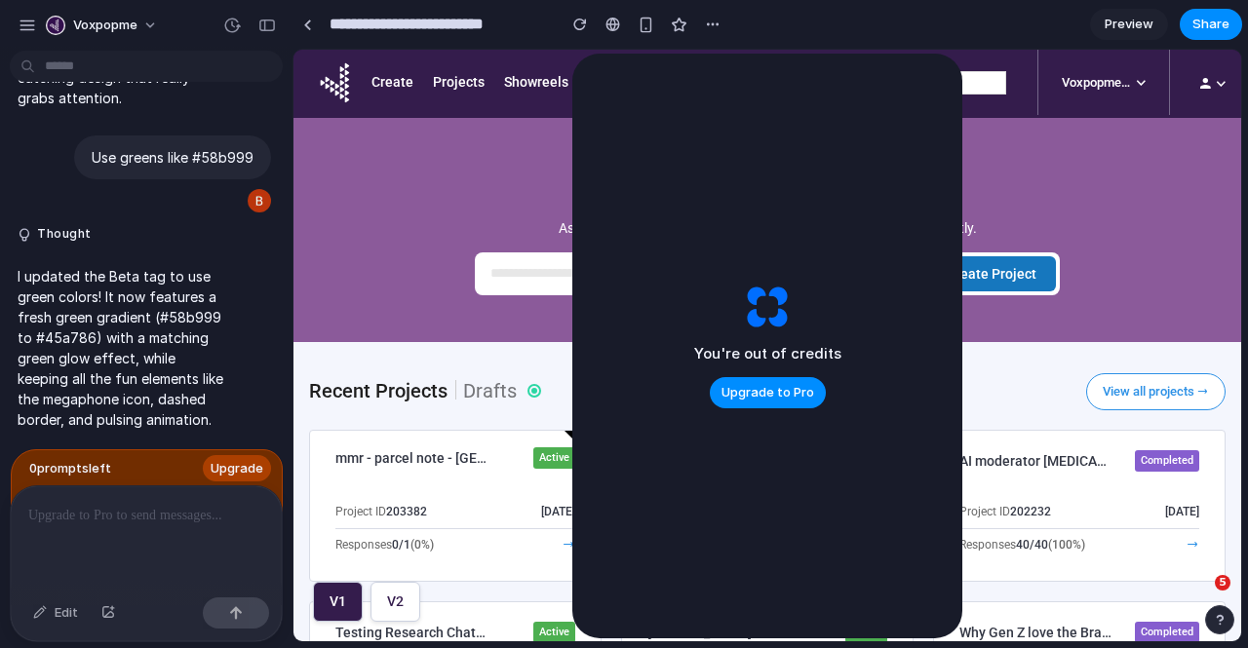
click at [504, 213] on label "C reate Research Project" at bounding box center [767, 192] width 585 height 45
click at [504, 256] on input "C reate Research Project" at bounding box center [693, 273] width 406 height 35
drag, startPoint x: 852, startPoint y: 213, endPoint x: 839, endPoint y: 338, distance: 126.5
click at [839, 338] on div "You're out of credits Upgrade to Pro" at bounding box center [767, 346] width 390 height 585
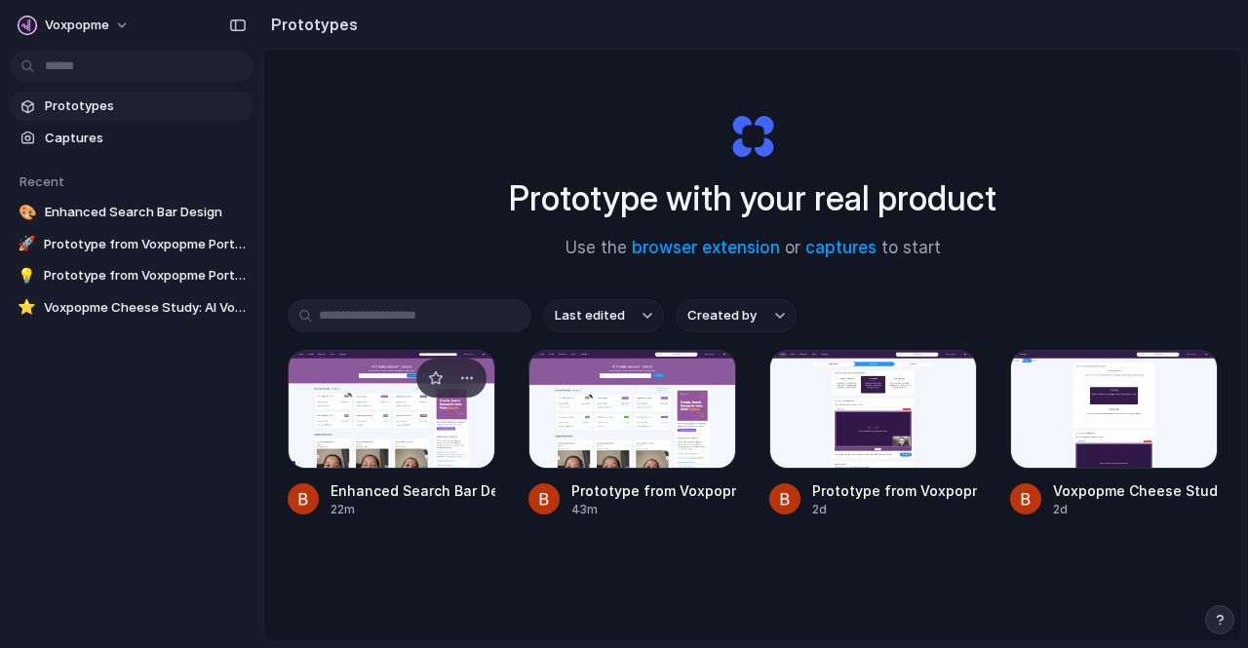
click at [337, 373] on div at bounding box center [392, 409] width 208 height 119
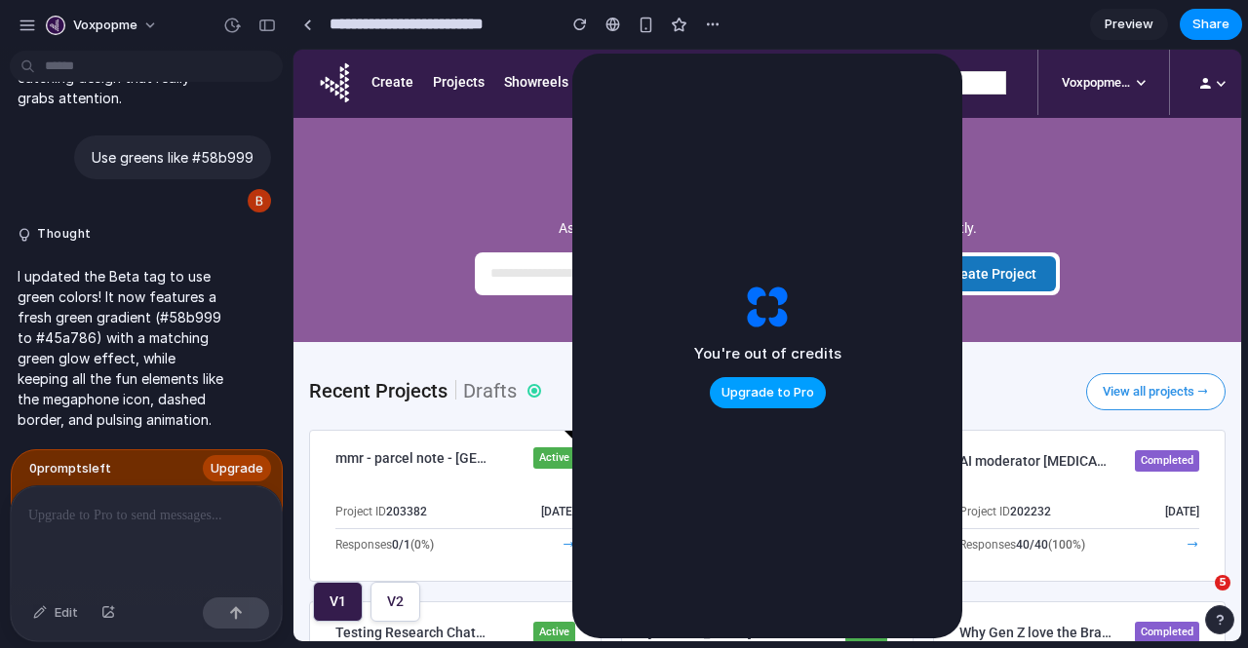
click at [742, 400] on span "Upgrade to Pro" at bounding box center [768, 393] width 93 height 20
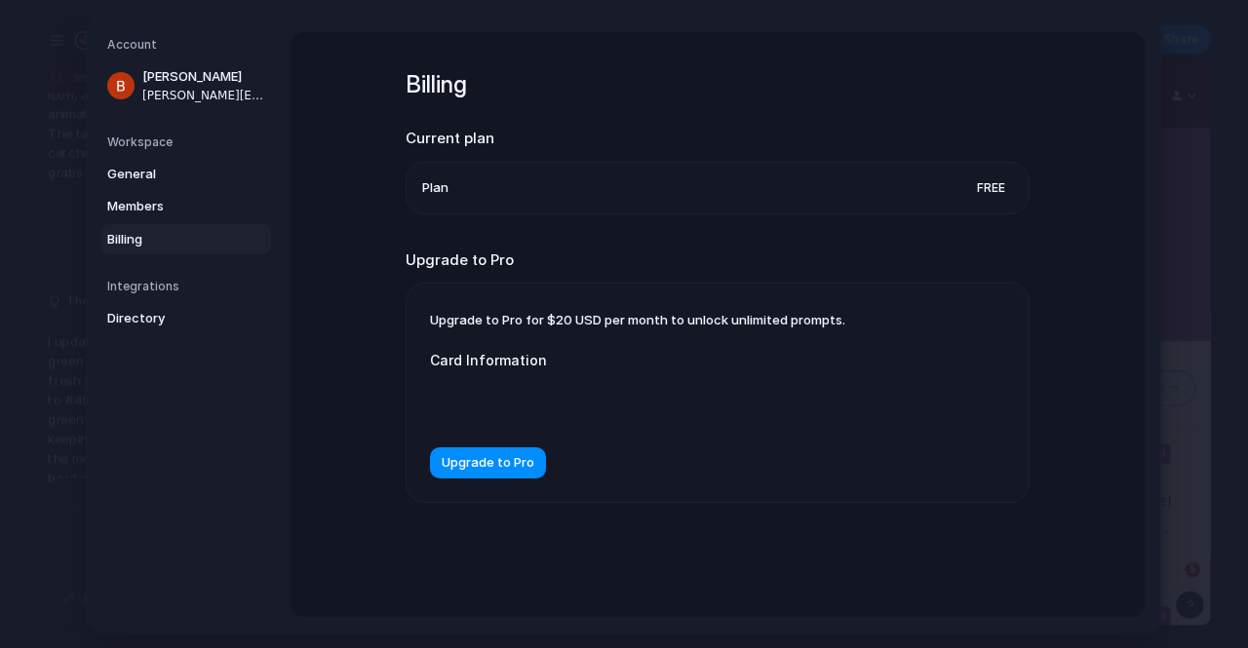
scroll to position [3047, 0]
click at [156, 198] on span "Members" at bounding box center [169, 207] width 125 height 20
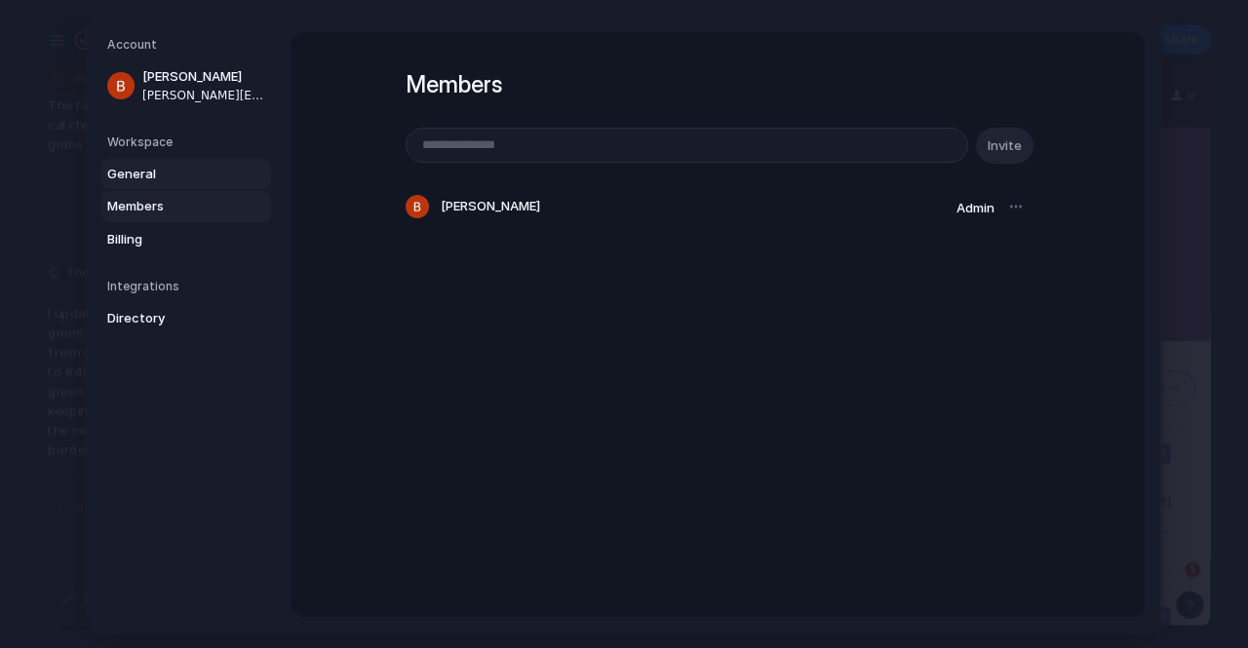
click at [142, 167] on span "General" at bounding box center [169, 174] width 125 height 20
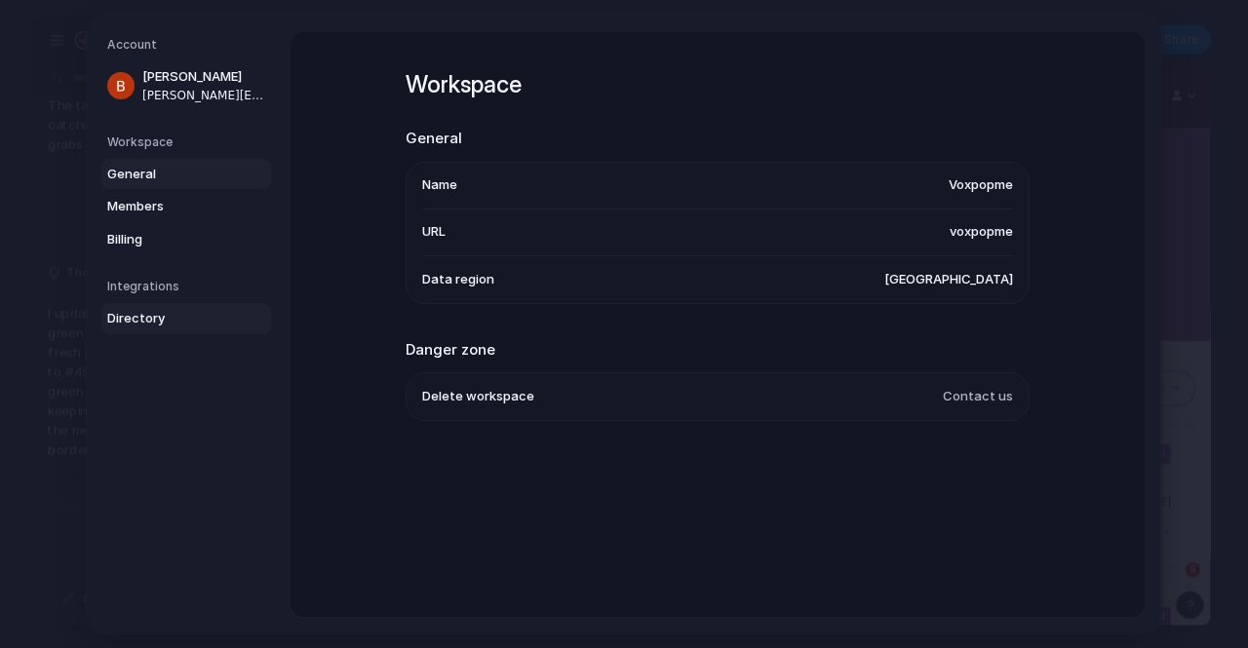
click at [144, 321] on span "Directory" at bounding box center [169, 319] width 125 height 20
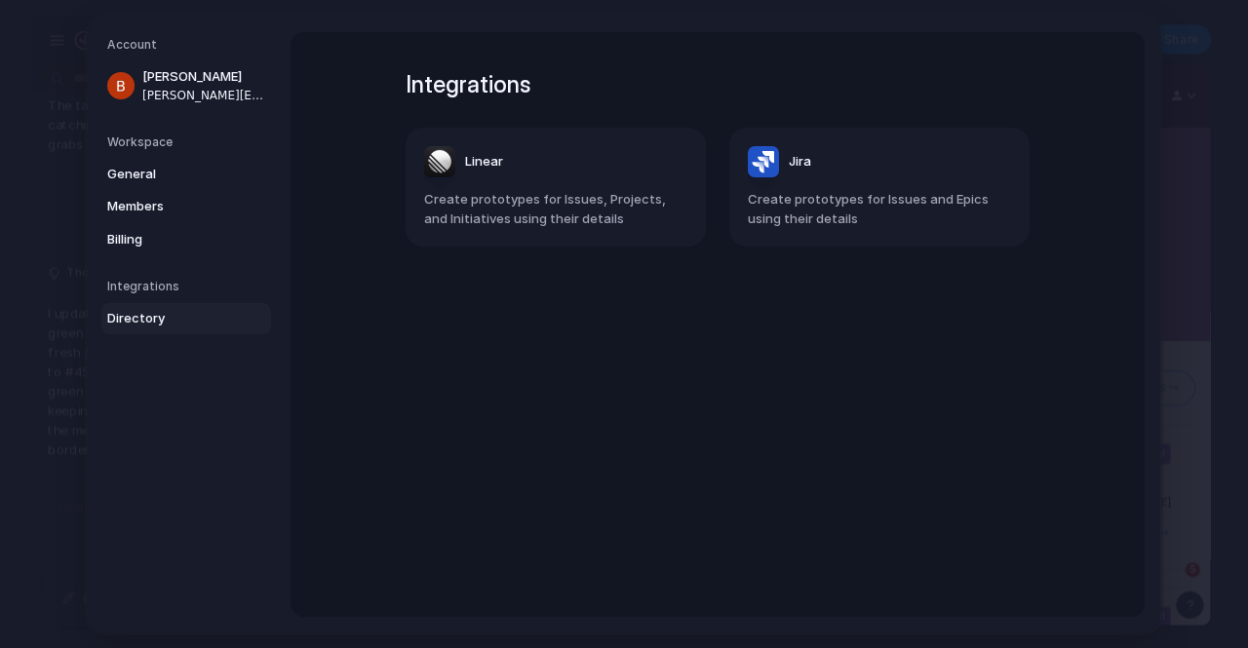
click at [119, 36] on h5 "Account" at bounding box center [189, 45] width 164 height 18
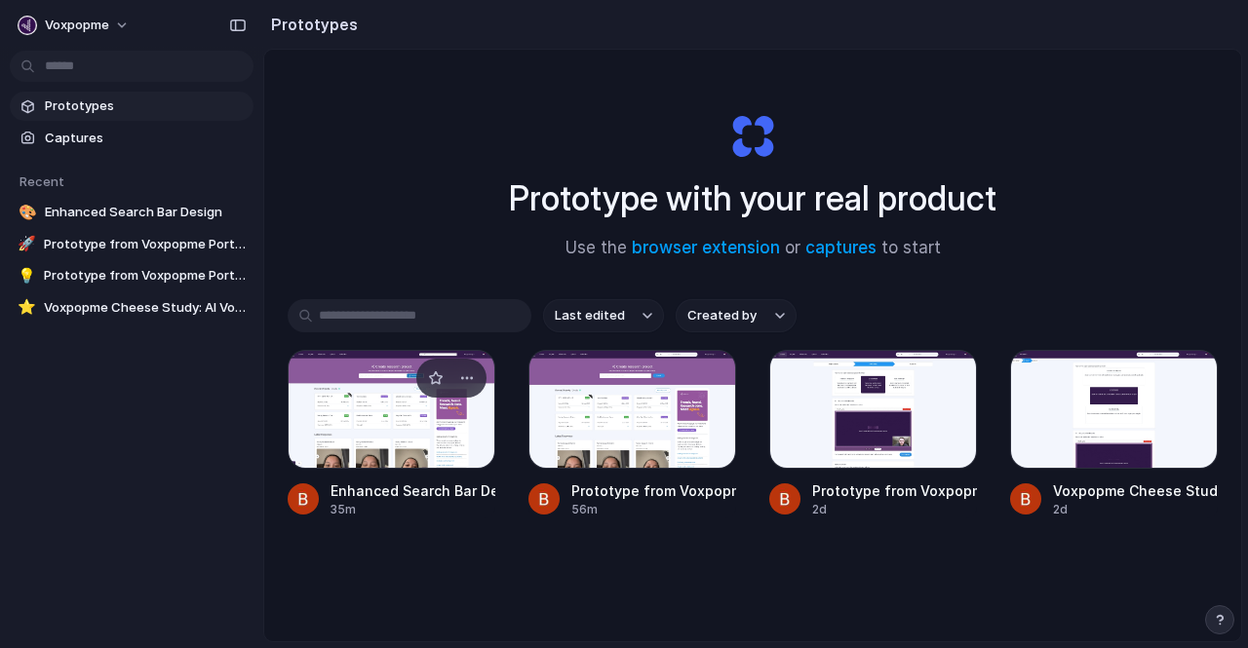
click at [377, 416] on div at bounding box center [392, 409] width 208 height 119
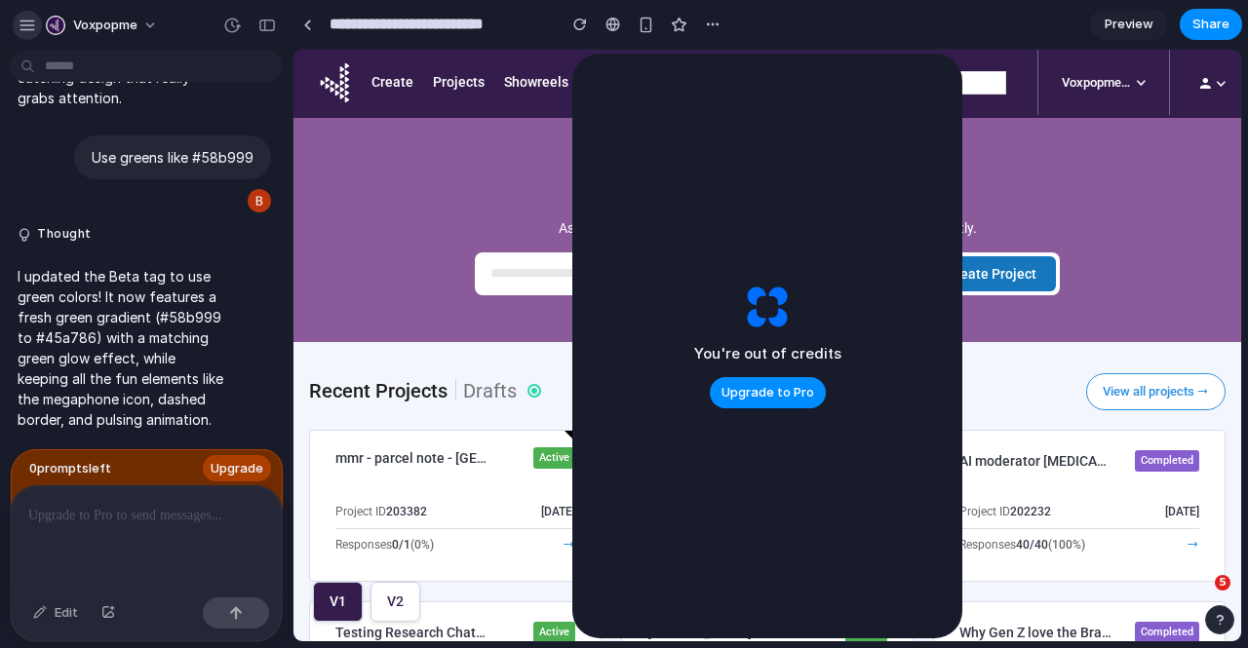
click at [20, 20] on div "button" at bounding box center [28, 26] width 18 height 18
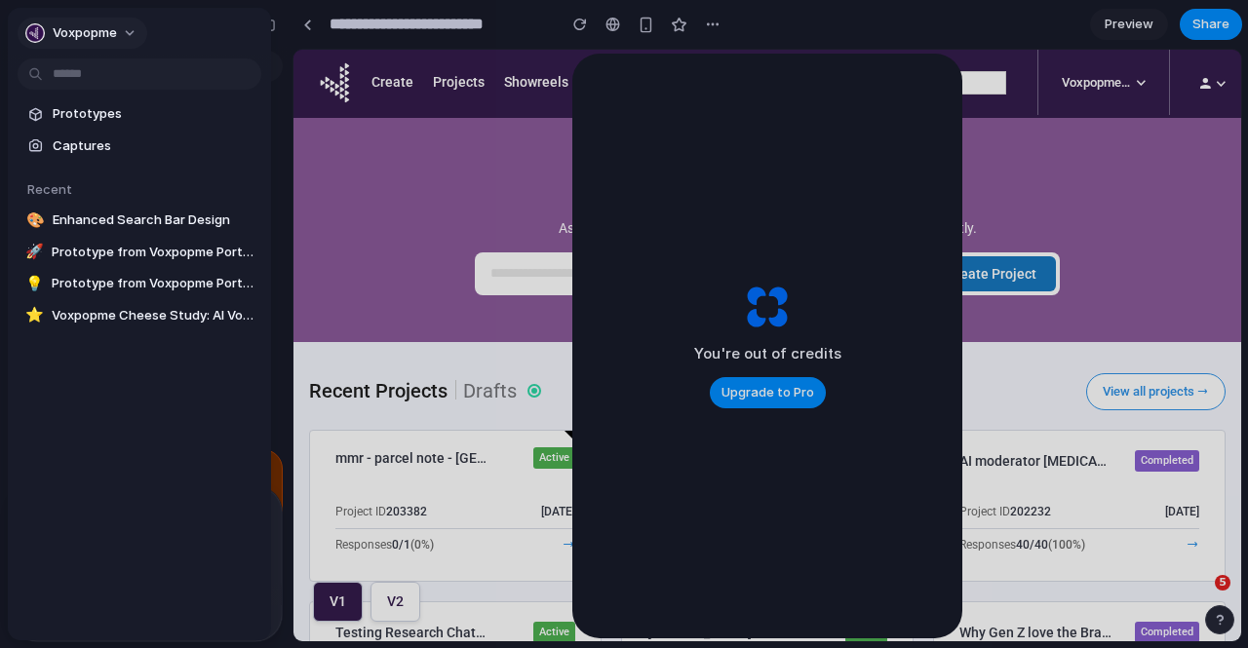
click at [116, 28] on span "Voxpopme" at bounding box center [85, 33] width 64 height 20
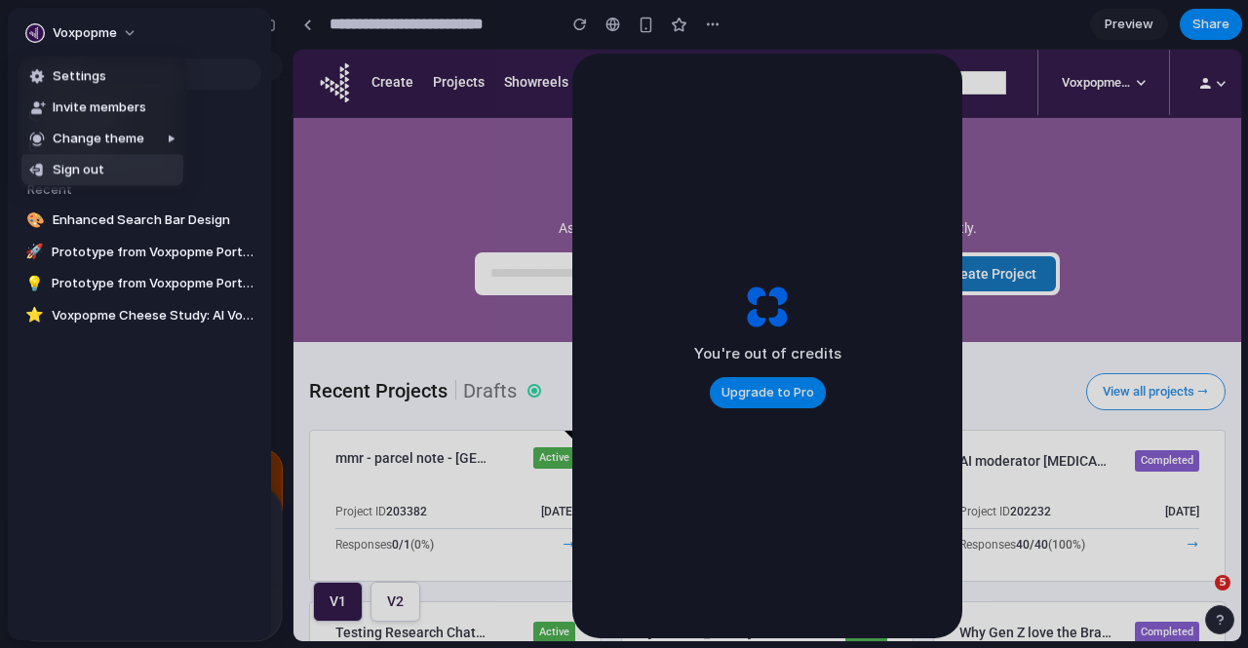
click at [96, 166] on span "Sign out" at bounding box center [79, 171] width 52 height 20
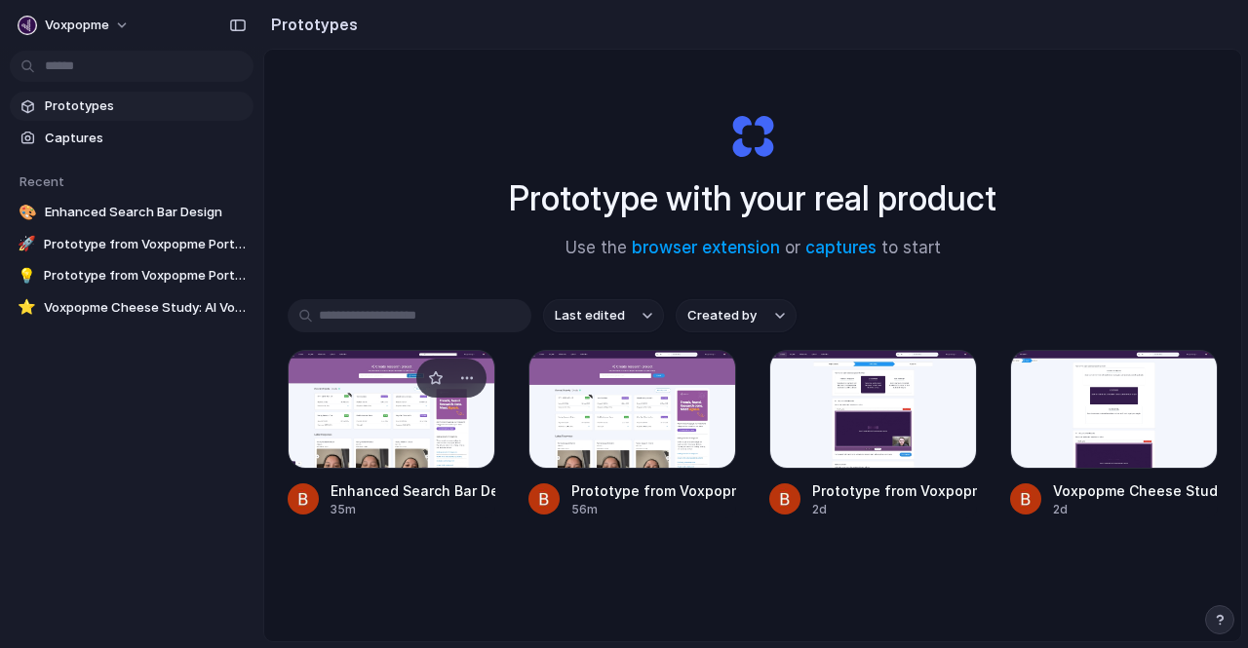
click at [399, 440] on div at bounding box center [392, 409] width 208 height 119
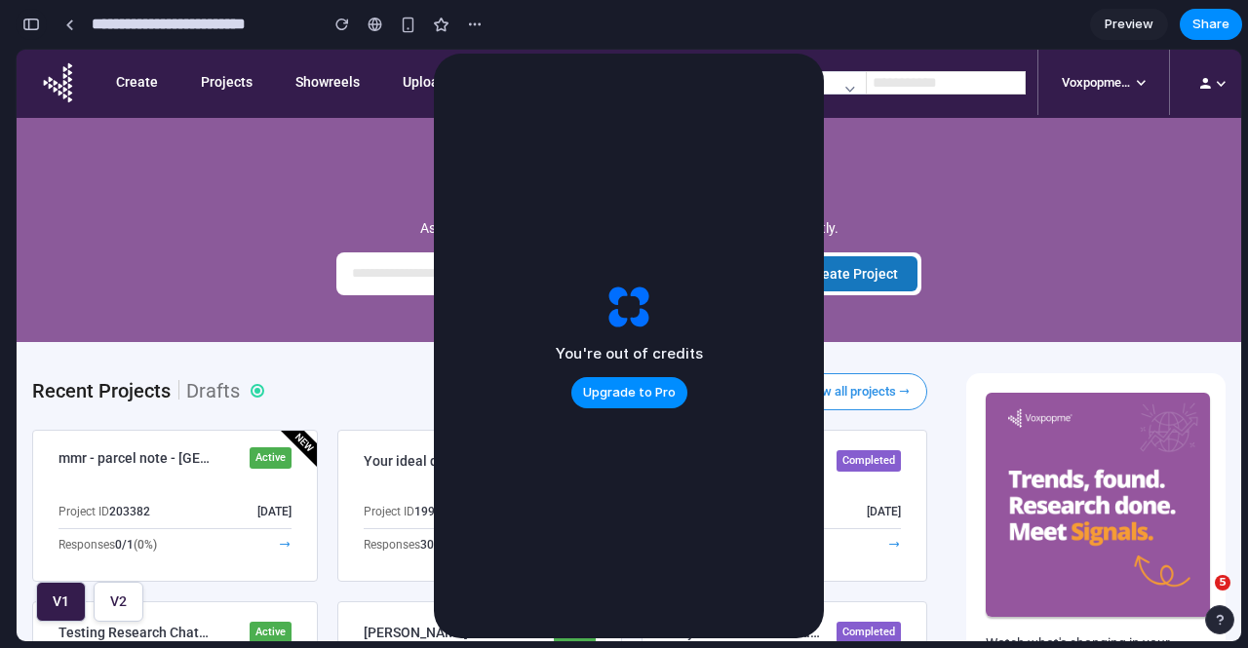
click at [41, 30] on button "button" at bounding box center [31, 24] width 31 height 31
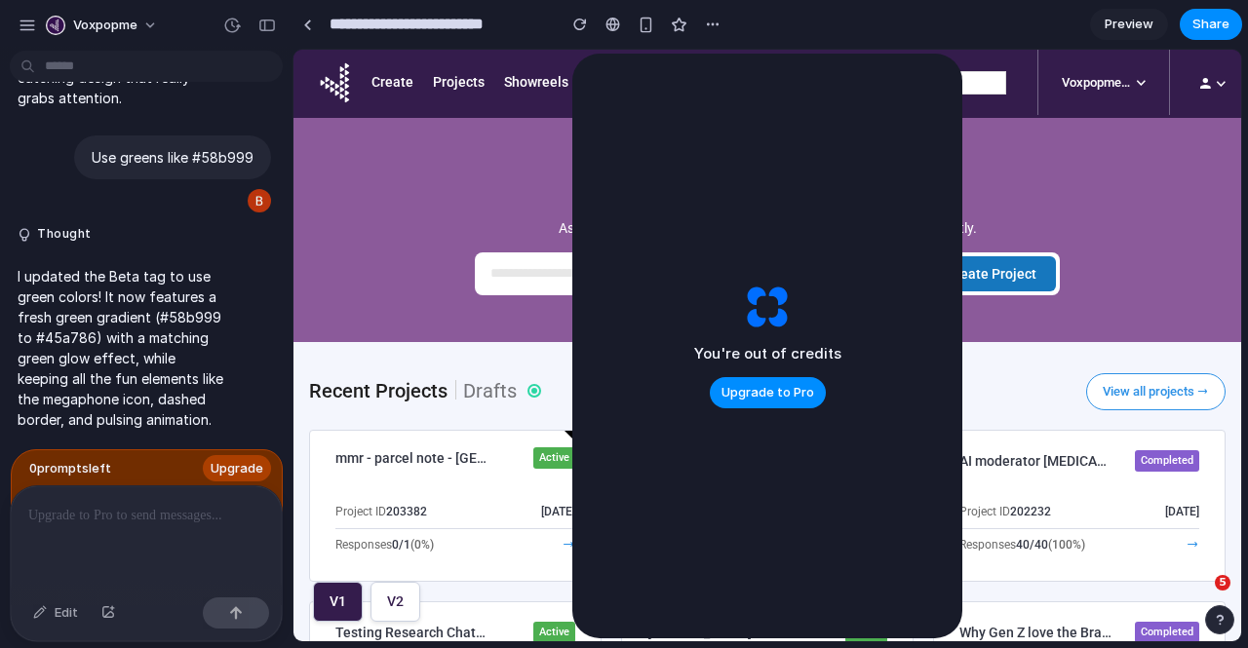
scroll to position [3085, 0]
click at [23, 24] on div "button" at bounding box center [28, 26] width 18 height 18
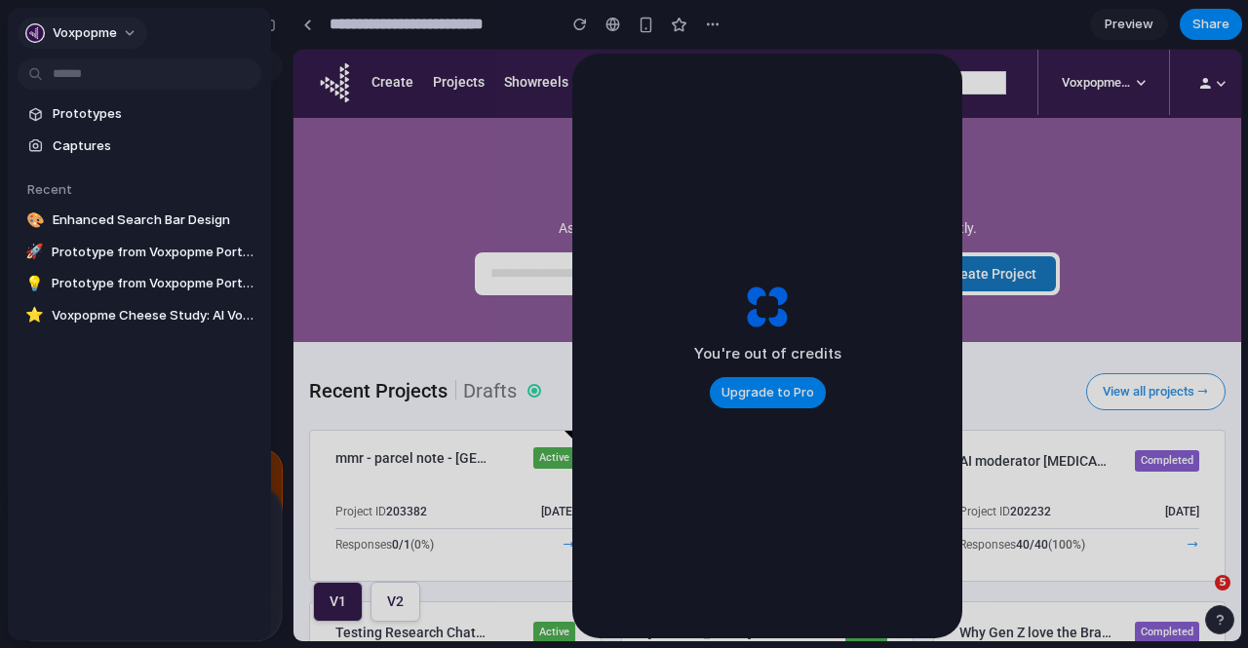
click at [80, 34] on span "Voxpopme" at bounding box center [85, 33] width 64 height 20
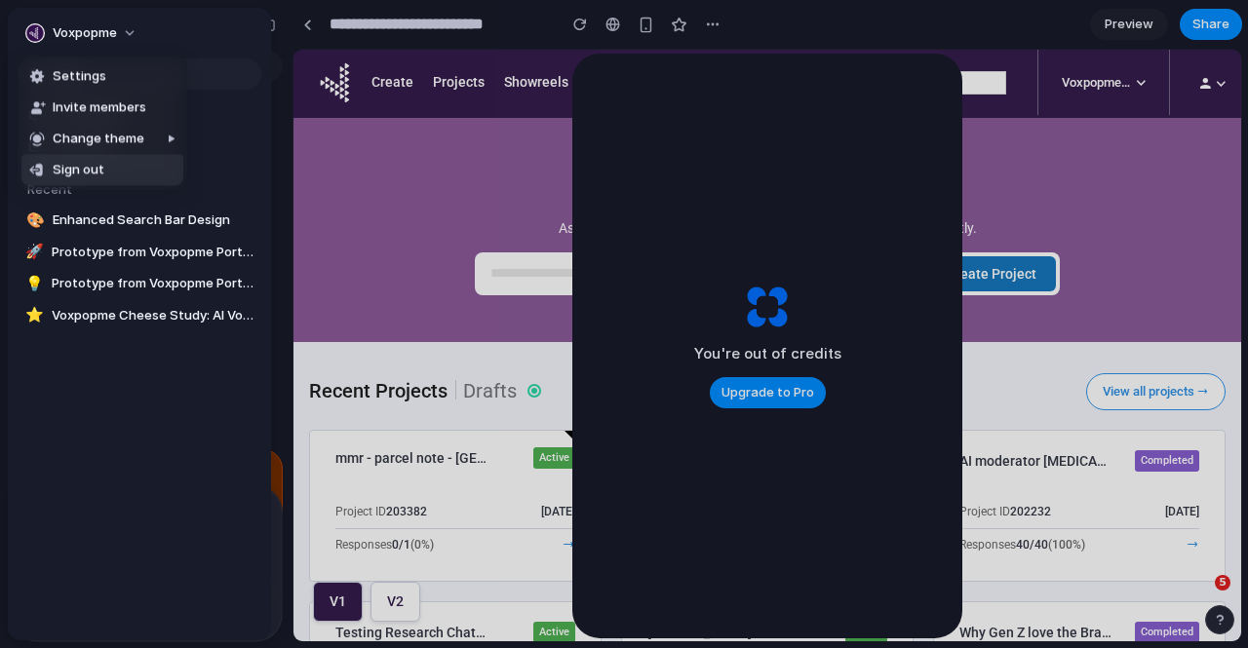
click at [87, 169] on span "Sign out" at bounding box center [79, 171] width 52 height 20
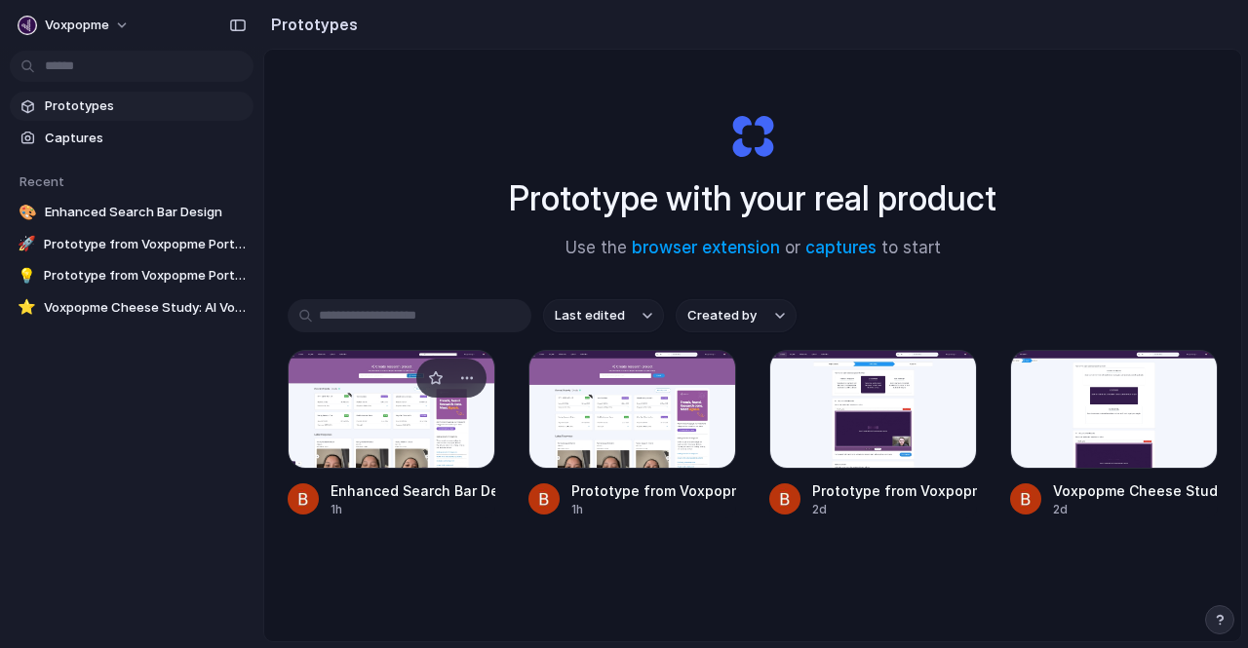
click at [336, 393] on div at bounding box center [392, 409] width 208 height 119
